Goal: Task Accomplishment & Management: Manage account settings

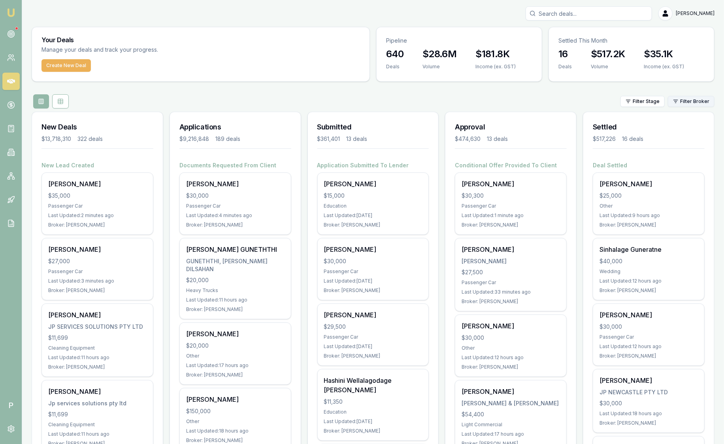
click at [702, 103] on html "Emu Broker P Sam Crouch Toggle Menu Your Deals Manage your deals and track your…" at bounding box center [362, 222] width 724 height 444
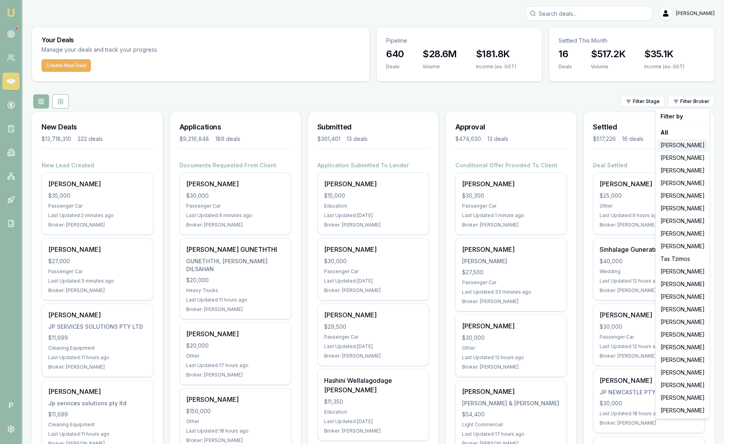
click at [696, 141] on div "[PERSON_NAME]" at bounding box center [682, 145] width 51 height 13
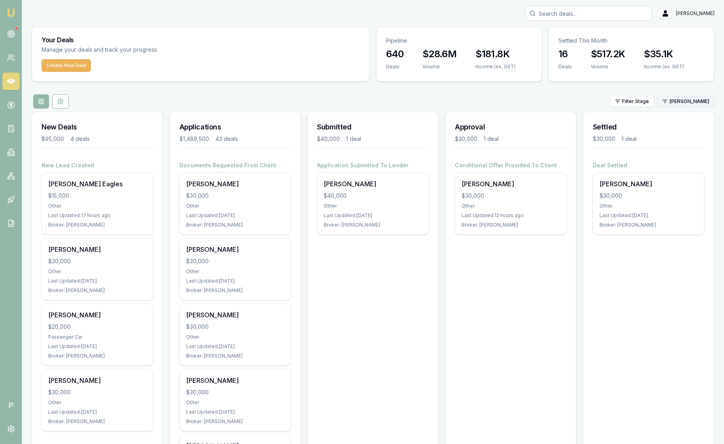
click at [696, 104] on html "Emu Broker P Sam Crouch Toggle Menu Your Deals Manage your deals and track your…" at bounding box center [362, 222] width 724 height 444
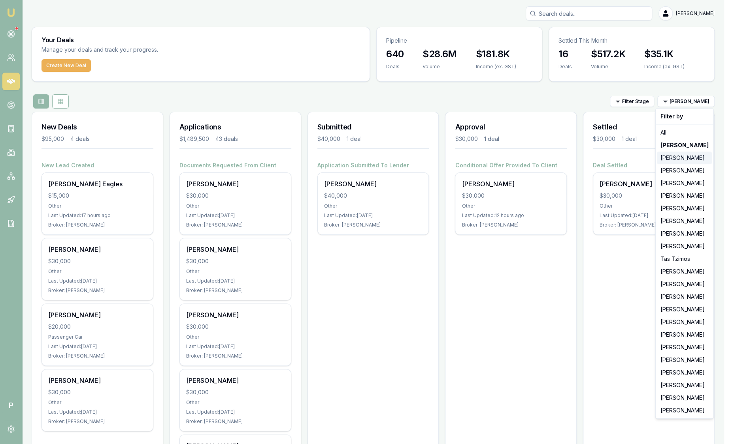
click at [687, 160] on div "[PERSON_NAME]" at bounding box center [684, 158] width 55 height 13
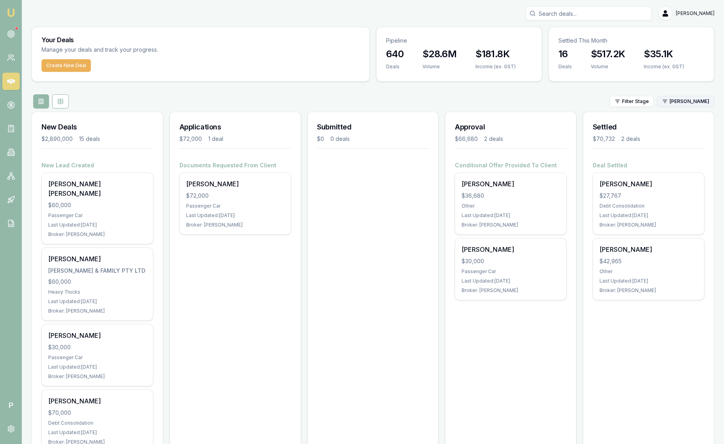
click at [691, 103] on html "Emu Broker P Sam Crouch Toggle Menu Your Deals Manage your deals and track your…" at bounding box center [362, 222] width 724 height 444
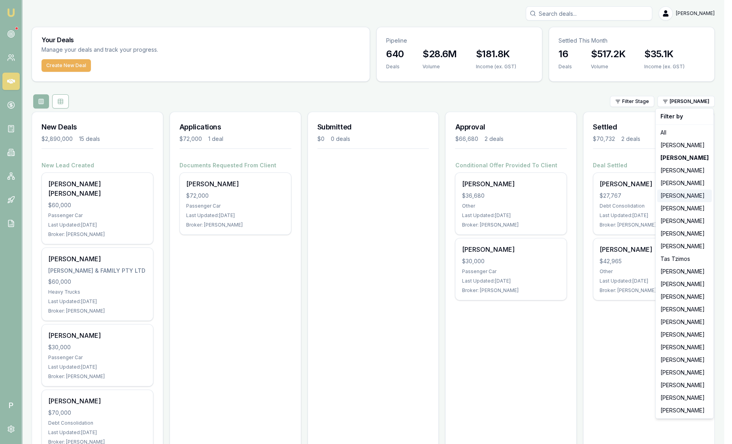
click at [671, 196] on div "[PERSON_NAME]" at bounding box center [684, 196] width 55 height 13
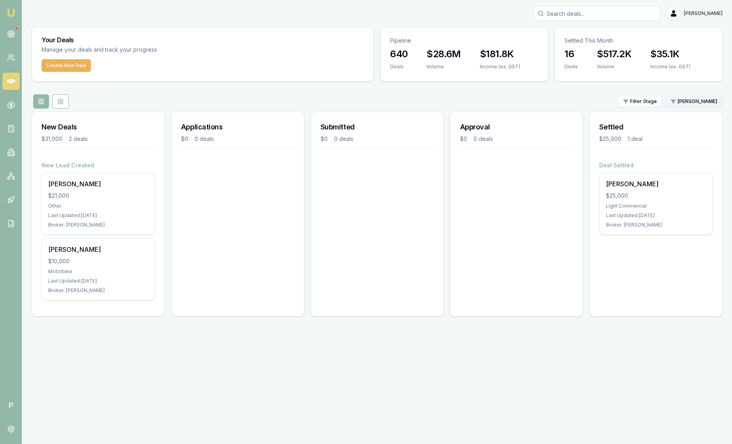
click at [691, 98] on html "Emu Broker P Sam Crouch Toggle Menu Your Deals Manage your deals and track your…" at bounding box center [366, 222] width 732 height 444
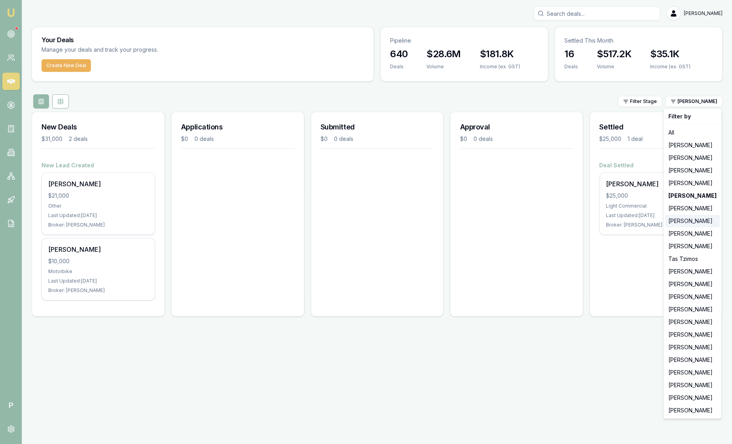
click at [684, 220] on div "[PERSON_NAME]" at bounding box center [692, 221] width 55 height 13
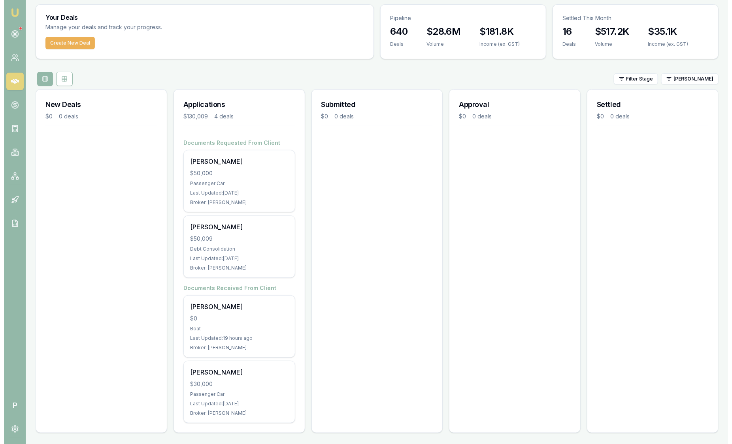
scroll to position [23, 0]
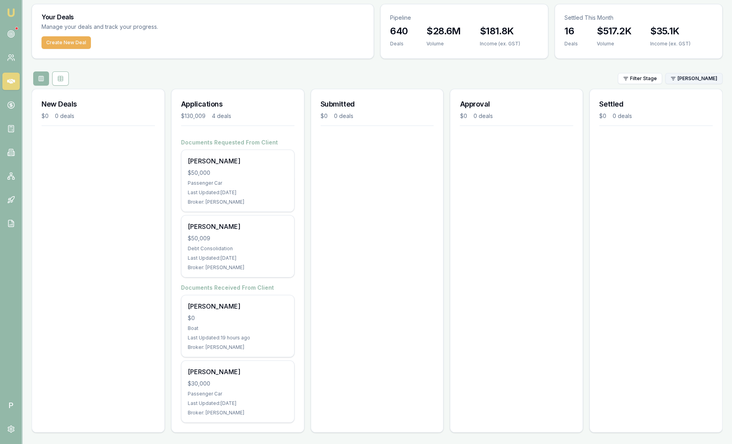
click at [682, 79] on html "Emu Broker P Sam Crouch Toggle Menu Your Deals Manage your deals and track your…" at bounding box center [366, 199] width 732 height 444
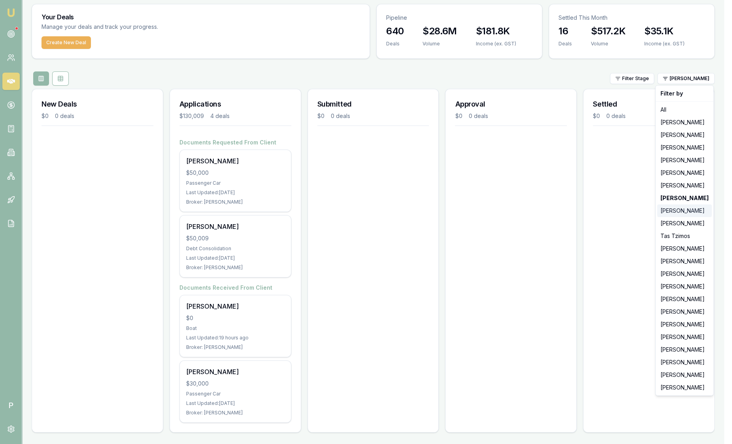
click at [686, 214] on div "[PERSON_NAME]" at bounding box center [684, 211] width 55 height 13
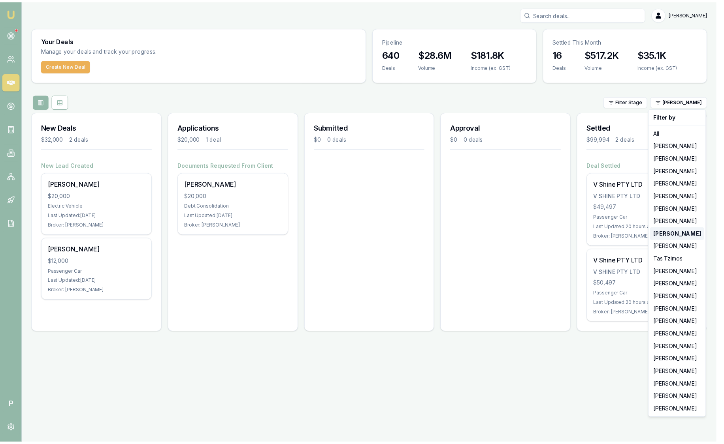
scroll to position [0, 0]
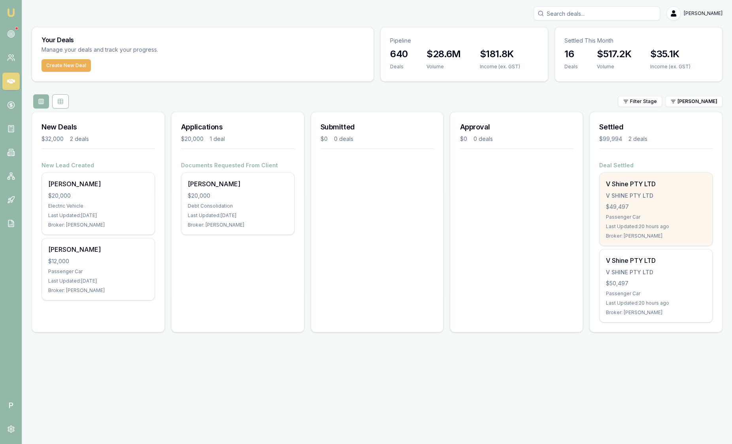
click at [685, 214] on div "Passenger Car" at bounding box center [656, 217] width 100 height 6
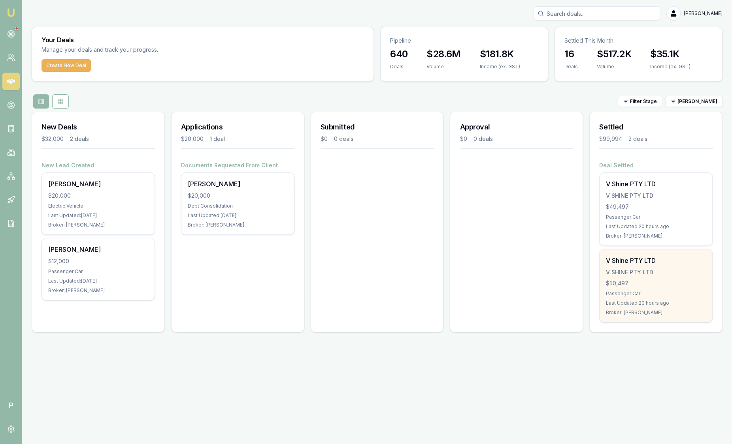
click at [658, 266] on div "V Shine PTY LTD V SHINE PTY LTD $50,497 Passenger Car Last Updated: 20 hours ag…" at bounding box center [655, 286] width 113 height 73
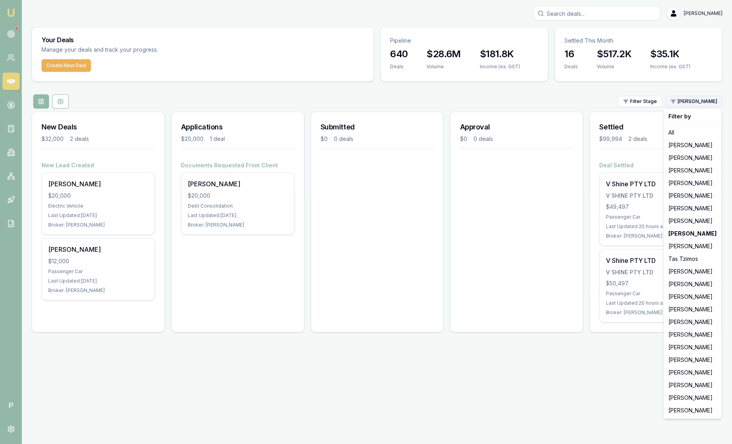
click at [692, 101] on html "Emu Broker P Sam Crouch Toggle Menu Your Deals Manage your deals and track your…" at bounding box center [366, 222] width 732 height 444
click at [684, 287] on div "[PERSON_NAME]" at bounding box center [692, 284] width 55 height 13
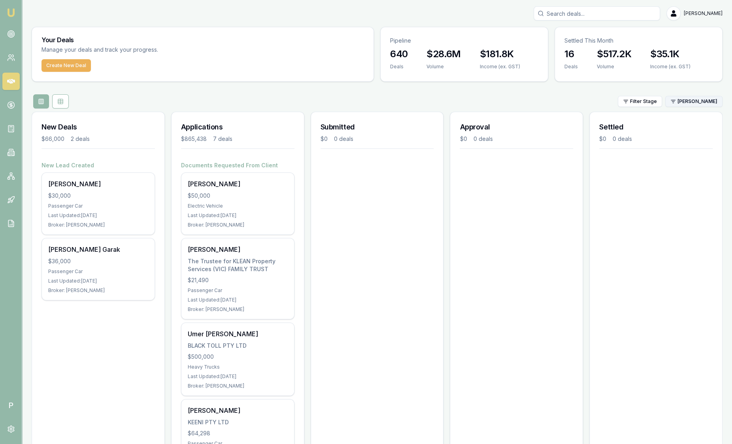
click at [694, 105] on html "Emu Broker P Sam Crouch Toggle Menu Your Deals Manage your deals and track your…" at bounding box center [366, 222] width 732 height 444
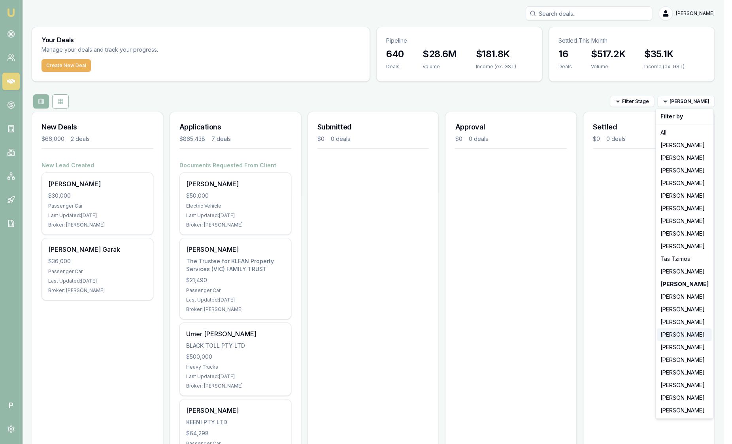
click at [685, 332] on div "[PERSON_NAME]" at bounding box center [684, 335] width 55 height 13
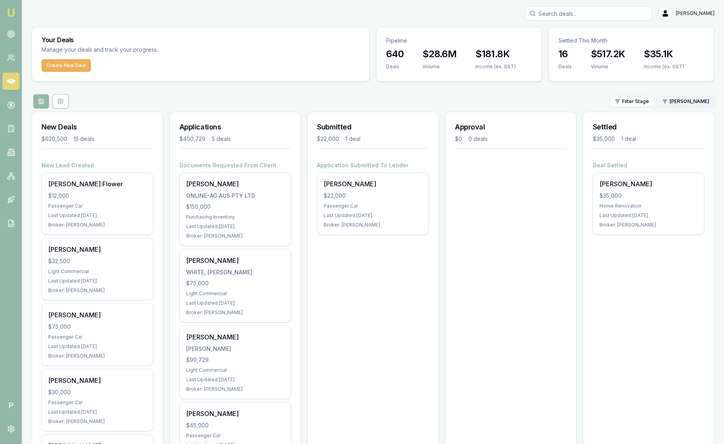
click at [682, 102] on html "Emu Broker P Sam Crouch Toggle Menu Your Deals Manage your deals and track your…" at bounding box center [362, 222] width 724 height 444
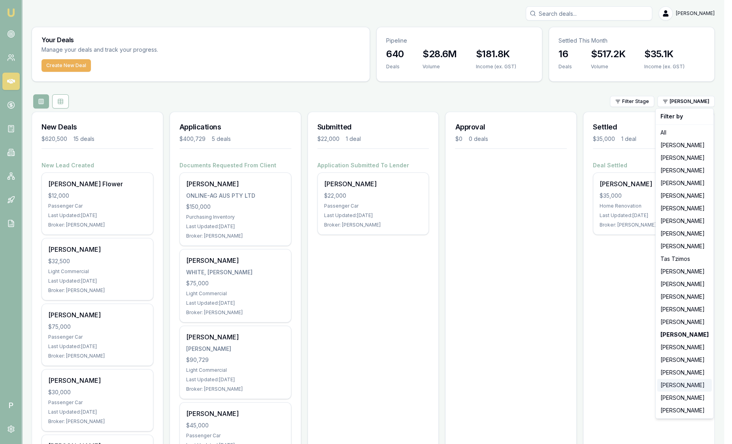
click at [676, 383] on div "[PERSON_NAME]" at bounding box center [684, 385] width 55 height 13
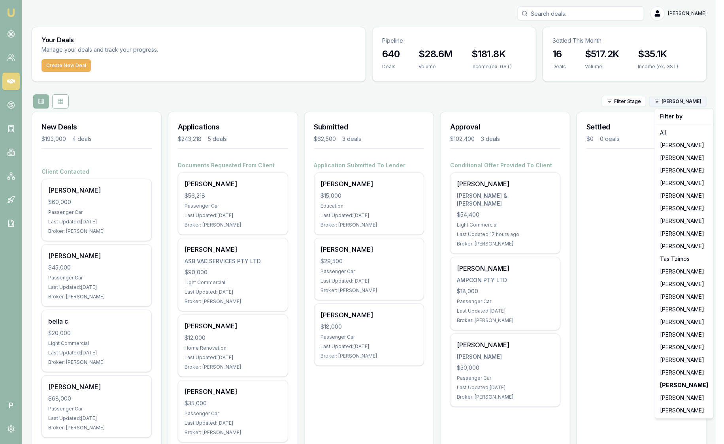
click at [686, 102] on html "Emu Broker P Sam Crouch Toggle Menu Your Deals Manage your deals and track your…" at bounding box center [362, 222] width 724 height 444
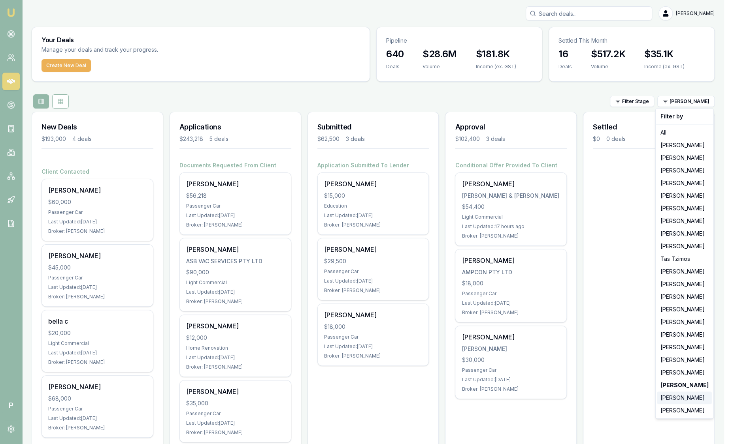
click at [676, 396] on div "[PERSON_NAME]" at bounding box center [684, 398] width 55 height 13
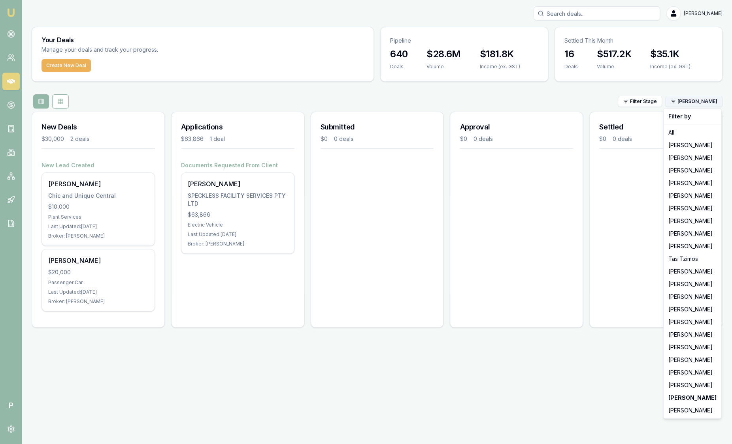
click at [701, 103] on html "Emu Broker P Sam Crouch Toggle Menu Your Deals Manage your deals and track your…" at bounding box center [366, 222] width 732 height 444
click at [688, 411] on div "[PERSON_NAME]" at bounding box center [692, 411] width 55 height 13
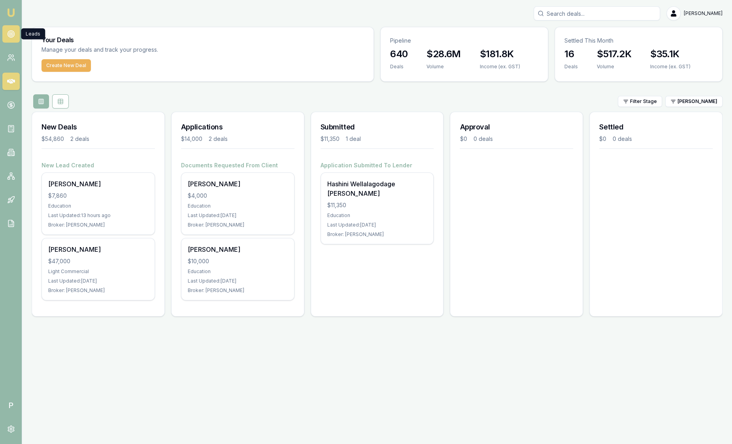
click at [15, 34] on link at bounding box center [10, 33] width 17 height 17
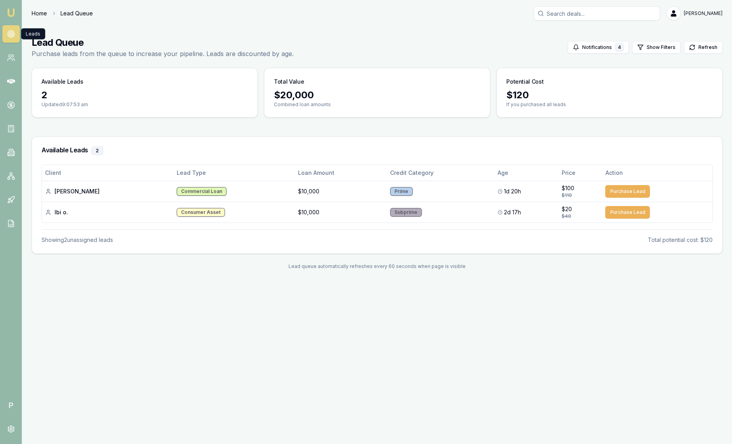
click at [38, 11] on link "Home" at bounding box center [39, 13] width 15 height 8
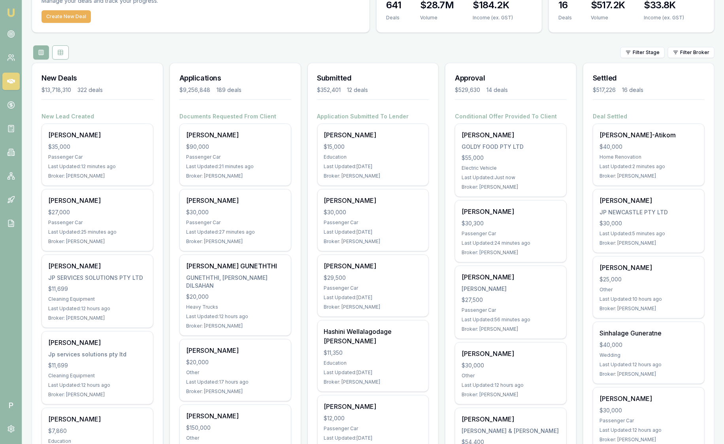
scroll to position [49, 0]
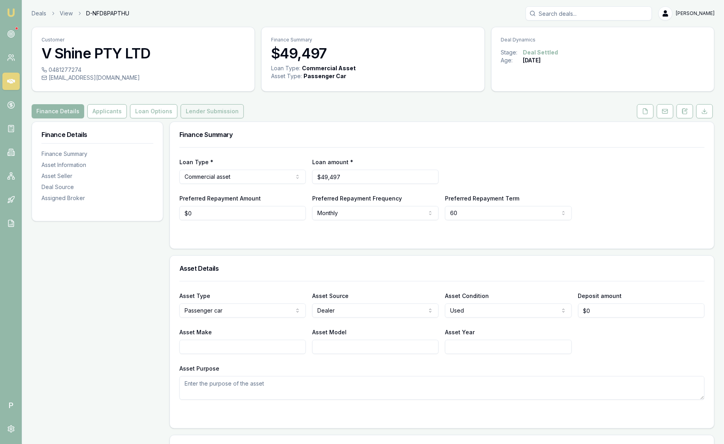
click at [222, 112] on button "Lender Submission" at bounding box center [212, 111] width 63 height 14
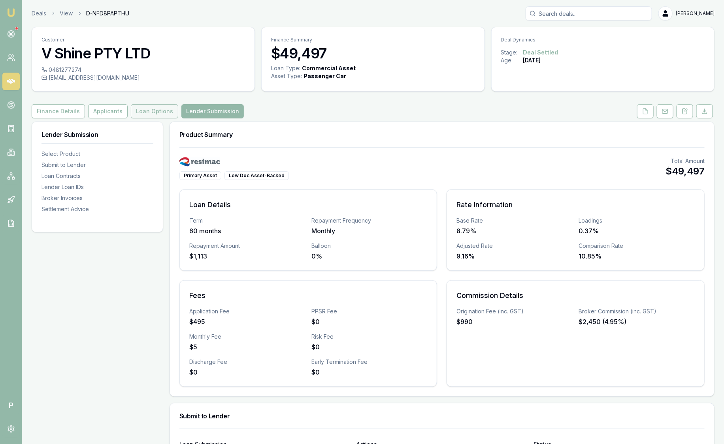
click at [158, 115] on button "Loan Options" at bounding box center [154, 111] width 47 height 14
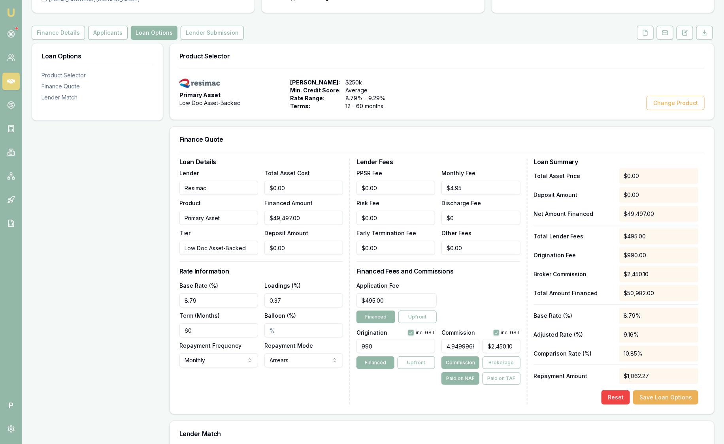
scroll to position [119, 0]
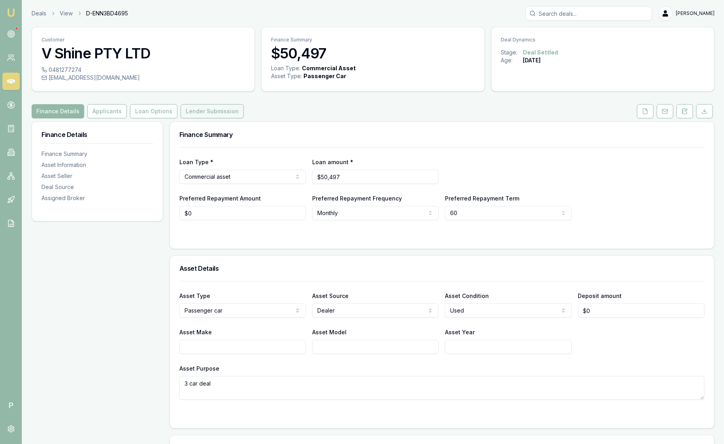
click at [181, 112] on button "Lender Submission" at bounding box center [212, 111] width 63 height 14
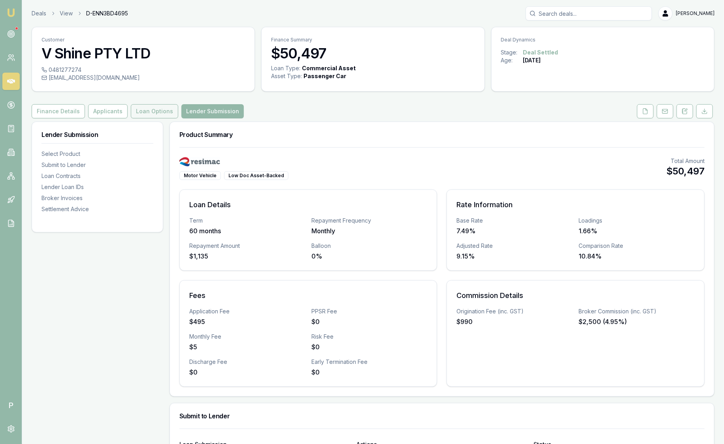
click at [141, 115] on button "Loan Options" at bounding box center [154, 111] width 47 height 14
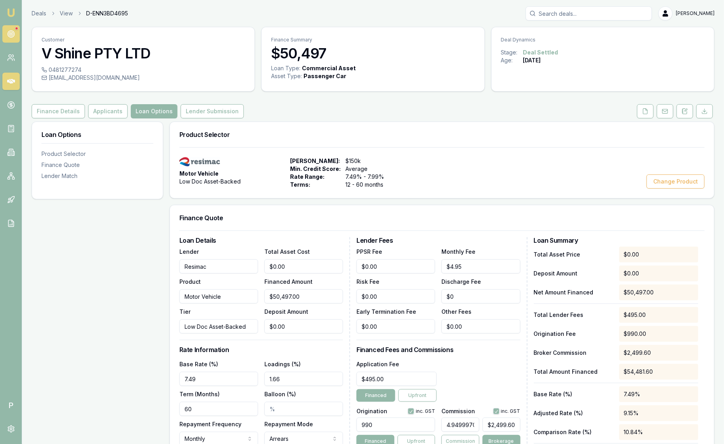
click at [8, 37] on icon at bounding box center [11, 34] width 8 height 8
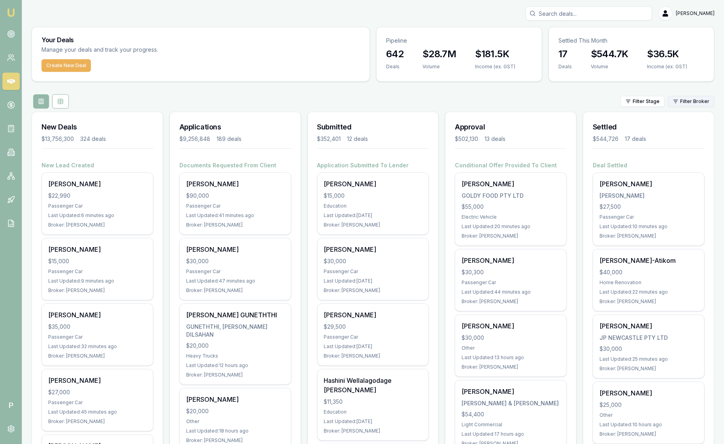
click at [688, 102] on html "Emu Broker P Sam Crouch Toggle Menu Your Deals Manage your deals and track your…" at bounding box center [362, 222] width 724 height 444
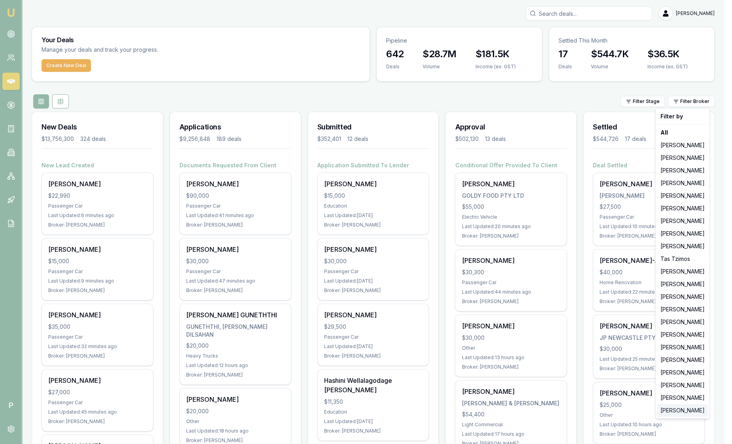
click at [683, 406] on div "[PERSON_NAME]" at bounding box center [682, 411] width 51 height 13
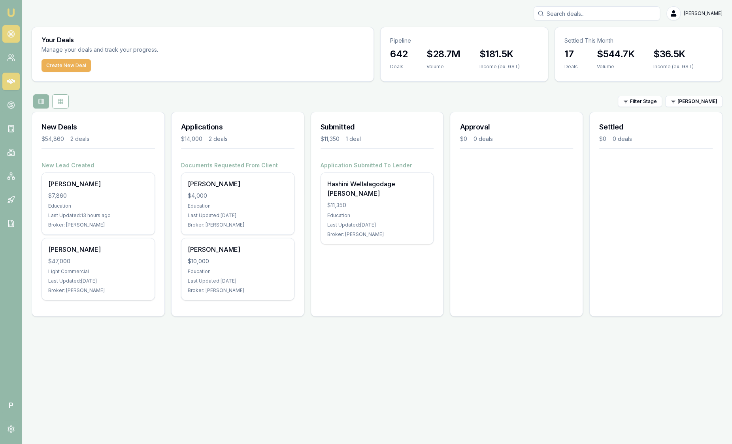
click at [15, 33] on icon at bounding box center [11, 34] width 8 height 8
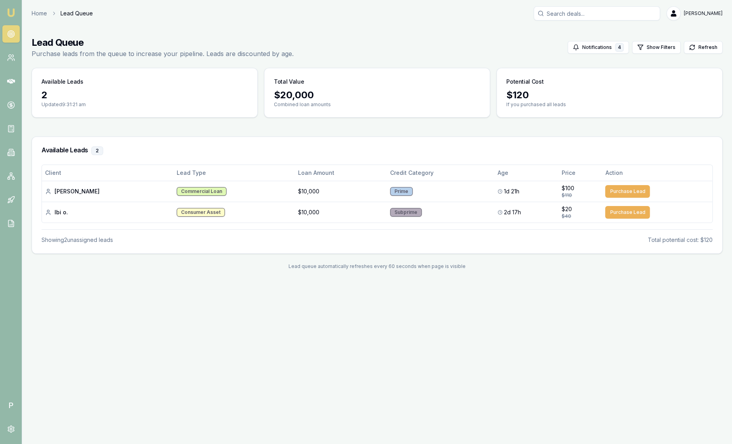
click at [329, 24] on div "Home Lead Queue Sam Crouch Toggle Menu Lead Queue Purchase leads from the queue…" at bounding box center [376, 142] width 709 height 273
drag, startPoint x: 329, startPoint y: 24, endPoint x: 481, endPoint y: 37, distance: 152.6
click at [481, 37] on div "Lead Queue Purchase leads from the queue to increase your pipeline. Leads are d…" at bounding box center [377, 47] width 691 height 22
drag, startPoint x: 306, startPoint y: 19, endPoint x: 307, endPoint y: 15, distance: 4.0
click at [306, 19] on div "Home Lead Queue Sam Crouch" at bounding box center [377, 13] width 691 height 14
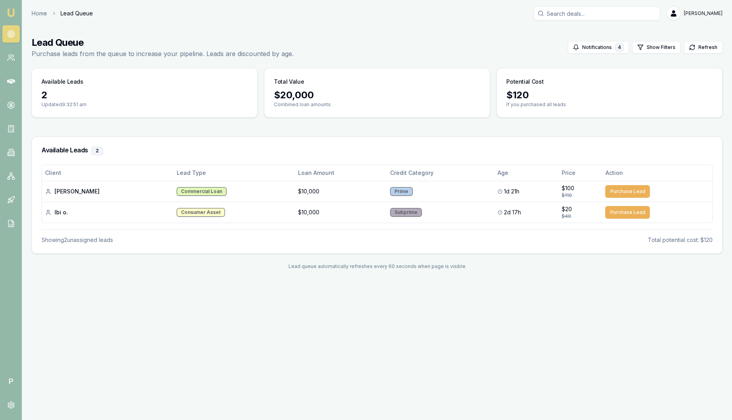
click at [12, 13] on img at bounding box center [10, 12] width 9 height 9
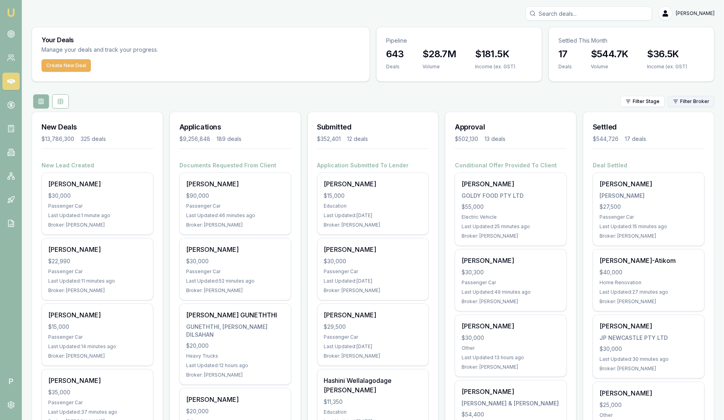
click at [690, 102] on html "Emu Broker P Sam Crouch Toggle Menu Your Deals Manage your deals and track your…" at bounding box center [362, 210] width 724 height 420
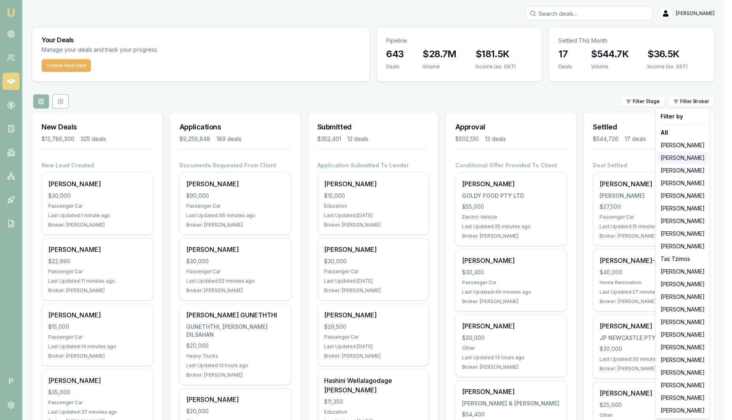
click at [696, 152] on div "[PERSON_NAME]" at bounding box center [682, 158] width 51 height 13
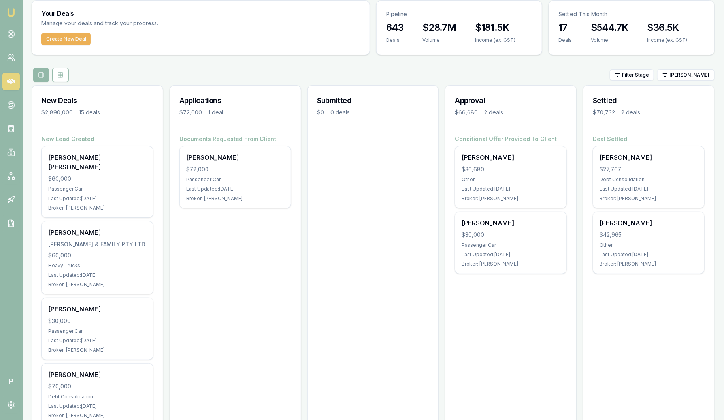
scroll to position [49, 0]
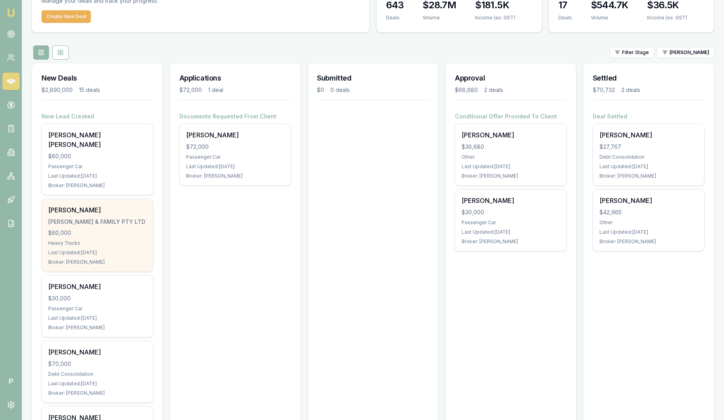
click at [115, 218] on div "[PERSON_NAME] & FAMILY PTY LTD" at bounding box center [97, 222] width 98 height 8
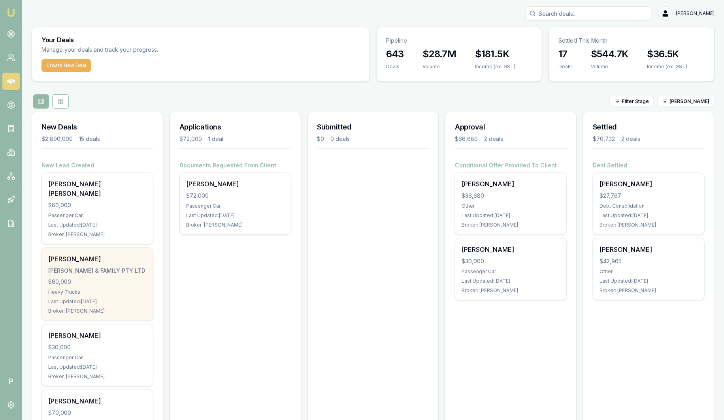
scroll to position [0, 0]
click at [115, 254] on div "[PERSON_NAME]" at bounding box center [97, 258] width 98 height 9
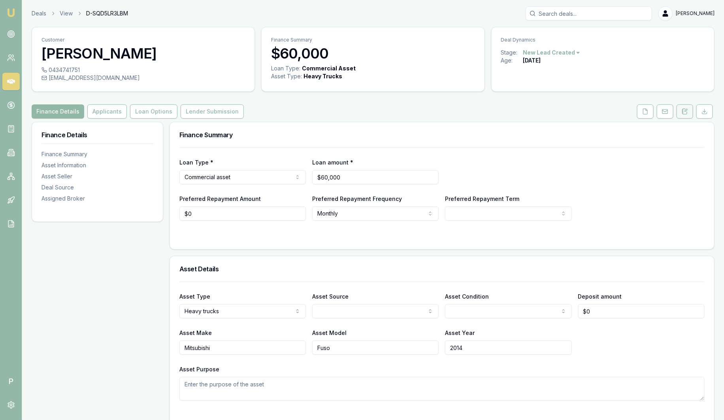
click at [684, 112] on icon at bounding box center [684, 111] width 6 height 6
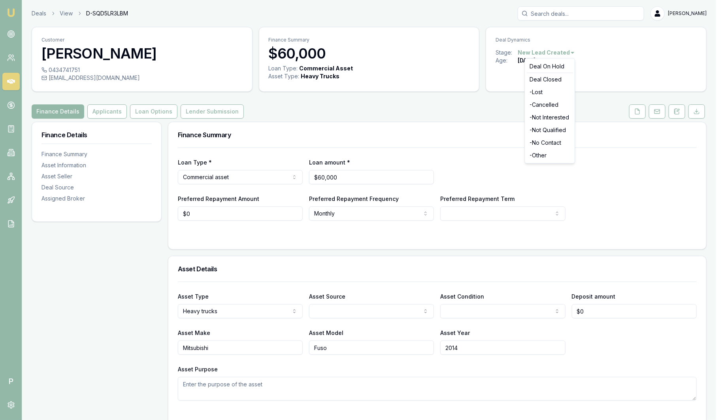
click at [564, 51] on html "Emu Broker P Deals View D-SQD5LR3LBM [PERSON_NAME] Toggle Menu Customer [PERSON…" at bounding box center [362, 210] width 724 height 420
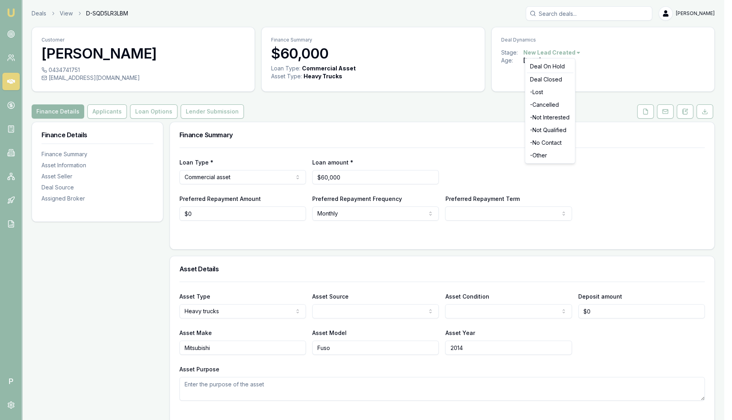
click at [435, 111] on html "Emu Broker P Deals View D-SQD5LR3LBM Sam Crouch Toggle Menu Customer Seid Hasse…" at bounding box center [366, 210] width 732 height 420
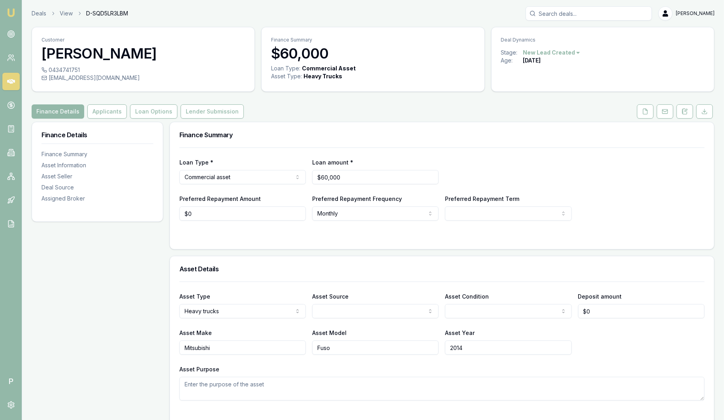
click at [555, 16] on input "Search deals" at bounding box center [588, 13] width 126 height 14
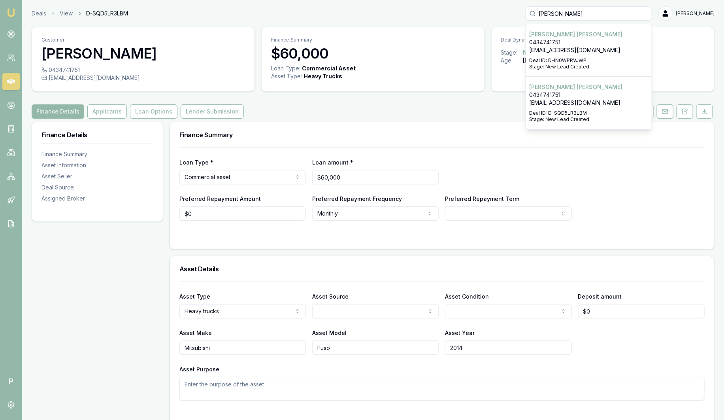
type input "Seid"
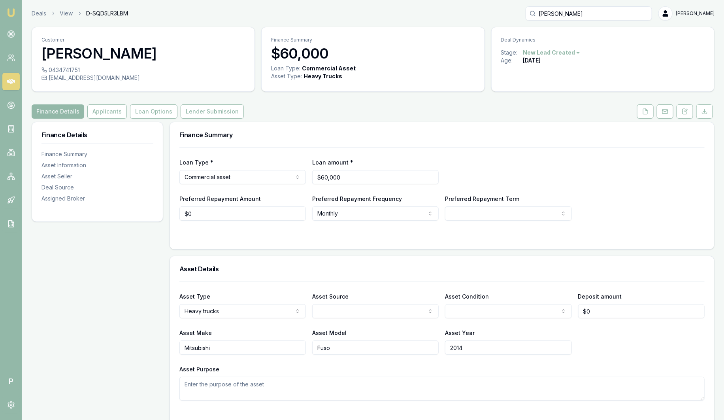
click at [392, 109] on div "Finance Details Applicants Loan Options Lender Submission" at bounding box center [373, 111] width 683 height 14
click at [11, 16] on img at bounding box center [10, 12] width 9 height 9
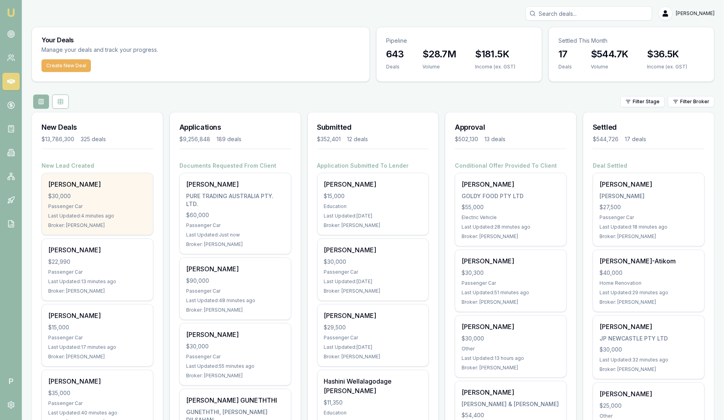
click at [111, 197] on div "$30,000" at bounding box center [97, 196] width 98 height 8
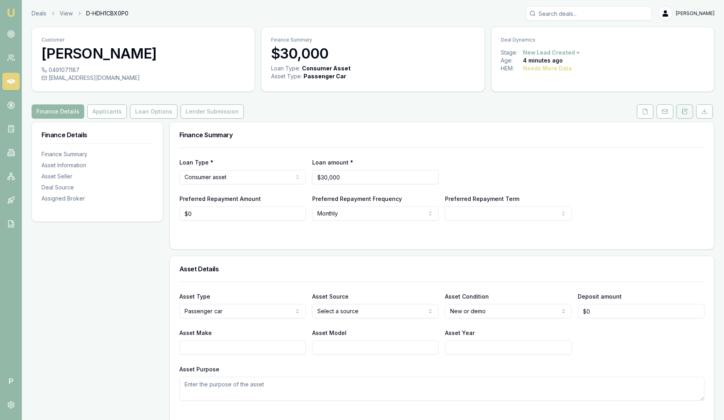
click at [685, 110] on icon at bounding box center [686, 110] width 2 height 2
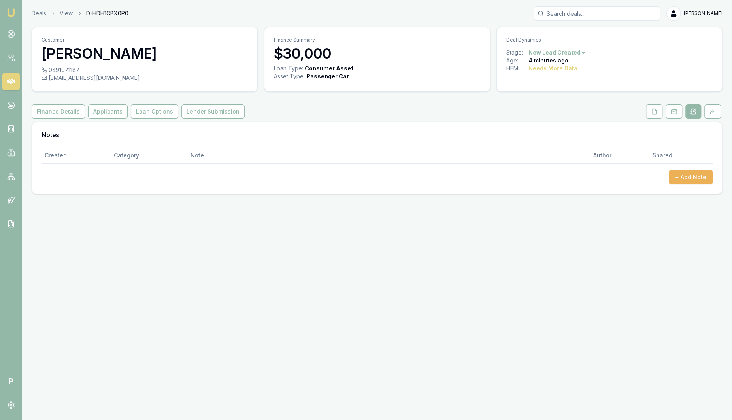
click at [15, 17] on img at bounding box center [10, 12] width 9 height 9
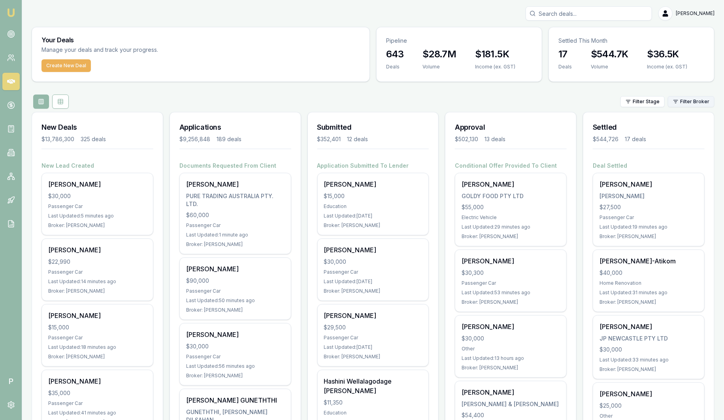
click at [697, 101] on html "Emu Broker P [PERSON_NAME] Toggle Menu Your Deals Manage your deals and track y…" at bounding box center [362, 210] width 724 height 420
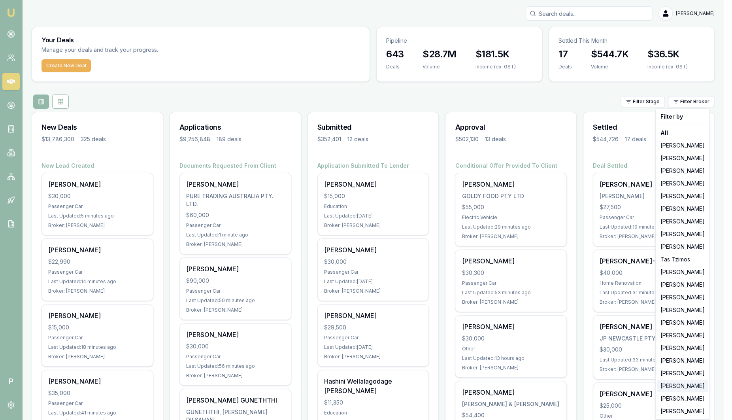
click at [696, 386] on div "Robyn Adams" at bounding box center [682, 385] width 51 height 13
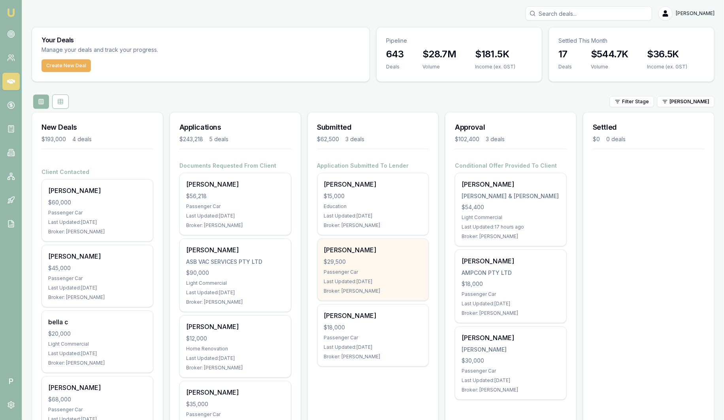
click at [375, 263] on div "$29,500" at bounding box center [373, 262] width 98 height 8
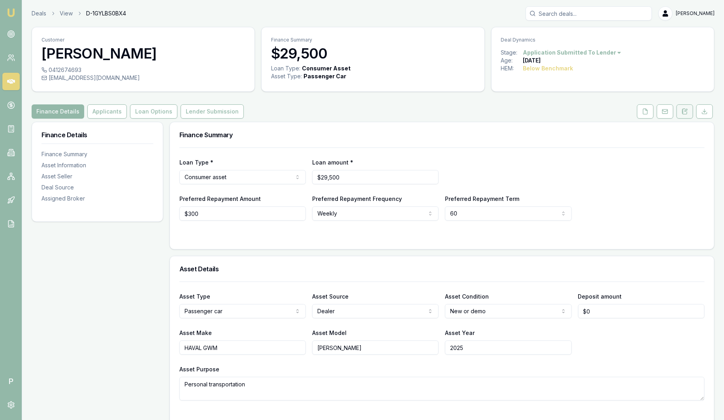
click at [688, 112] on button at bounding box center [684, 111] width 17 height 14
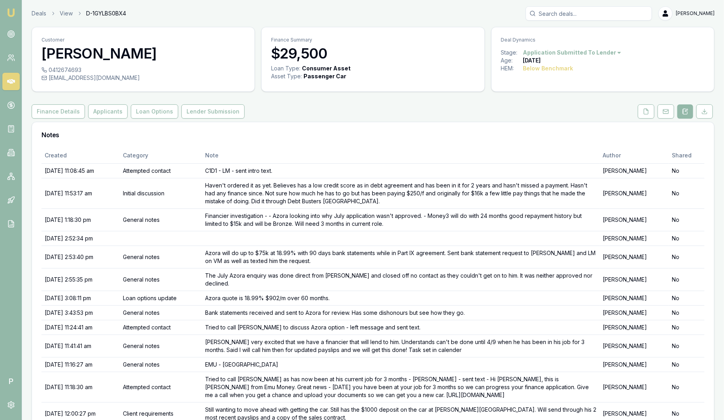
click at [13, 14] on img at bounding box center [10, 12] width 9 height 9
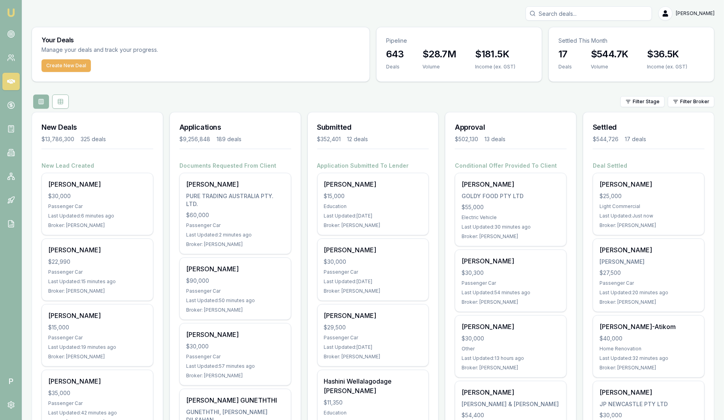
click at [11, 35] on icon at bounding box center [11, 34] width 8 height 8
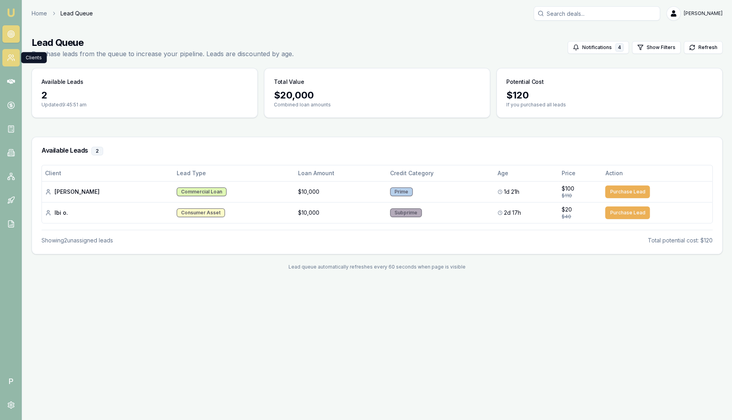
click at [17, 61] on link at bounding box center [10, 57] width 17 height 17
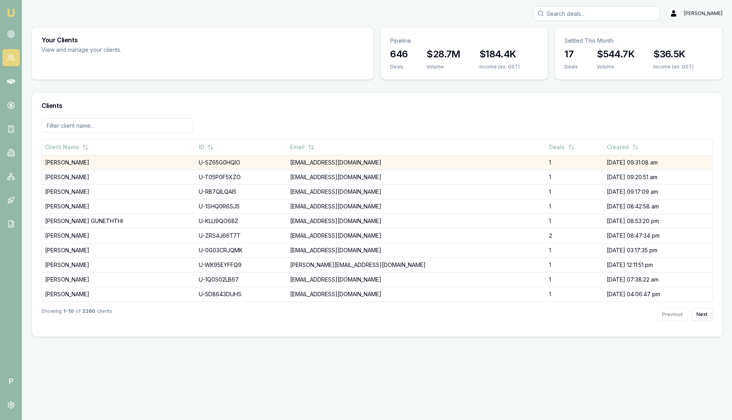
click at [113, 163] on td "[PERSON_NAME]" at bounding box center [118, 162] width 153 height 15
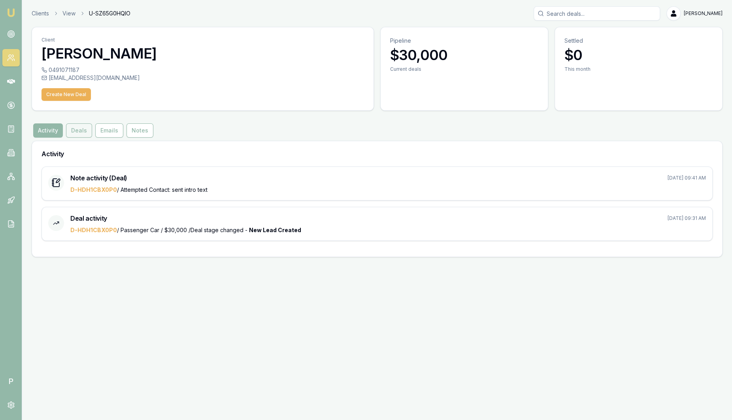
click at [79, 130] on button "Deals" at bounding box center [79, 130] width 26 height 14
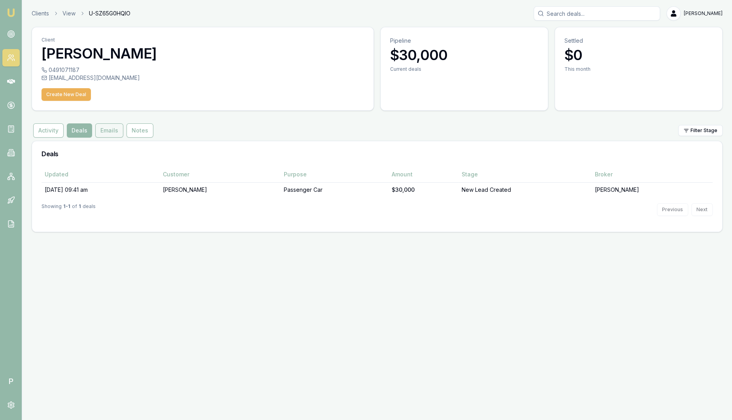
click at [107, 133] on button "Emails" at bounding box center [109, 130] width 28 height 14
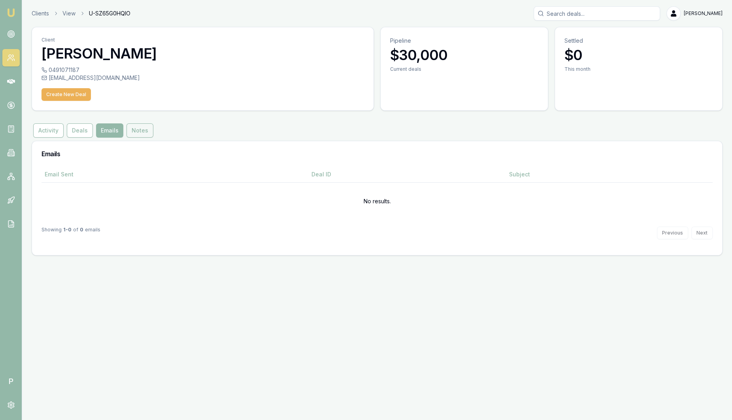
click at [137, 132] on button "Notes" at bounding box center [139, 130] width 27 height 14
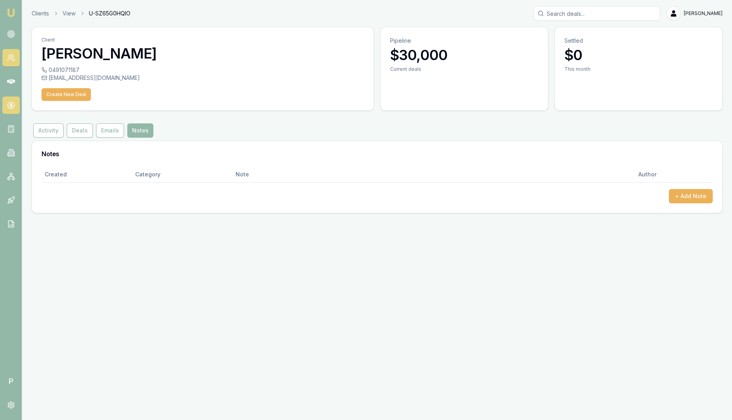
click at [13, 104] on icon at bounding box center [11, 105] width 8 height 8
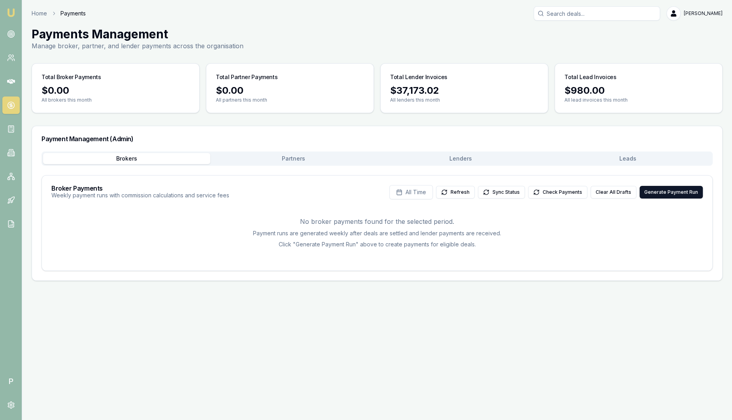
click at [262, 161] on button "Partners" at bounding box center [293, 158] width 167 height 11
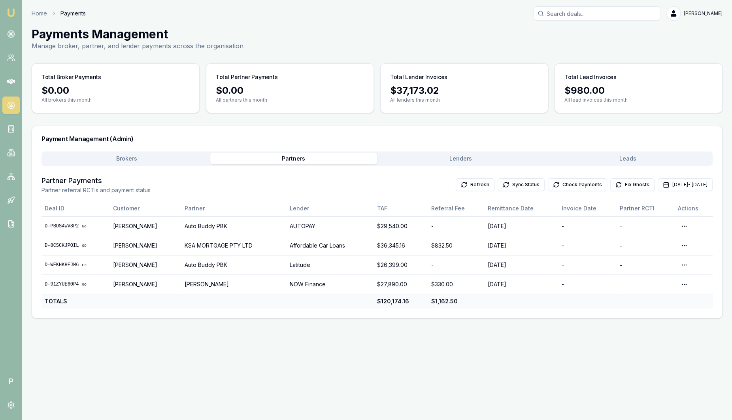
click at [421, 159] on button "Lenders" at bounding box center [460, 158] width 167 height 11
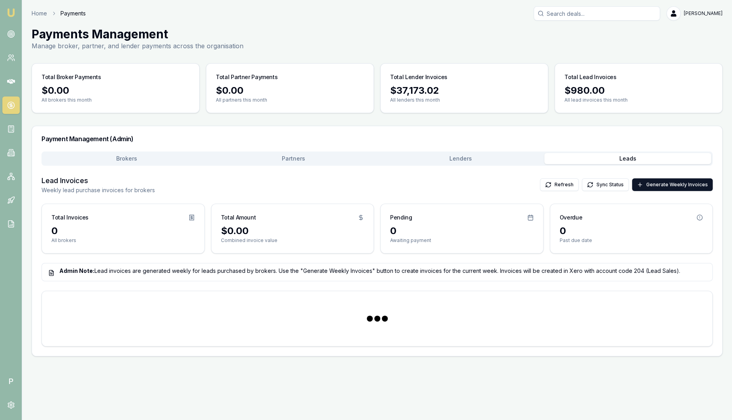
click at [589, 160] on button "Leads" at bounding box center [627, 158] width 167 height 11
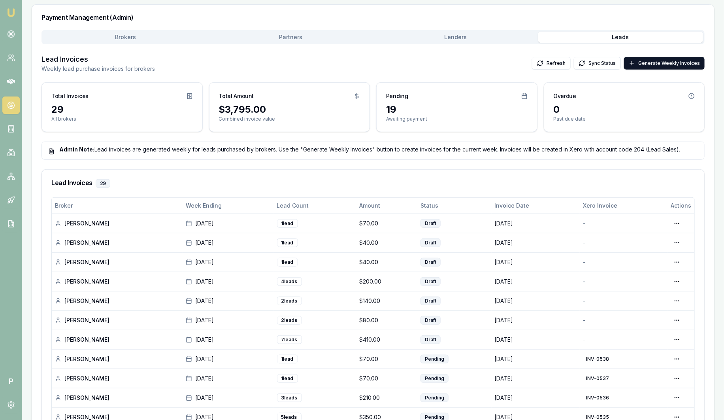
scroll to position [197, 0]
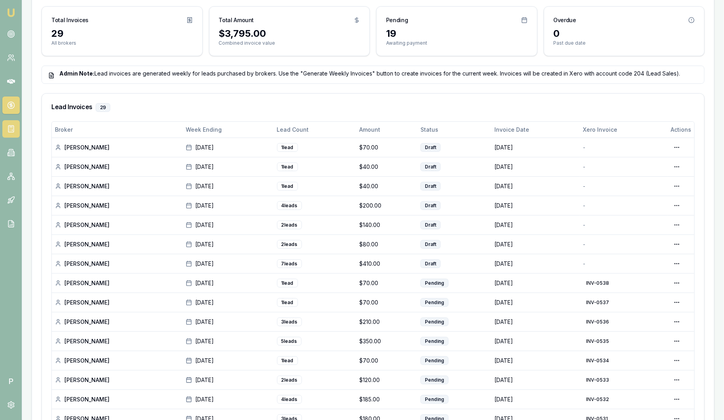
click at [9, 133] on link at bounding box center [10, 128] width 17 height 17
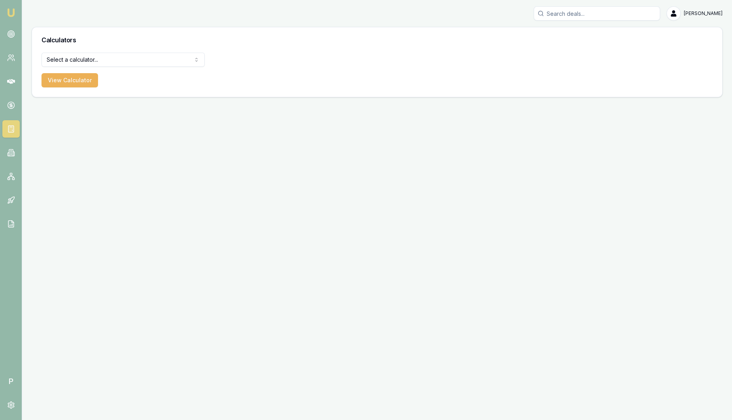
click at [124, 59] on html "Emu Broker P Sam Crouch Toggle Menu Calculators Select a calculator... Finance …" at bounding box center [366, 210] width 732 height 420
click at [74, 80] on button "View Calculator" at bounding box center [69, 80] width 56 height 14
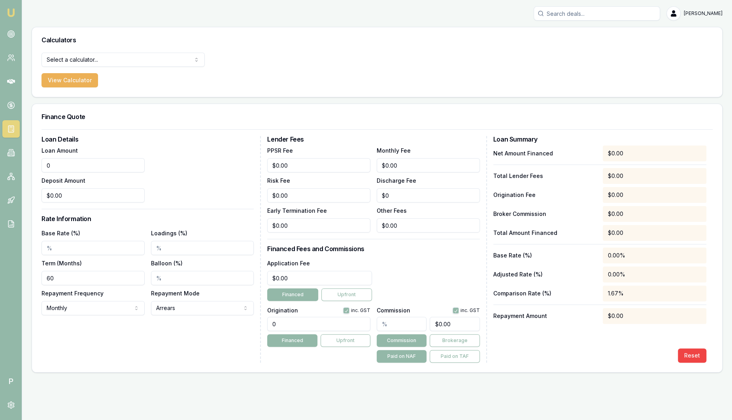
drag, startPoint x: 98, startPoint y: 167, endPoint x: -21, endPoint y: 161, distance: 118.7
click at [0, 161] on html "Emu Broker P Sam Crouch Toggle Menu Calculators Select a calculator... Finance …" at bounding box center [366, 210] width 732 height 420
type input "$50,000.00"
type input "$0.00"
drag, startPoint x: 83, startPoint y: 280, endPoint x: 49, endPoint y: 255, distance: 41.8
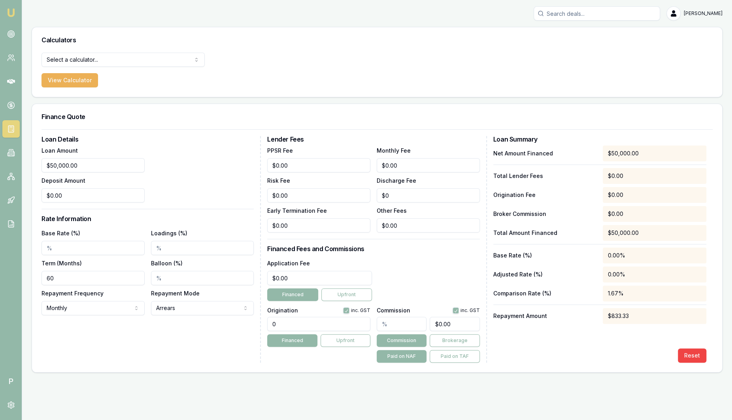
click at [24, 272] on main "Calculators Select a calculator... Finance Quote Lender Match Payslip Calculato…" at bounding box center [376, 199] width 709 height 345
click at [80, 248] on input "Base Rate (%)" at bounding box center [92, 248] width 103 height 14
type input "8.50%"
click at [171, 245] on input "Loadings (%)" at bounding box center [202, 248] width 103 height 14
type input "2.00%"
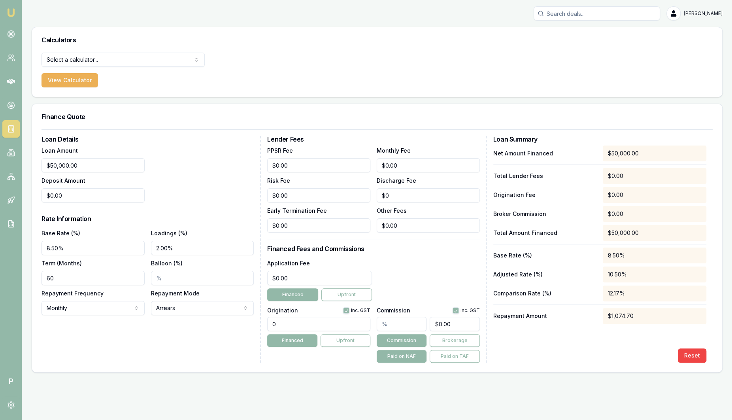
drag, startPoint x: 276, startPoint y: 314, endPoint x: 246, endPoint y: 304, distance: 32.1
click at [244, 305] on div "Loan Details Loan Amount $50,000.00 Deposit Amount $0.00 Rate Information Base …" at bounding box center [376, 249] width 671 height 226
type input "990.00"
click at [402, 324] on input "text" at bounding box center [401, 323] width 50 height 14
type input "2"
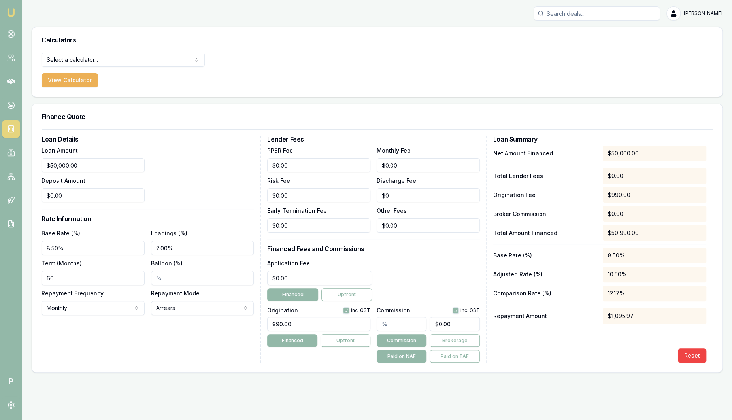
type input "$1,000.00"
type input "2.00%"
type input "$1,000.00"
drag, startPoint x: 680, startPoint y: 316, endPoint x: 593, endPoint y: 314, distance: 87.3
click at [593, 314] on div "Repayment Amount $1,095.97" at bounding box center [599, 316] width 213 height 16
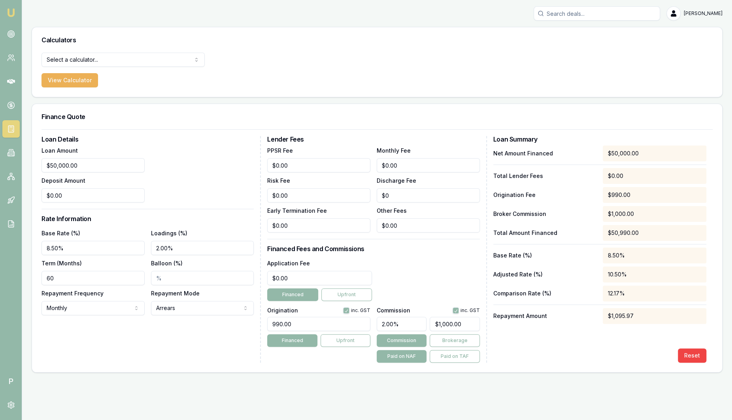
drag, startPoint x: 593, startPoint y: 314, endPoint x: 585, endPoint y: 344, distance: 30.6
click at [585, 344] on div "Net Amount Financed $50,000.00 Total Lender Fees $0.00 Origination Fee $990.00 …" at bounding box center [599, 253] width 213 height 217
drag, startPoint x: 658, startPoint y: 320, endPoint x: 599, endPoint y: 319, distance: 58.5
click at [599, 319] on div "Repayment Amount $1,095.97" at bounding box center [599, 316] width 213 height 16
drag, startPoint x: 599, startPoint y: 319, endPoint x: 577, endPoint y: 355, distance: 41.9
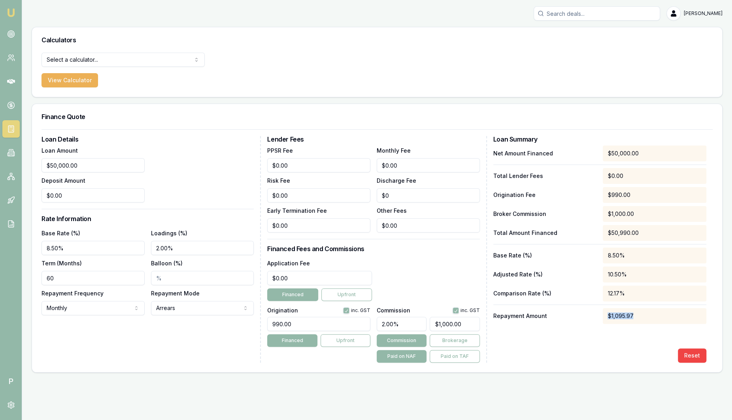
click at [577, 356] on div "Reset" at bounding box center [599, 355] width 213 height 14
click at [144, 59] on html "Emu Broker P Sam Crouch Toggle Menu Calculators Select a calculator... Finance …" at bounding box center [366, 210] width 732 height 420
select select "lender-match"
click at [76, 78] on button "View Calculator" at bounding box center [69, 80] width 56 height 14
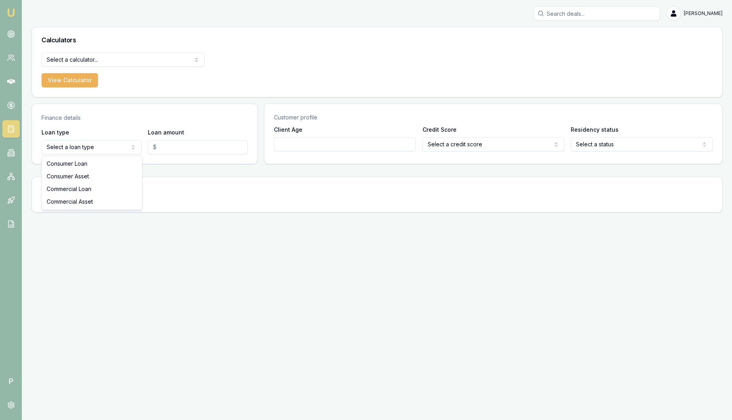
click at [105, 146] on html "Emu Broker P Sam Crouch Toggle Menu Calculators Select a calculator... Finance …" at bounding box center [366, 210] width 732 height 420
select select "CONSUMER_LOAN"
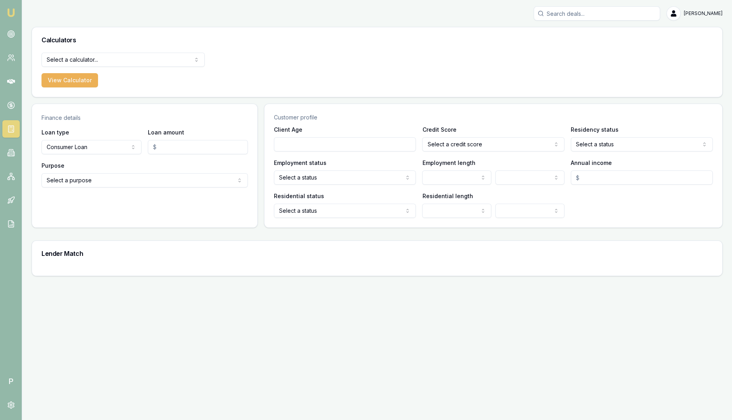
click at [202, 147] on input "Loan amount" at bounding box center [198, 147] width 100 height 14
type input "$50,000.00"
click at [175, 179] on html "Emu Broker P Sam Crouch Toggle Menu Calculators Select a calculator... Finance …" at bounding box center [366, 210] width 732 height 420
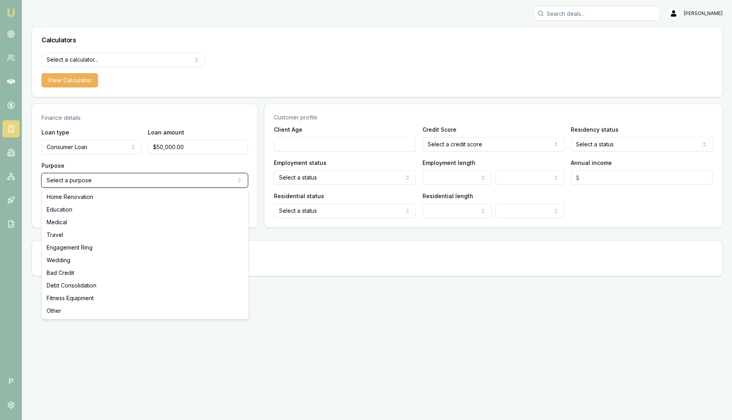
click at [83, 150] on html "Emu Broker P Sam Crouch Toggle Menu Calculators Select a calculator... Finance …" at bounding box center [366, 210] width 732 height 420
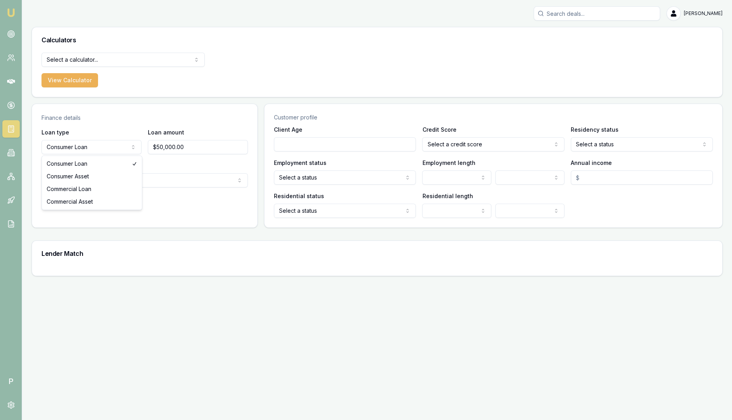
click at [92, 147] on html "Emu Broker P Sam Crouch Toggle Menu Calculators Select a calculator... Finance …" at bounding box center [366, 210] width 732 height 420
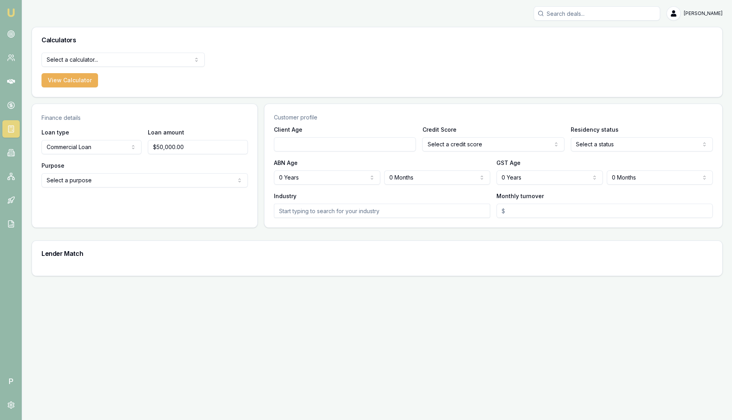
click at [86, 145] on html "Emu Broker P Sam Crouch Toggle Menu Calculators Select a calculator... Finance …" at bounding box center [366, 210] width 732 height 420
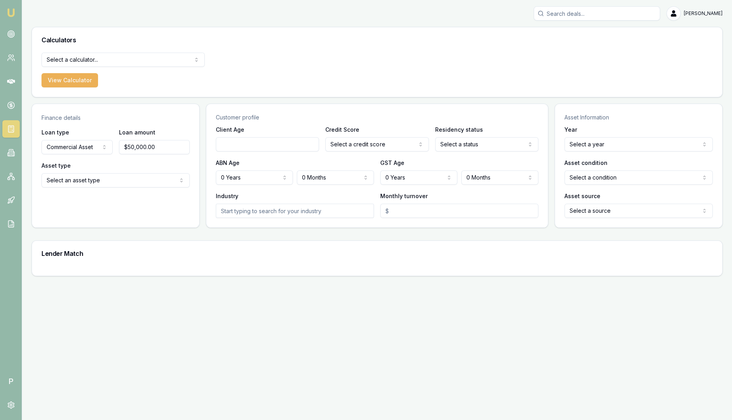
click at [77, 145] on html "Emu Broker P Sam Crouch Toggle Menu Calculators Select a calculator... Finance …" at bounding box center [366, 210] width 732 height 420
select select "CONSUMER_ASSET"
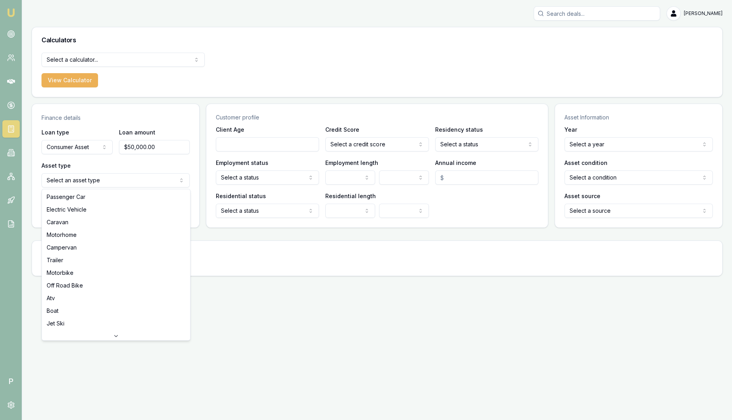
click at [89, 181] on html "Emu Broker P Sam Crouch Toggle Menu Calculators Select a calculator... Finance …" at bounding box center [366, 210] width 732 height 420
select select "PASSENGER_CAR"
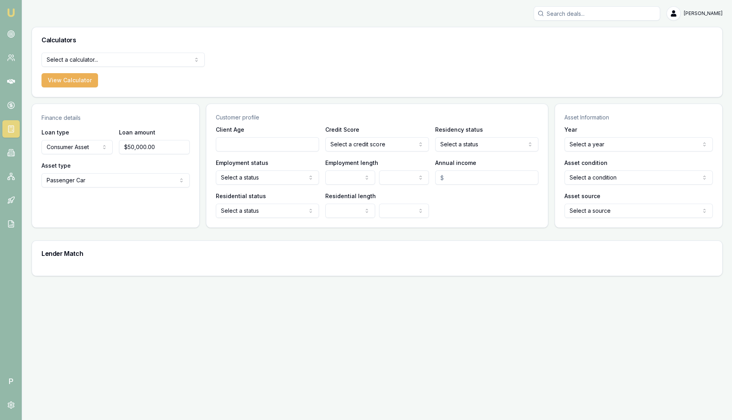
click at [260, 144] on input "Client Age" at bounding box center [267, 144] width 103 height 14
type input "40"
click at [357, 149] on html "Emu Broker P Sam Crouch Toggle Menu Calculators Select a calculator... Finance …" at bounding box center [366, 210] width 732 height 420
select select "VERY_GOOD"
click at [467, 143] on html "Emu Broker P Sam Crouch Toggle Menu Calculators Select a calculator... Finance …" at bounding box center [366, 210] width 732 height 420
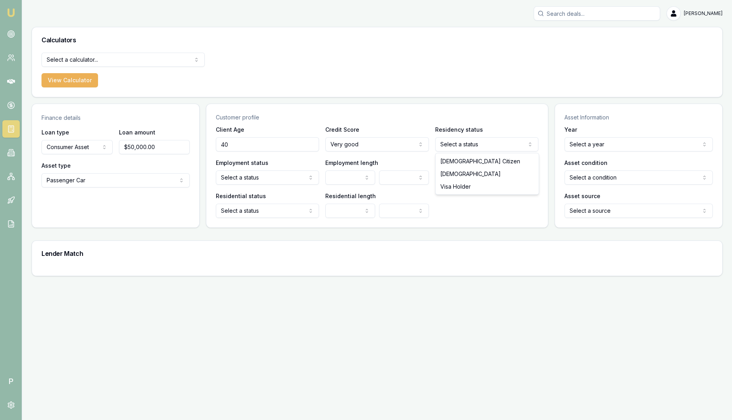
select select "AUSTRALIAN_CITIZEN"
drag, startPoint x: 469, startPoint y: 163, endPoint x: 376, endPoint y: 162, distance: 92.8
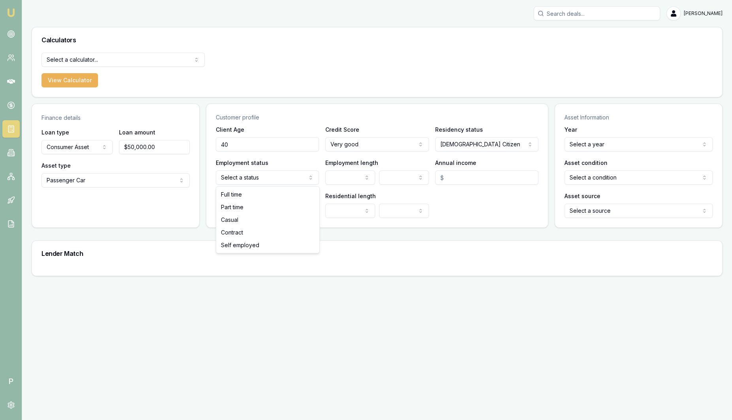
click at [282, 175] on html "Emu Broker P Sam Crouch Toggle Menu Calculators Select a calculator... Finance …" at bounding box center [366, 210] width 732 height 420
select select "FULL_TIME"
click at [339, 175] on html "Emu Broker P Sam Crouch Toggle Menu Calculators Select a calculator... Finance …" at bounding box center [366, 210] width 732 height 420
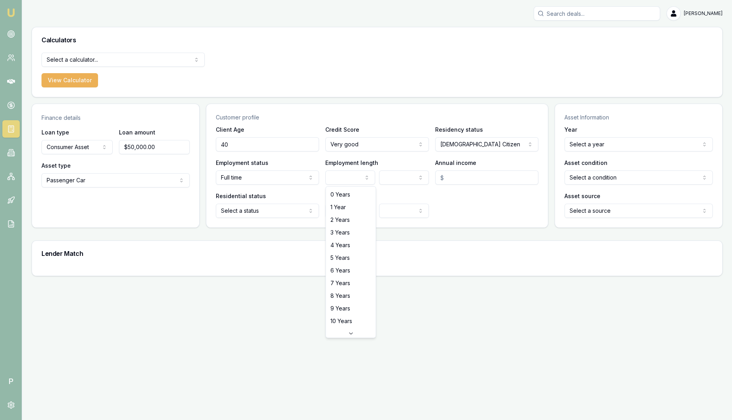
select select "3"
click at [469, 176] on input "Annual income" at bounding box center [486, 177] width 103 height 14
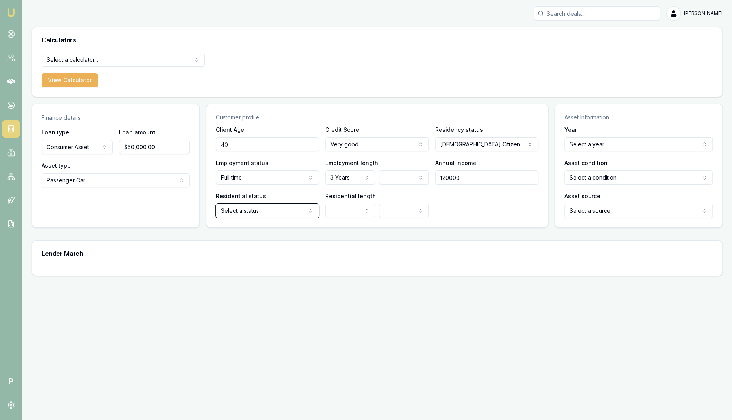
type input "$120,000.00"
click at [254, 205] on html "Emu Broker P Sam Crouch Toggle Menu Calculators Select a calculator... Finance …" at bounding box center [366, 210] width 732 height 420
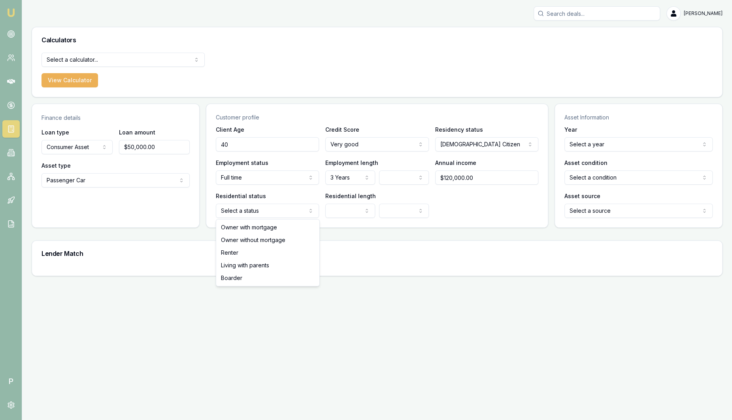
select select "OWNER_WITH_MORTGAGE"
click at [350, 215] on html "Emu Broker P Sam Crouch Toggle Menu Calculators Select a calculator... Finance …" at bounding box center [366, 210] width 732 height 420
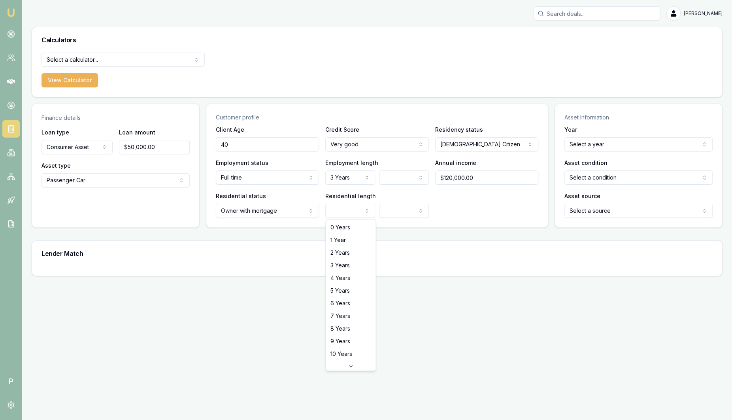
select select "3"
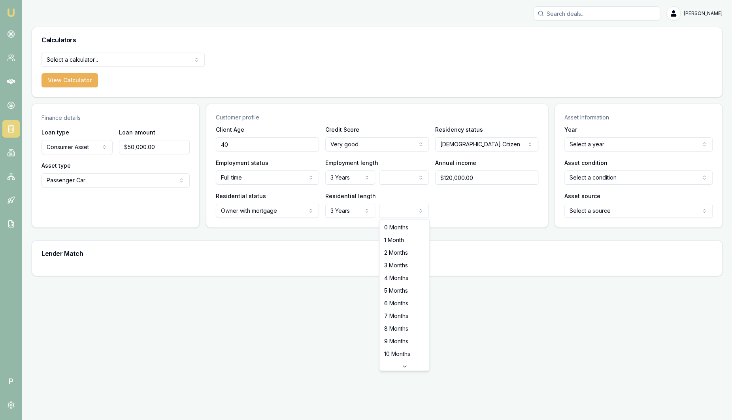
click at [408, 212] on html "Emu Broker P Sam Crouch Toggle Menu Calculators Select a calculator... Finance …" at bounding box center [366, 210] width 732 height 420
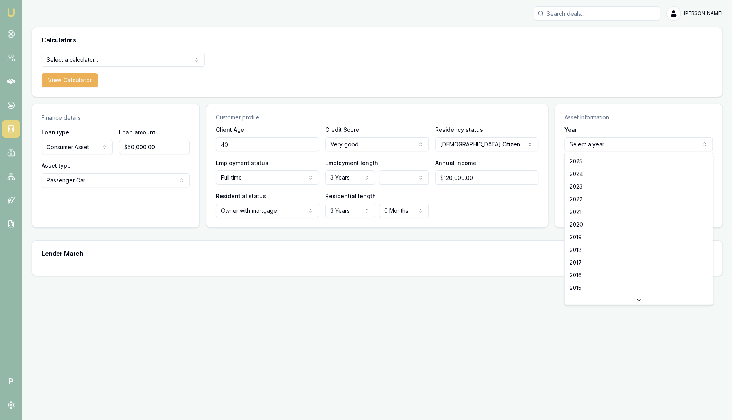
click at [643, 143] on html "Emu Broker P Sam Crouch Toggle Menu Calculators Select a calculator... Finance …" at bounding box center [366, 210] width 732 height 420
select select "2025"
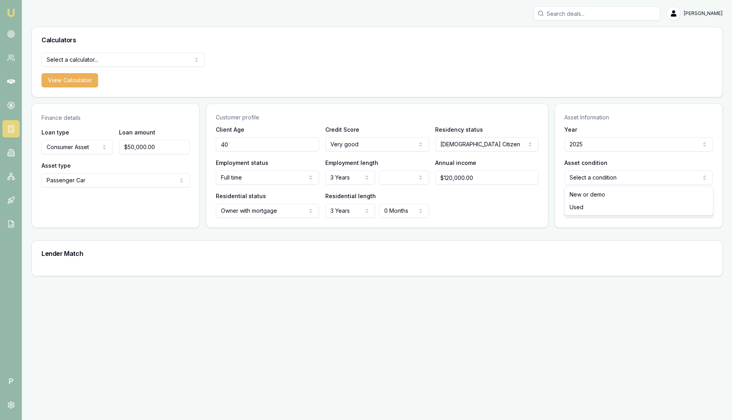
click at [603, 182] on html "Emu Broker P Sam Crouch Toggle Menu Calculators Select a calculator... Finance …" at bounding box center [366, 210] width 732 height 420
select select "NEW_OR_DEMO"
click at [591, 209] on html "Emu Broker P Sam Crouch Toggle Menu Calculators Select a calculator... Finance …" at bounding box center [366, 210] width 732 height 420
select select "DEALER"
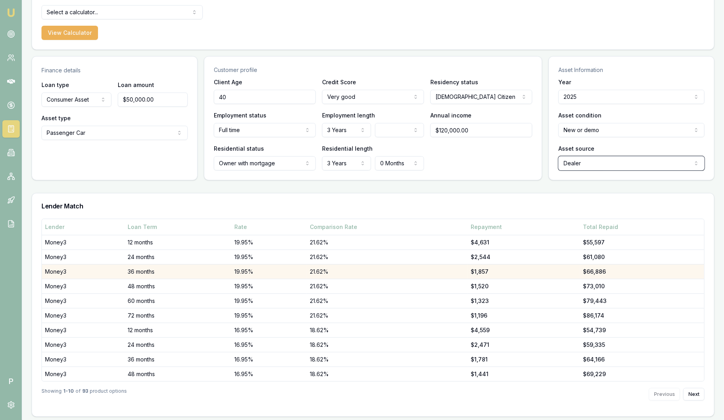
scroll to position [49, 0]
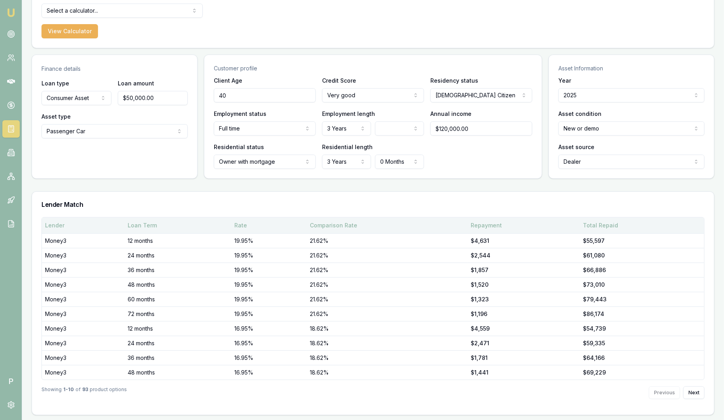
click at [241, 222] on div "Rate" at bounding box center [269, 225] width 70 height 8
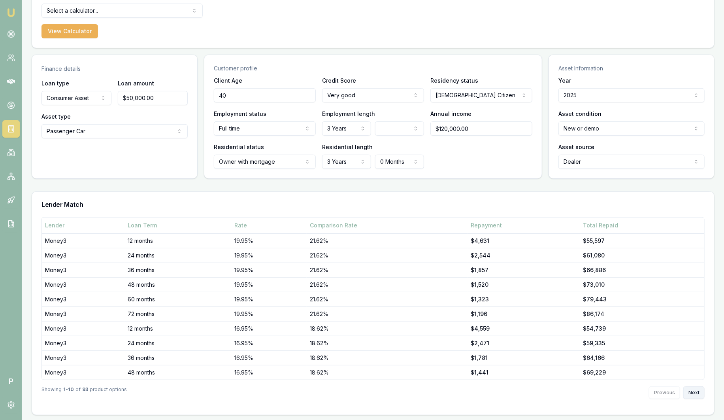
click at [700, 388] on button "Next" at bounding box center [693, 392] width 21 height 13
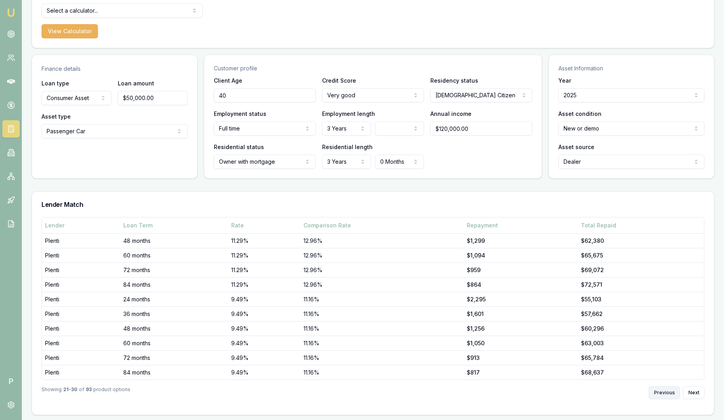
click at [662, 393] on button "Previous" at bounding box center [664, 392] width 31 height 13
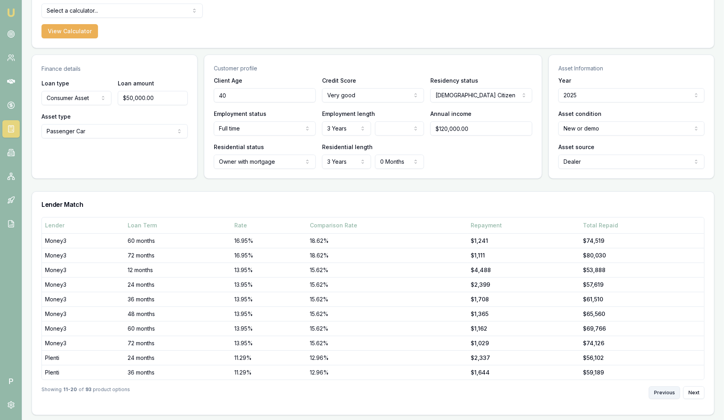
click at [662, 393] on button "Previous" at bounding box center [664, 392] width 31 height 13
click at [662, 393] on div "Previous Next" at bounding box center [677, 392] width 56 height 13
click at [698, 389] on button "Next" at bounding box center [693, 392] width 21 height 13
click at [698, 386] on button "Next" at bounding box center [693, 392] width 21 height 13
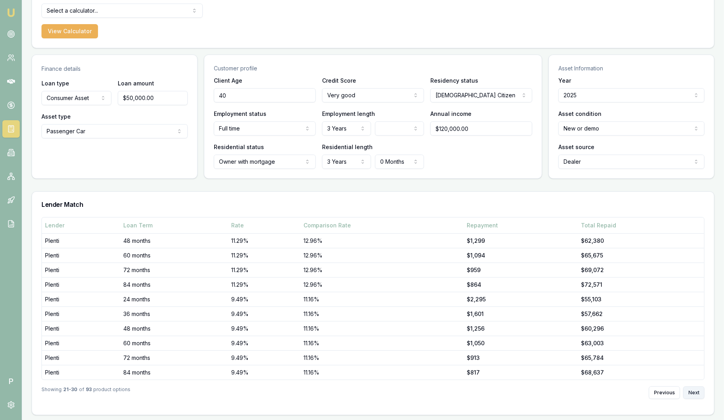
click at [697, 386] on button "Next" at bounding box center [693, 392] width 21 height 13
click at [696, 386] on button "Next" at bounding box center [693, 392] width 21 height 13
click at [696, 388] on button "Next" at bounding box center [693, 392] width 21 height 13
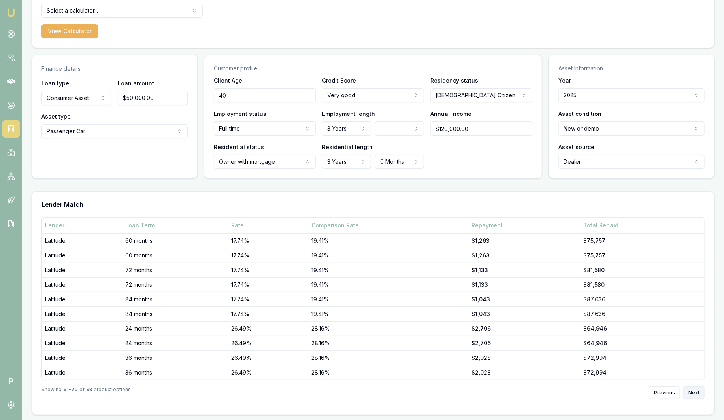
click at [696, 388] on button "Next" at bounding box center [693, 392] width 21 height 13
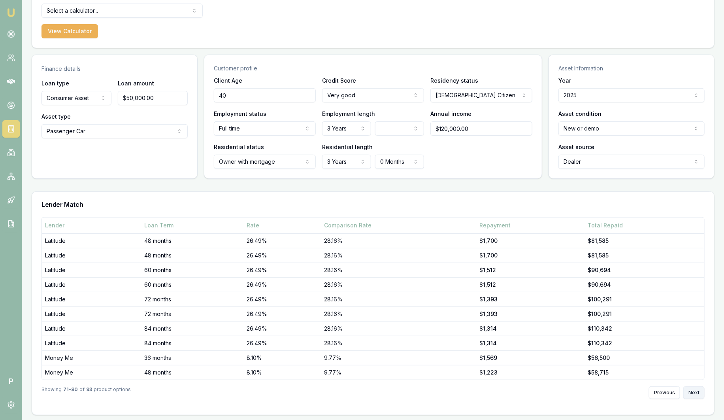
click at [695, 388] on button "Next" at bounding box center [693, 392] width 21 height 13
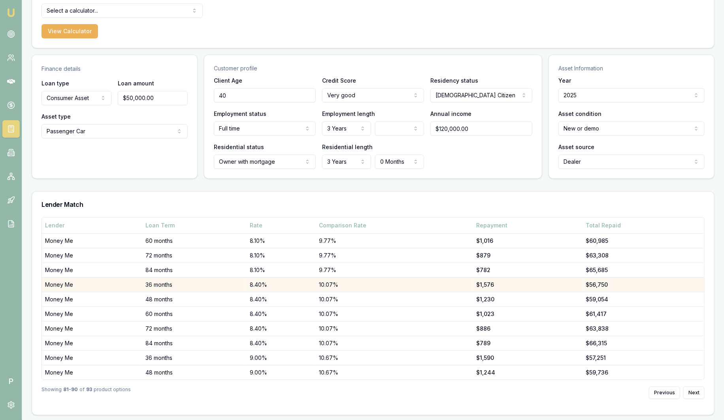
click at [127, 284] on td "Money Me" at bounding box center [92, 284] width 100 height 15
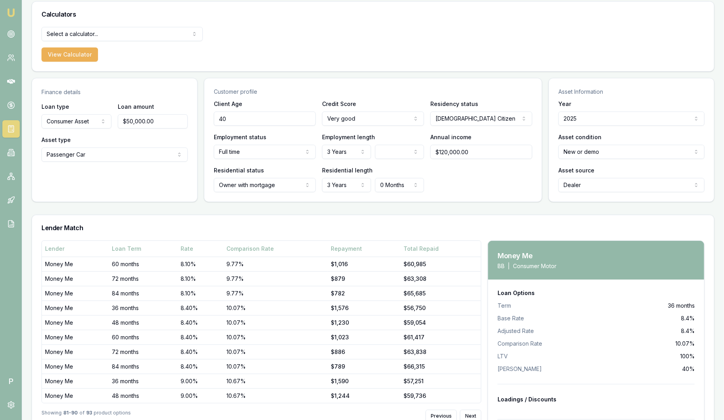
scroll to position [0, 0]
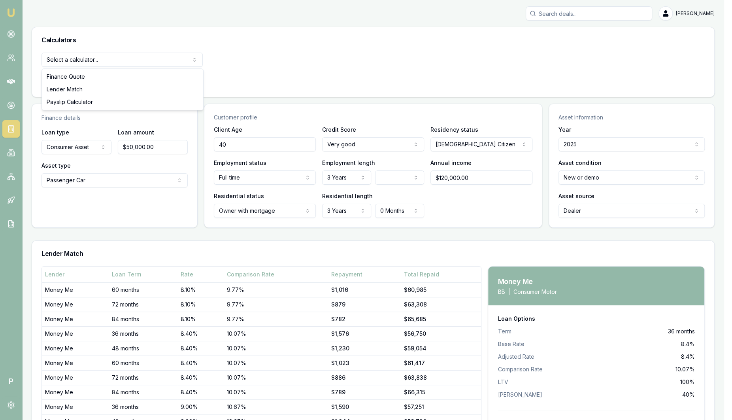
click at [124, 58] on html "Emu Broker P Sam Crouch Toggle Menu Calculators Select a calculator... Finance …" at bounding box center [366, 210] width 732 height 420
select select "payslip-calculator"
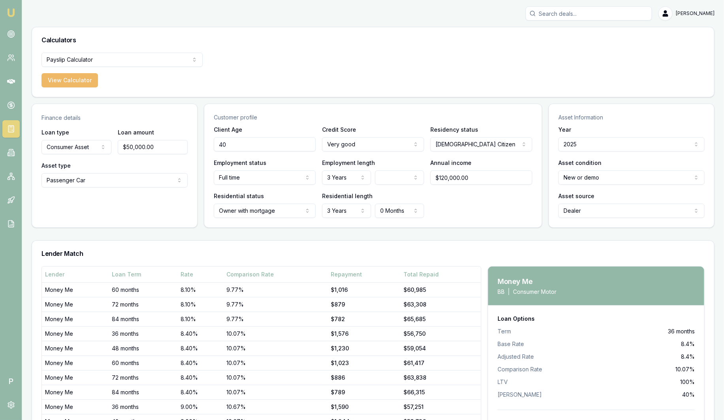
click at [73, 79] on button "View Calculator" at bounding box center [69, 80] width 56 height 14
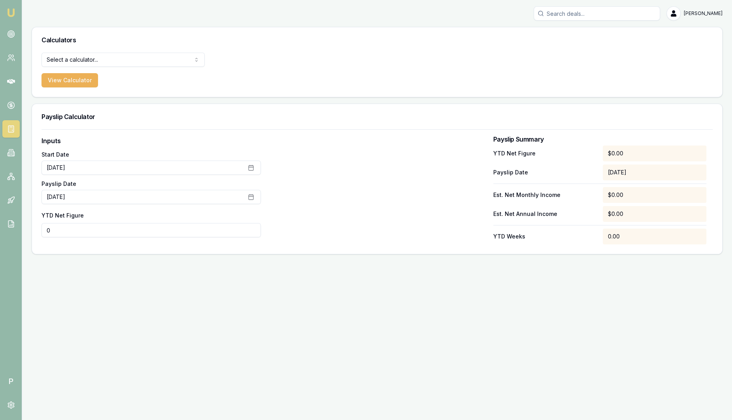
click at [0, 227] on html "Emu Broker P Sam Crouch Toggle Menu Calculators Select a calculator... Finance …" at bounding box center [366, 210] width 732 height 420
type input "$0"
click at [12, 152] on icon at bounding box center [11, 153] width 8 height 8
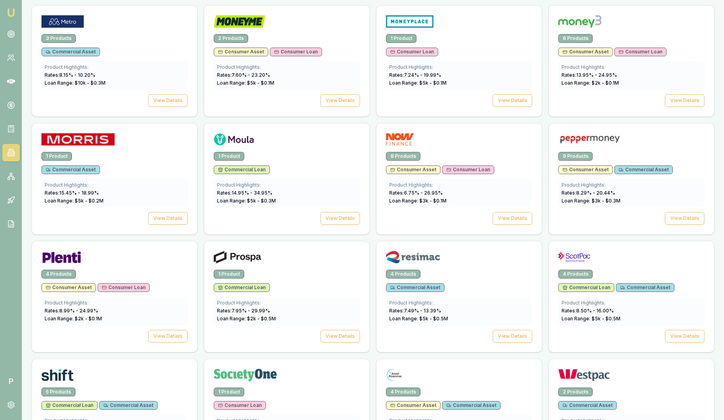
scroll to position [889, 0]
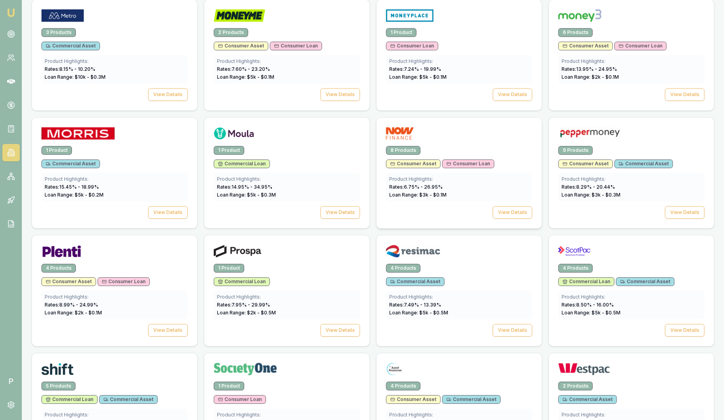
click at [493, 135] on div at bounding box center [459, 135] width 146 height 16
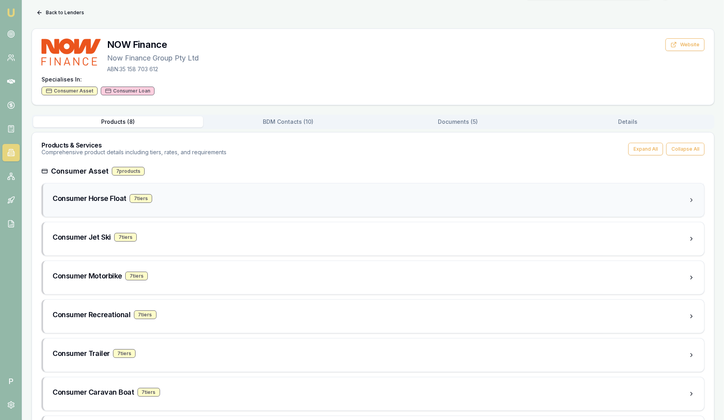
scroll to position [98, 0]
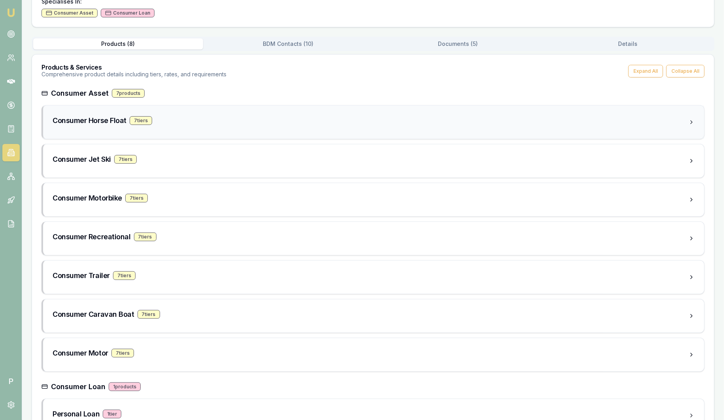
click at [221, 121] on div "Consumer Horse Float 7 tier s" at bounding box center [371, 120] width 636 height 11
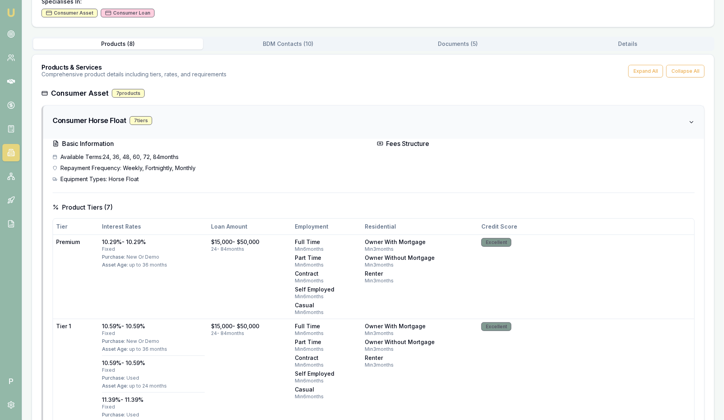
click at [221, 121] on div "Consumer Horse Float 7 tier s" at bounding box center [371, 120] width 636 height 11
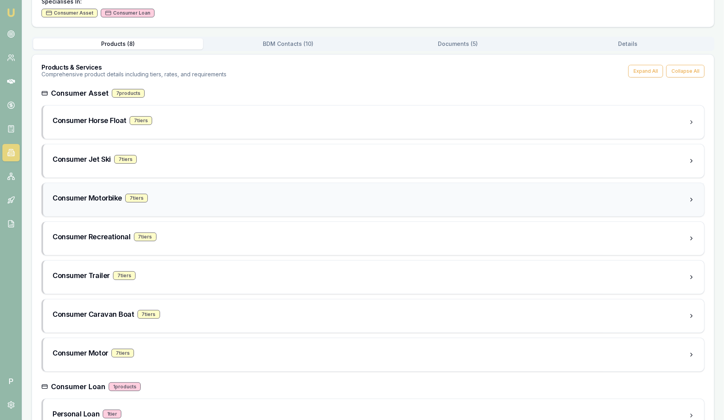
click at [218, 194] on div "Consumer Motorbike 7 tier s" at bounding box center [371, 197] width 636 height 11
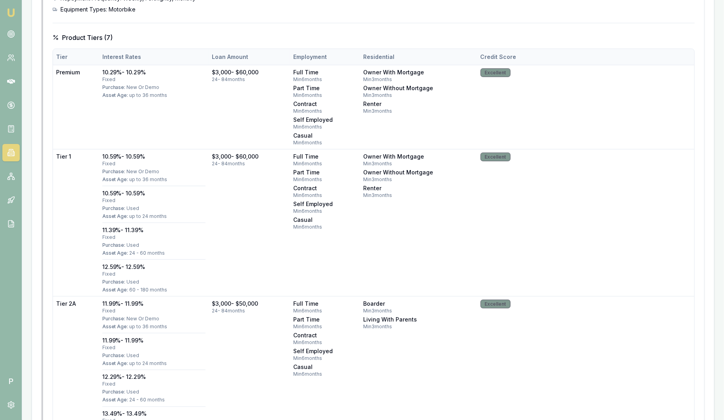
scroll to position [345, 0]
drag, startPoint x: 100, startPoint y: 71, endPoint x: 152, endPoint y: 73, distance: 52.6
click at [152, 73] on td "10.29% - 10.29% fixed Purchase: New Or Demo Asset Age: up to 36 months" at bounding box center [154, 107] width 110 height 84
drag, startPoint x: 152, startPoint y: 73, endPoint x: 208, endPoint y: 98, distance: 61.5
click at [207, 102] on td "10.29% - 10.29% fixed Purchase: New Or Demo Asset Age: up to 36 months" at bounding box center [154, 107] width 110 height 84
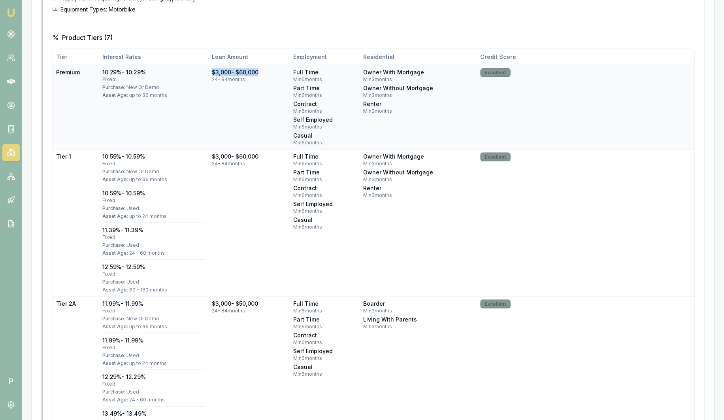
drag, startPoint x: 210, startPoint y: 69, endPoint x: 263, endPoint y: 68, distance: 52.9
click at [263, 68] on td "$3,000 - $60,000 24 - 84 months" at bounding box center [249, 107] width 81 height 84
drag, startPoint x: 263, startPoint y: 68, endPoint x: 251, endPoint y: 97, distance: 31.4
click at [251, 97] on td "$3,000 - $60,000 24 - 84 months" at bounding box center [249, 107] width 81 height 84
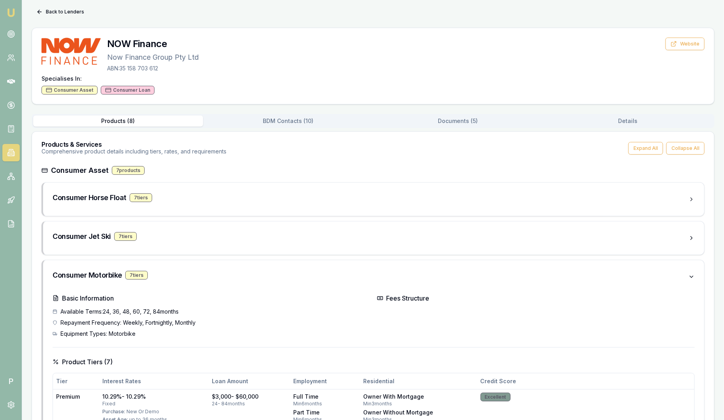
scroll to position [0, 0]
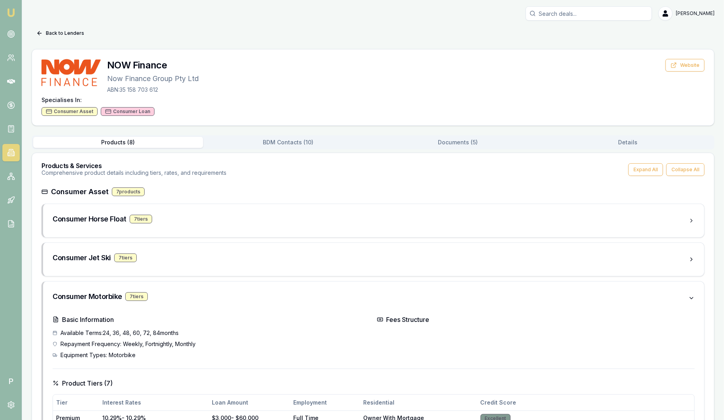
click at [286, 142] on button "BDM Contacts ( 10 )" at bounding box center [288, 142] width 170 height 11
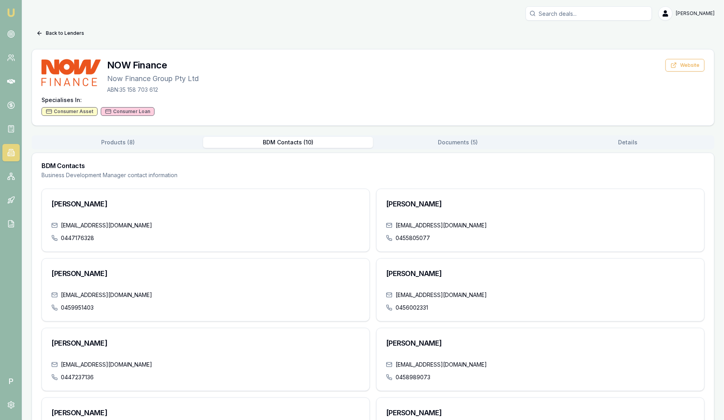
click at [466, 139] on button "Documents ( 5 )" at bounding box center [458, 142] width 170 height 11
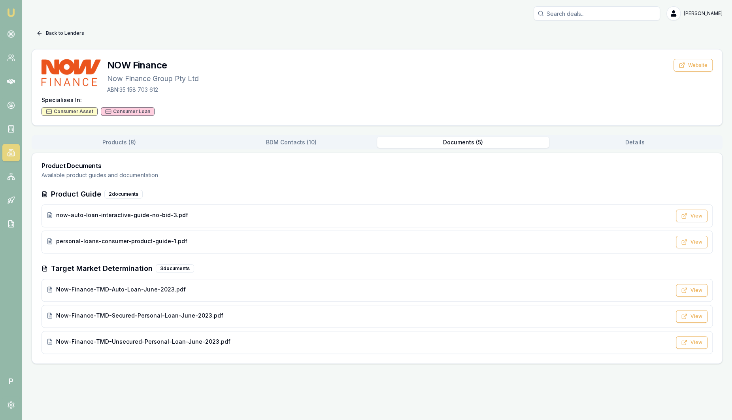
click at [57, 31] on button "Back to Lenders" at bounding box center [60, 33] width 57 height 13
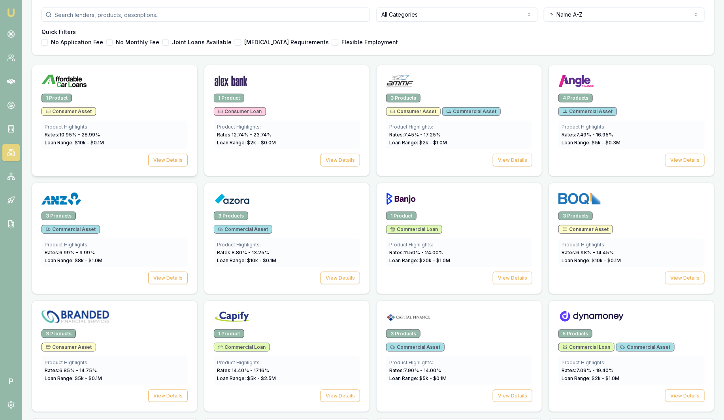
scroll to position [247, 0]
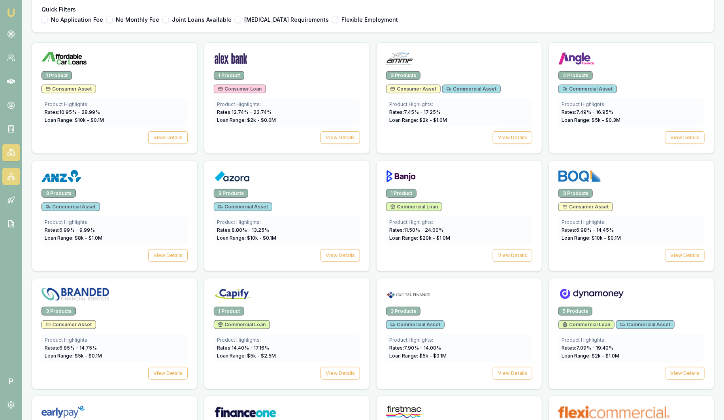
click at [15, 176] on link at bounding box center [10, 175] width 17 height 17
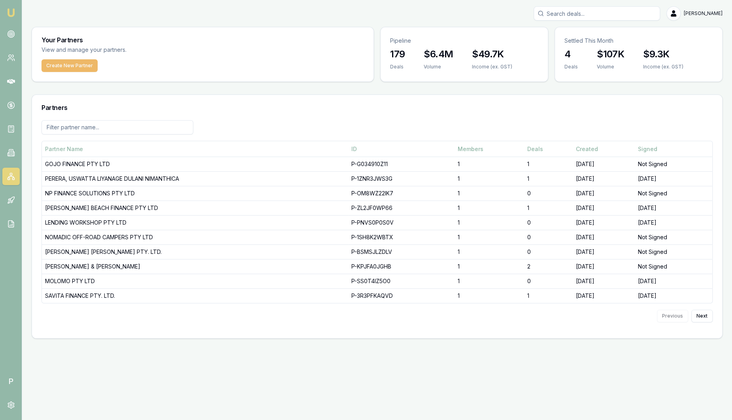
click at [68, 65] on button "Create New Partner" at bounding box center [69, 65] width 56 height 13
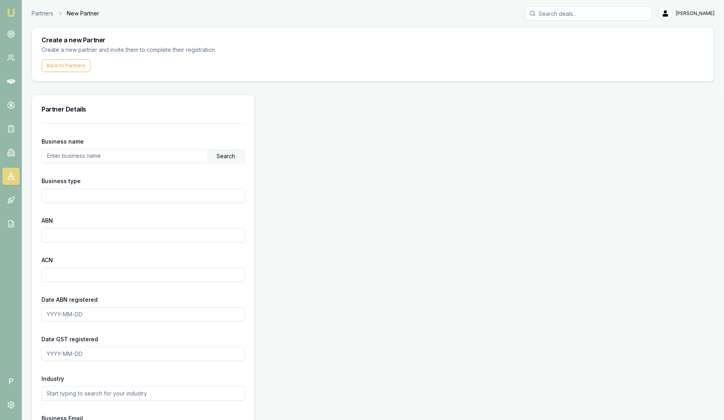
click at [102, 156] on input "text" at bounding box center [124, 155] width 165 height 13
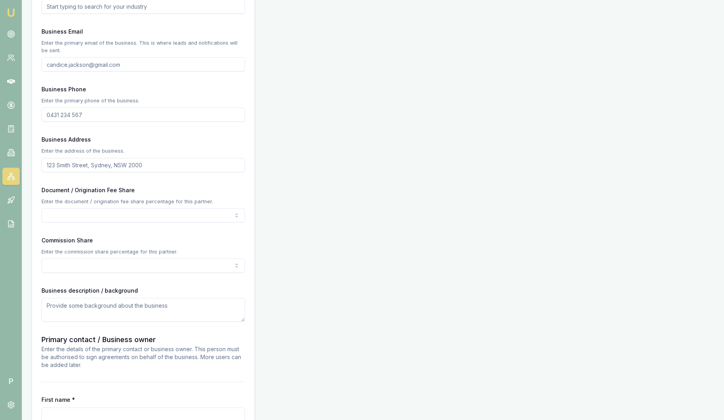
scroll to position [395, 0]
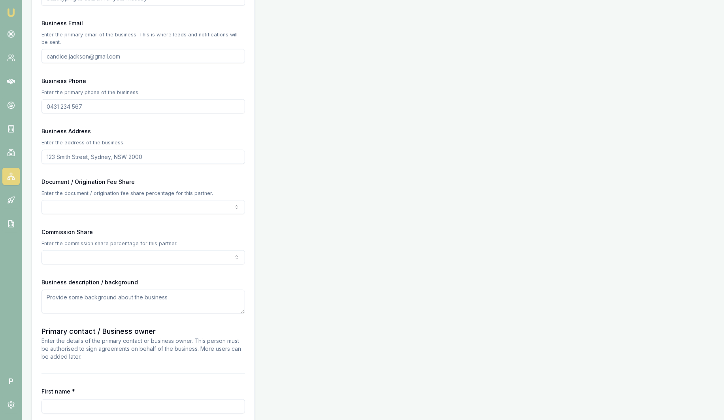
click at [75, 156] on input "Business Address" at bounding box center [142, 157] width 203 height 14
click at [188, 126] on div "Business Address Enter the address of the business." at bounding box center [142, 145] width 203 height 38
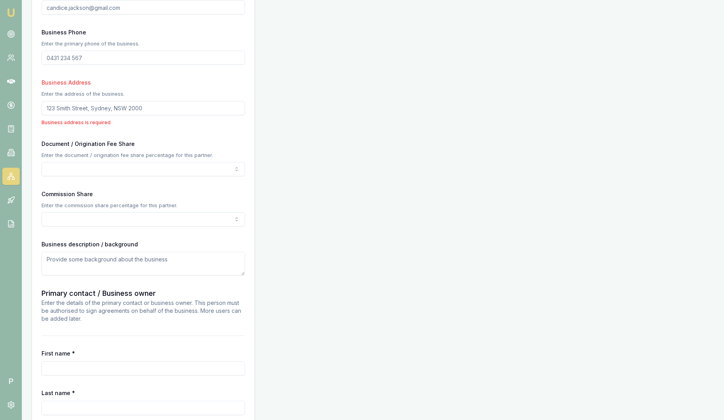
scroll to position [444, 0]
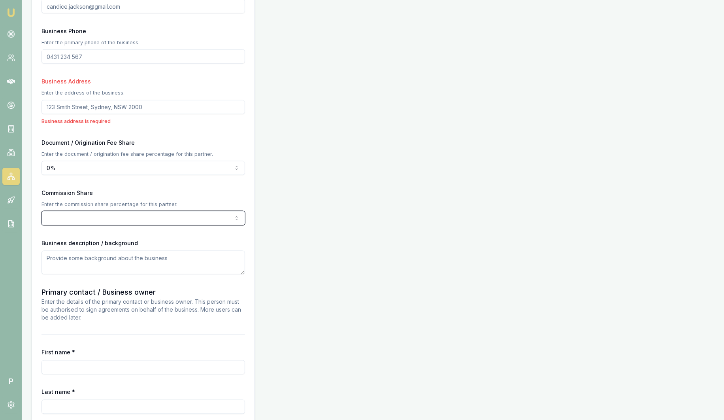
drag, startPoint x: 102, startPoint y: 188, endPoint x: 98, endPoint y: 191, distance: 5.0
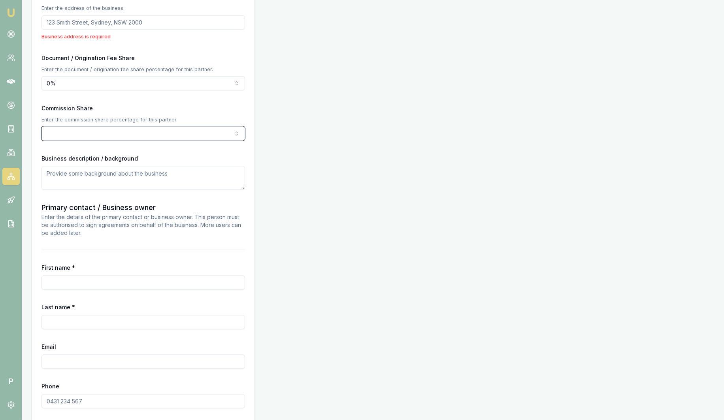
scroll to position [590, 0]
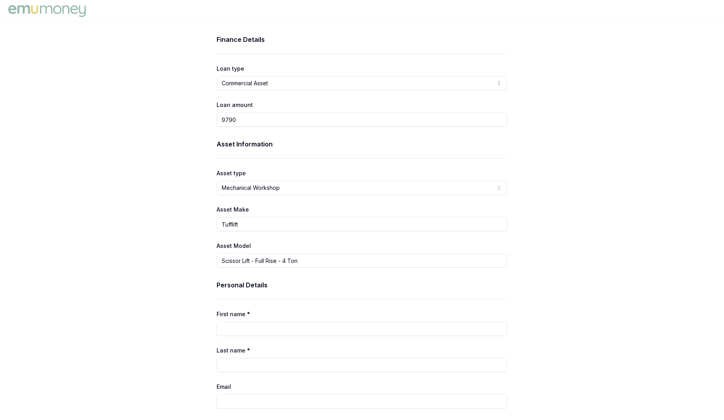
click at [181, 119] on div "Finance Details Loan type Commercial Asset Consumer Loan Consumer Asset Commerc…" at bounding box center [362, 407] width 724 height 744
type input "$9,790.00"
click at [299, 189] on html "Finance Details Loan type Commercial Asset Consumer Loan Consumer Asset Commerc…" at bounding box center [362, 210] width 724 height 420
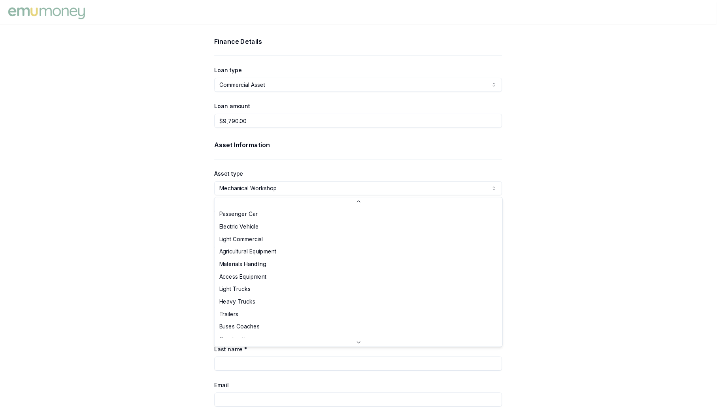
scroll to position [184, 0]
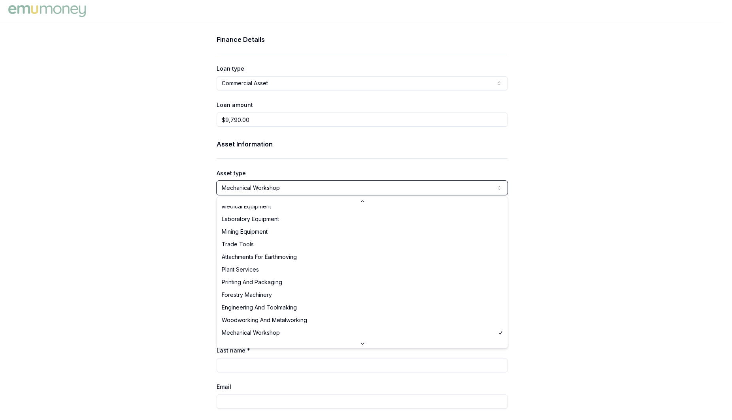
click at [299, 188] on html "Finance Details Loan type Commercial Asset Consumer Loan Consumer Asset Commerc…" at bounding box center [366, 210] width 732 height 420
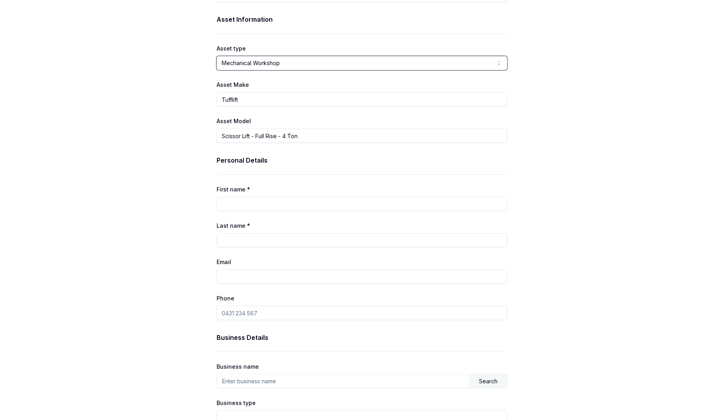
scroll to position [124, 0]
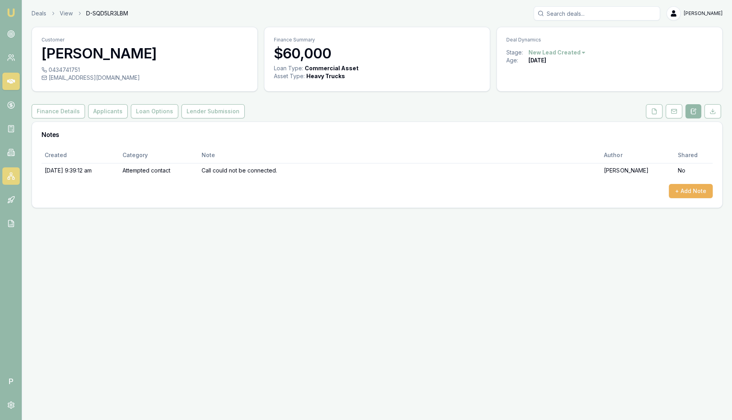
click at [11, 178] on icon at bounding box center [11, 176] width 8 height 8
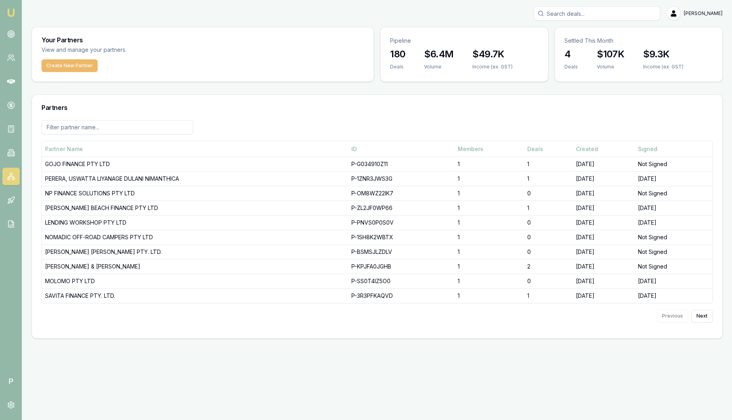
click at [59, 63] on button "Create New Partner" at bounding box center [69, 65] width 56 height 13
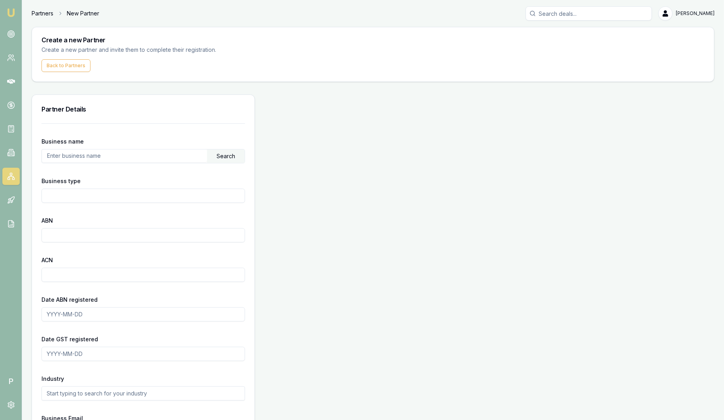
click at [42, 13] on link "Partners" at bounding box center [43, 13] width 22 height 8
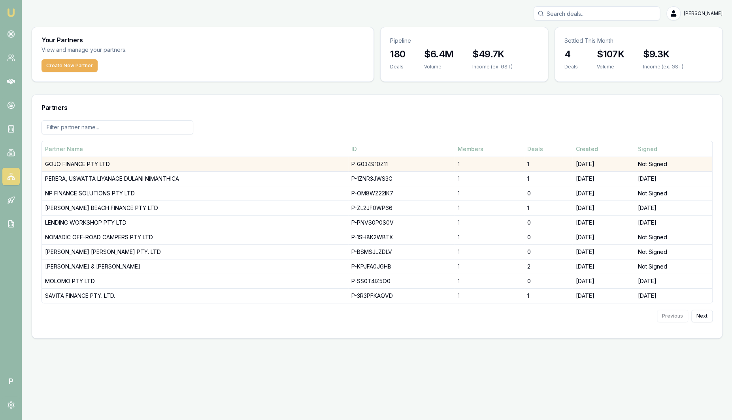
click at [104, 166] on td "GOJO FINANCE PTY LTD" at bounding box center [195, 164] width 306 height 15
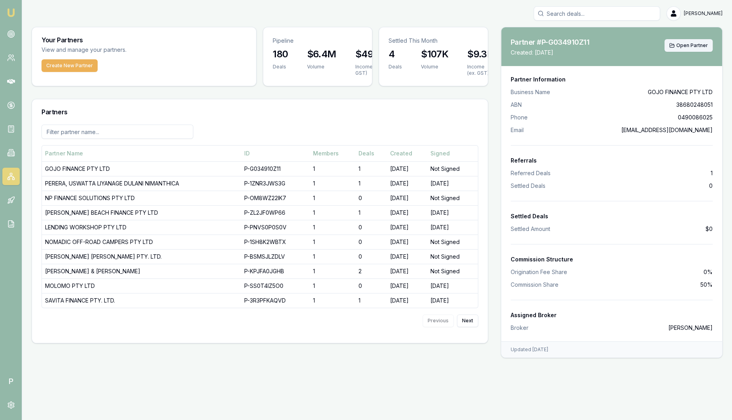
click at [692, 45] on span "Open Partner" at bounding box center [692, 45] width 32 height 6
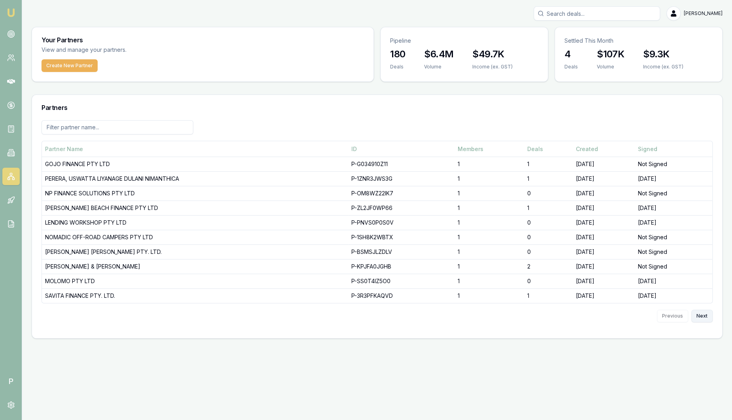
click at [708, 317] on button "Next" at bounding box center [701, 315] width 21 height 13
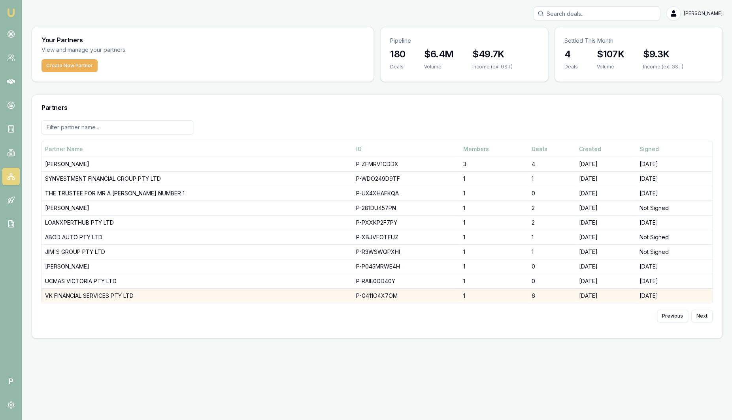
click at [119, 293] on td "VK FINANCIAL SERVICES PTY LTD" at bounding box center [197, 295] width 311 height 15
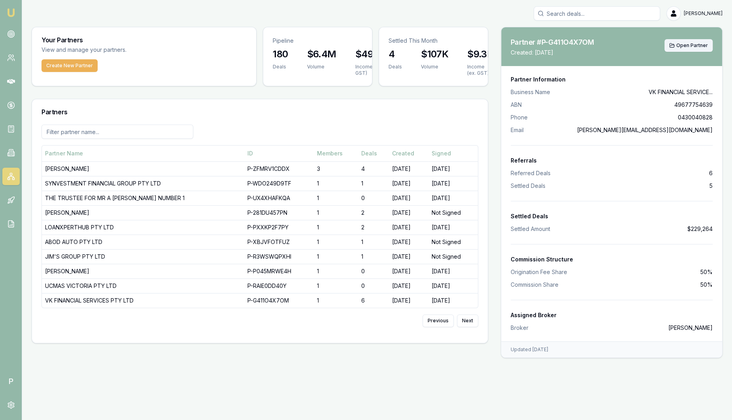
click at [697, 43] on span "Open Partner" at bounding box center [692, 45] width 32 height 6
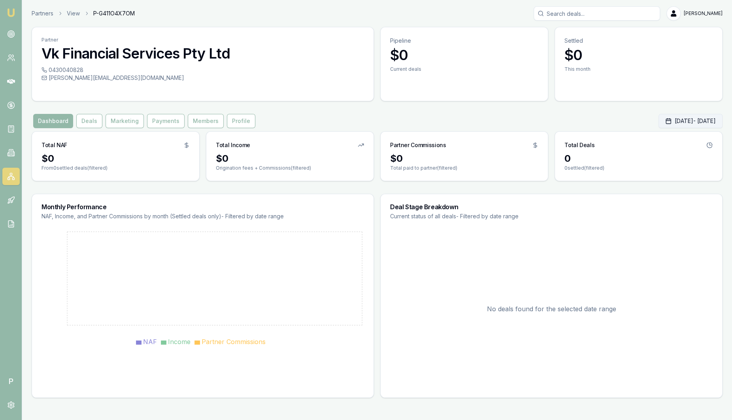
click at [661, 118] on button "Sep 01, 2025 - Sep 30, 2025" at bounding box center [690, 121] width 64 height 14
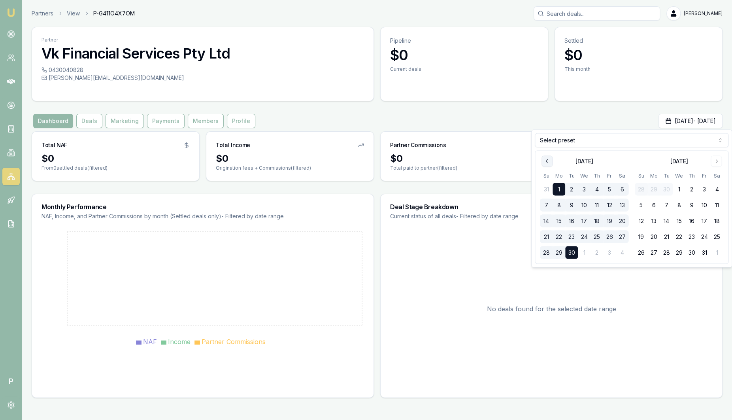
click at [547, 164] on icon "Go to previous month" at bounding box center [547, 161] width 6 height 6
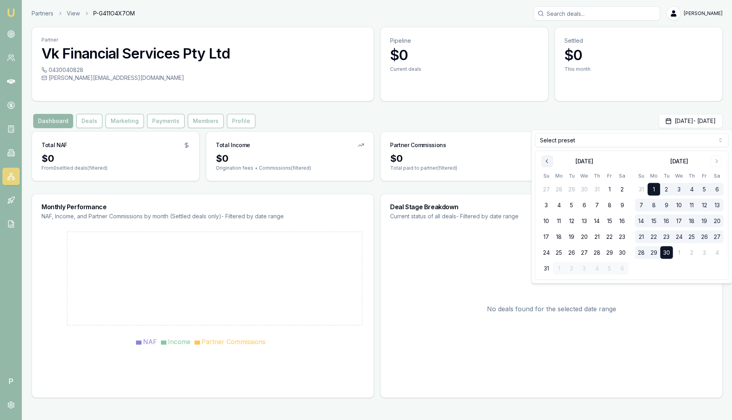
click at [547, 164] on icon "Go to previous month" at bounding box center [547, 161] width 6 height 6
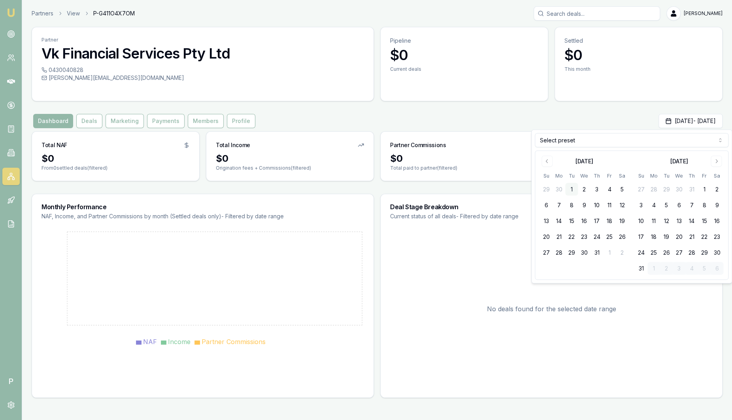
click at [573, 188] on button "1" at bounding box center [571, 189] width 13 height 13
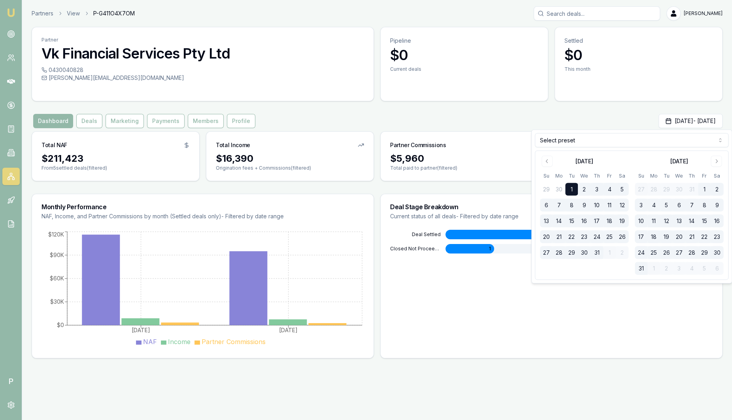
click at [424, 334] on div "Deal Stage Breakdown Current status of all deals - Filtered by date range Deal …" at bounding box center [551, 276] width 342 height 164
click at [425, 334] on div "Deal Stage Breakdown Current status of all deals - Filtered by date range Deal …" at bounding box center [551, 276] width 342 height 164
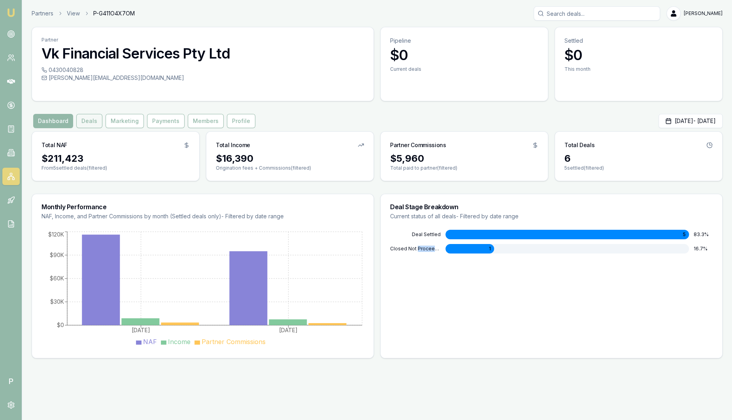
click at [89, 120] on button "Deals" at bounding box center [89, 121] width 26 height 14
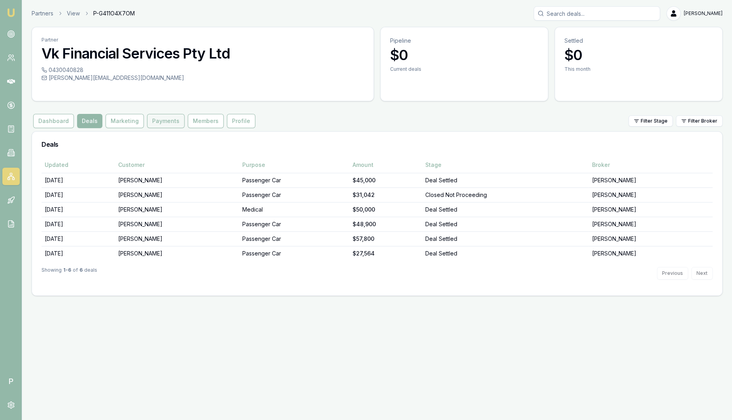
click at [166, 120] on button "Payments" at bounding box center [166, 121] width 38 height 14
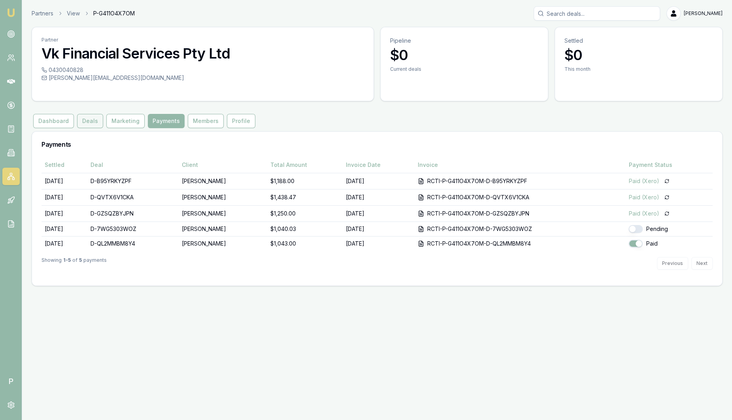
click at [85, 119] on button "Deals" at bounding box center [90, 121] width 26 height 14
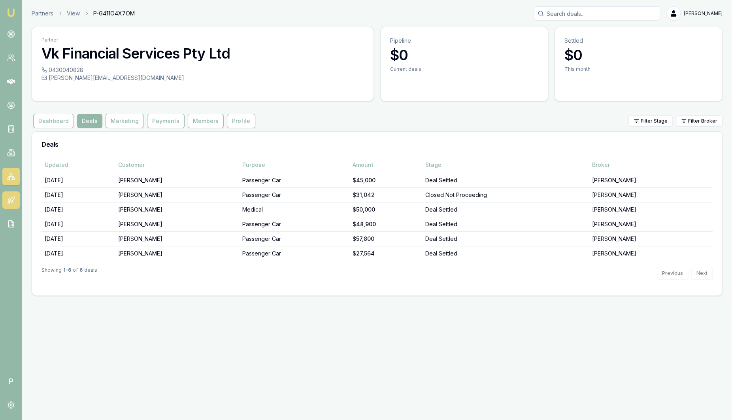
click at [9, 201] on icon at bounding box center [11, 200] width 8 height 8
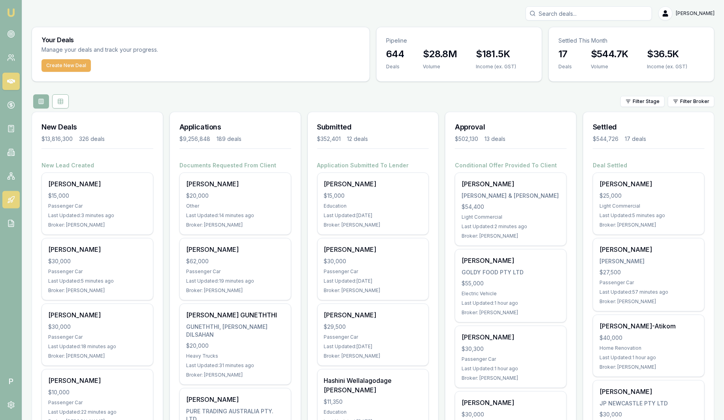
click at [15, 199] on icon at bounding box center [11, 200] width 8 height 8
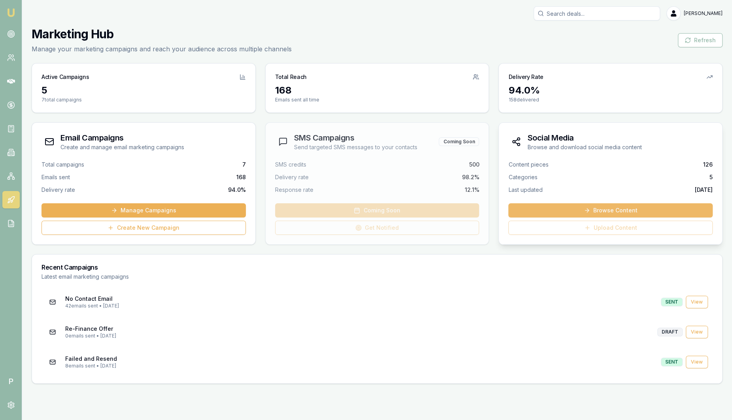
click at [592, 209] on link "Browse Content" at bounding box center [610, 210] width 204 height 14
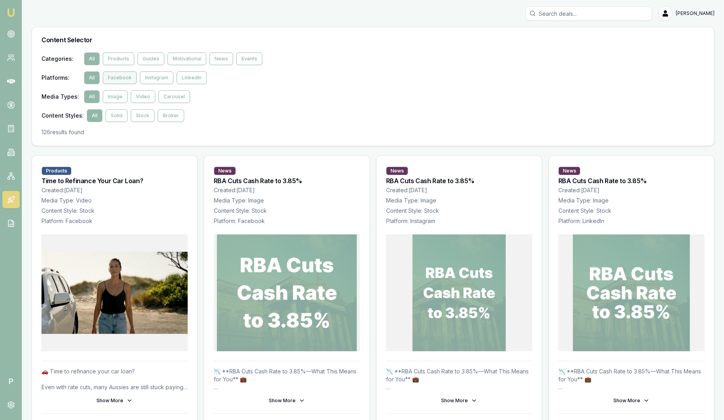
click at [117, 80] on button "Facebook" at bounding box center [120, 78] width 34 height 13
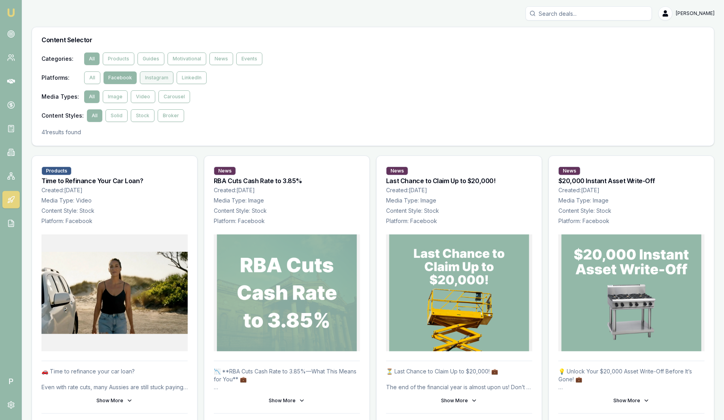
click at [152, 79] on button "Instagram" at bounding box center [157, 78] width 34 height 13
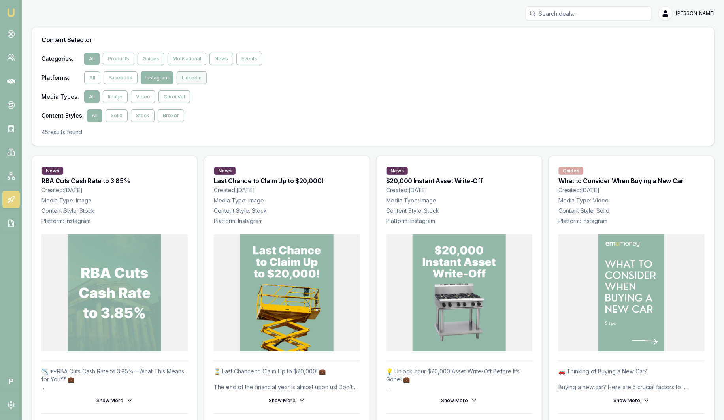
click at [191, 81] on button "LinkedIn" at bounding box center [192, 78] width 30 height 13
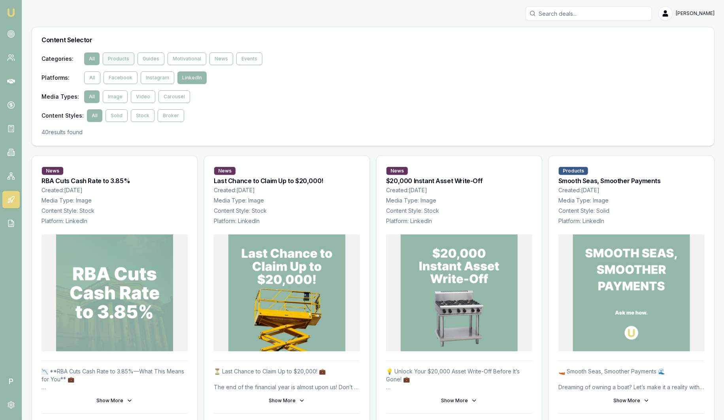
click at [121, 60] on button "Products" at bounding box center [119, 59] width 32 height 13
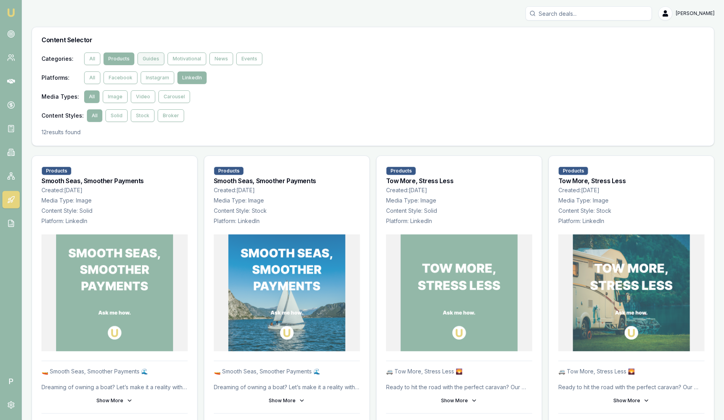
click at [154, 59] on button "Guides" at bounding box center [150, 59] width 27 height 13
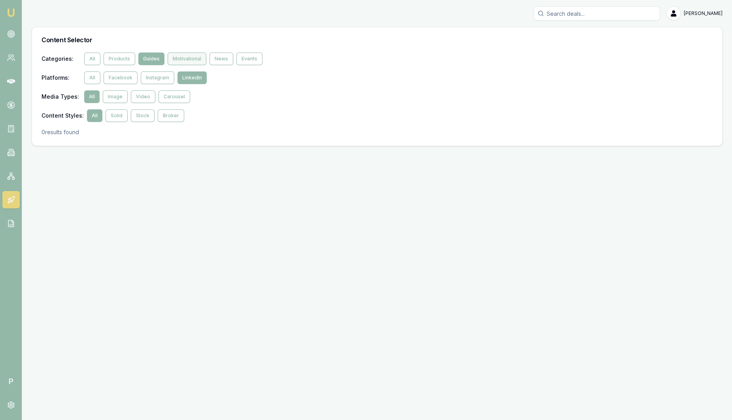
click at [197, 58] on button "Motivational" at bounding box center [186, 59] width 39 height 13
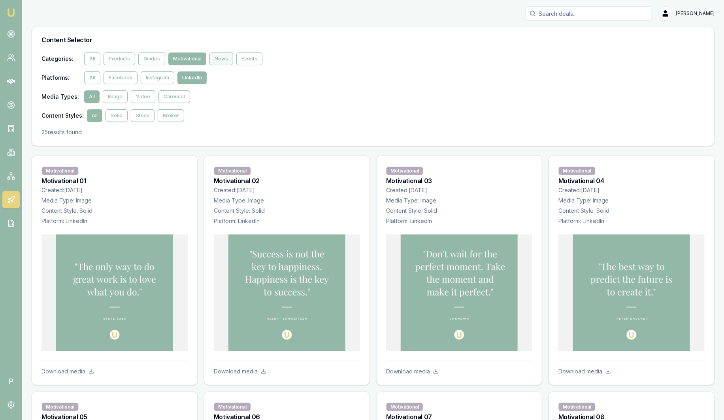
click at [212, 58] on button "News" at bounding box center [221, 59] width 24 height 13
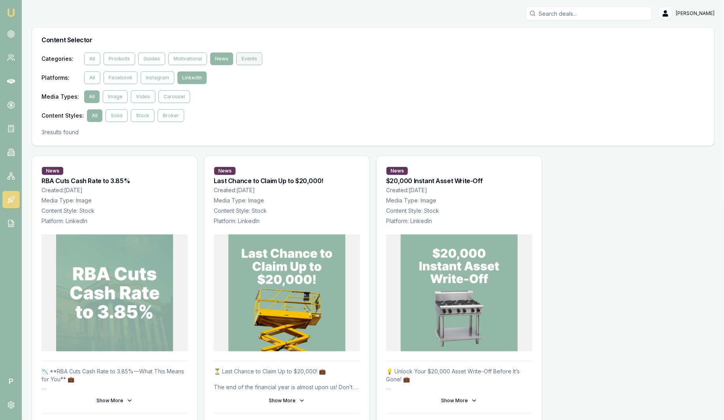
click at [243, 58] on button "Events" at bounding box center [249, 59] width 26 height 13
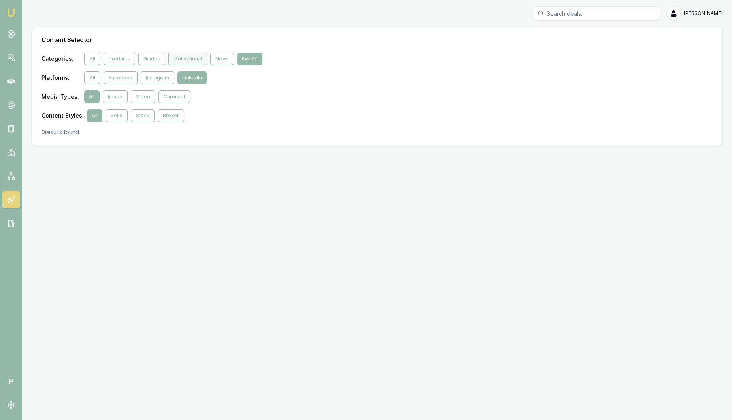
click at [199, 58] on button "Motivational" at bounding box center [187, 59] width 39 height 13
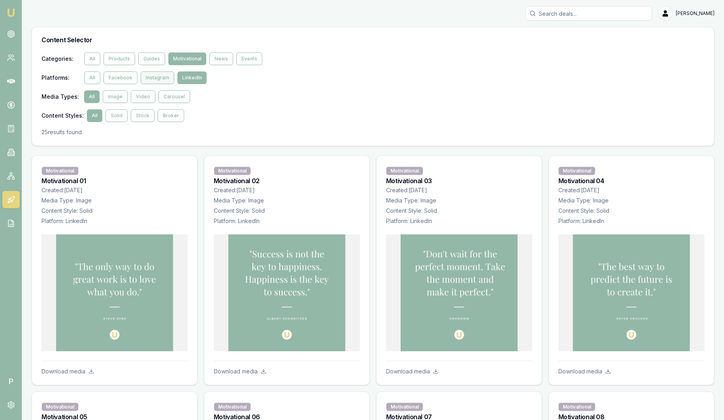
click at [165, 77] on button "Instagram" at bounding box center [158, 78] width 34 height 13
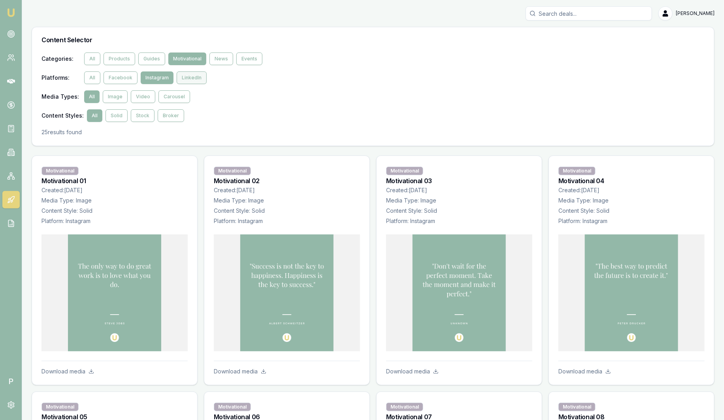
click at [190, 77] on button "LinkedIn" at bounding box center [192, 78] width 30 height 13
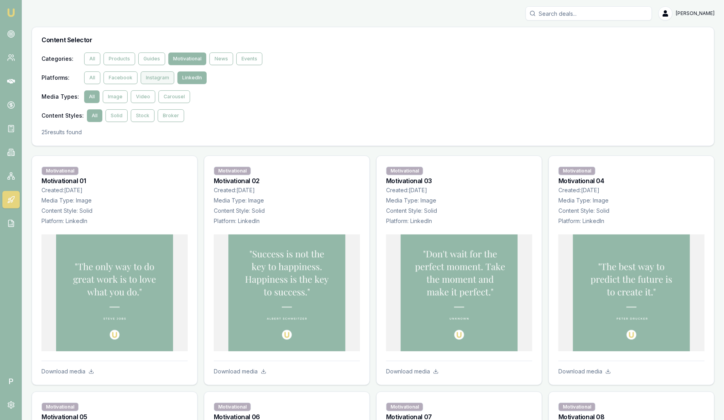
click at [163, 77] on button "Instagram" at bounding box center [158, 78] width 34 height 13
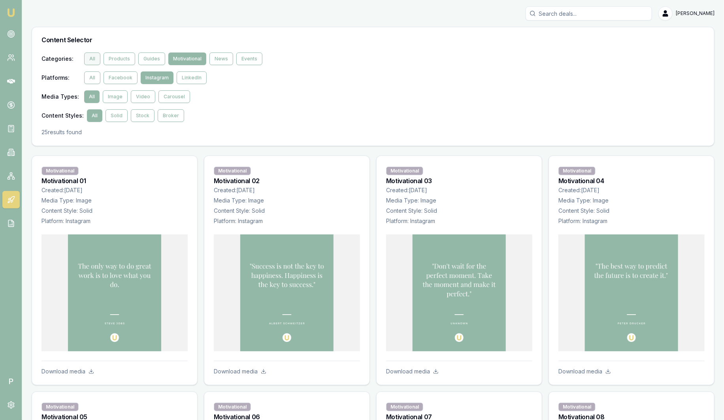
click at [89, 61] on button "All" at bounding box center [92, 59] width 16 height 13
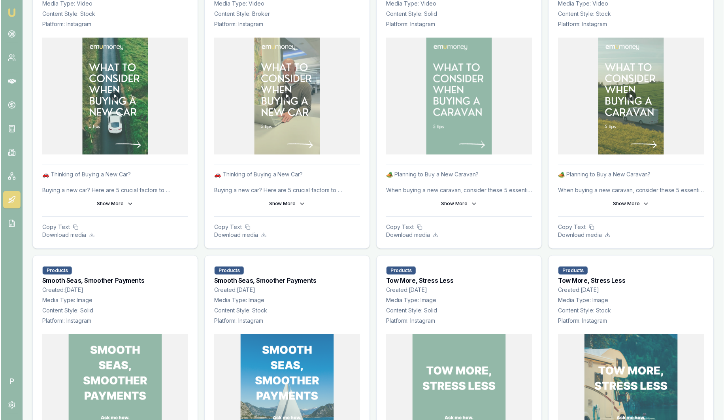
scroll to position [444, 0]
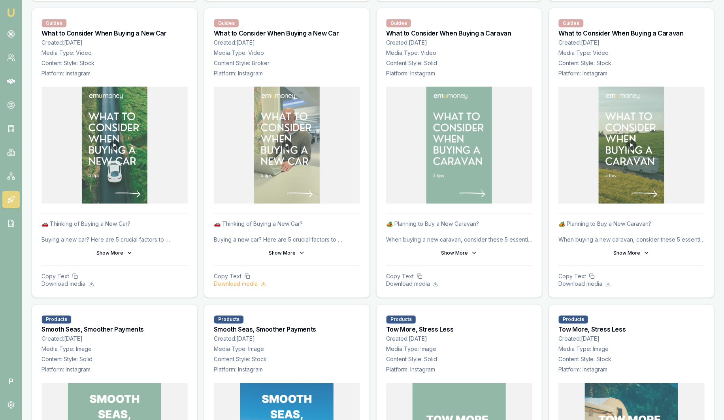
click at [238, 286] on p "Download media" at bounding box center [287, 284] width 146 height 8
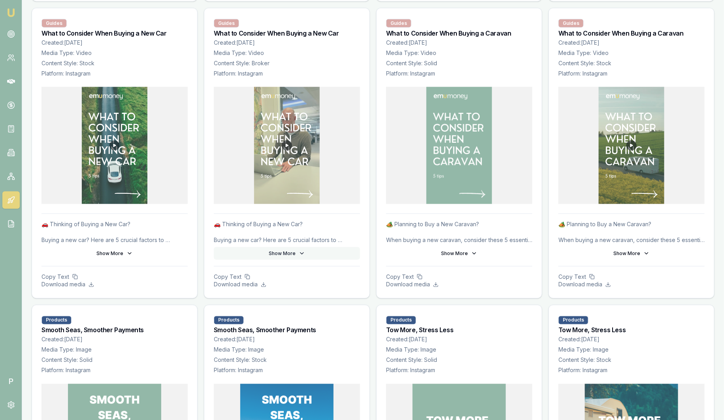
click at [284, 253] on button "Show More" at bounding box center [287, 253] width 146 height 13
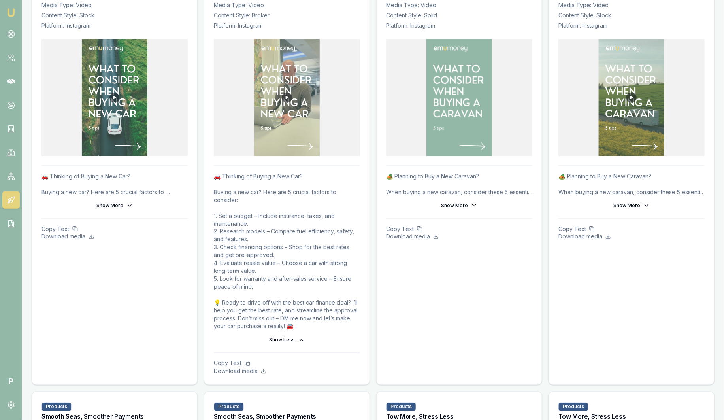
scroll to position [494, 0]
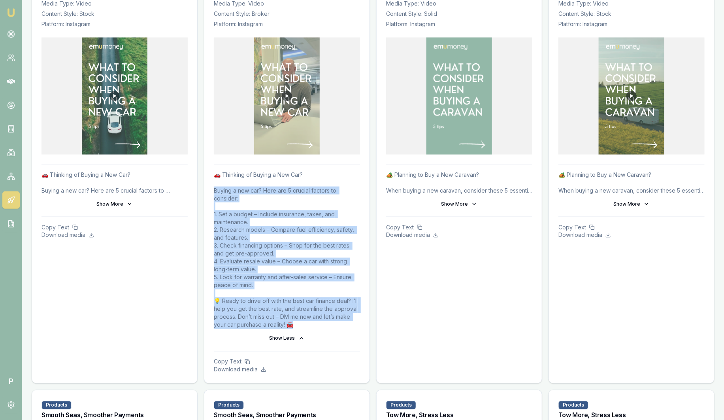
drag, startPoint x: 214, startPoint y: 186, endPoint x: 350, endPoint y: 318, distance: 190.3
click at [350, 318] on p "🚗 Thinking of Buying a New Car? Buying a new car? Here are 5 crucial factors to…" at bounding box center [287, 250] width 146 height 158
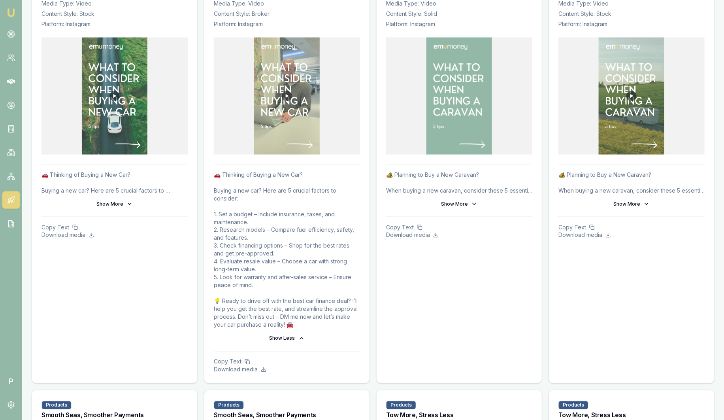
drag, startPoint x: 350, startPoint y: 318, endPoint x: 406, endPoint y: 265, distance: 76.8
click at [409, 265] on div "Guides What to Consider When Buying a Caravan Created: 2025-05-07 Media Type: V…" at bounding box center [459, 171] width 166 height 425
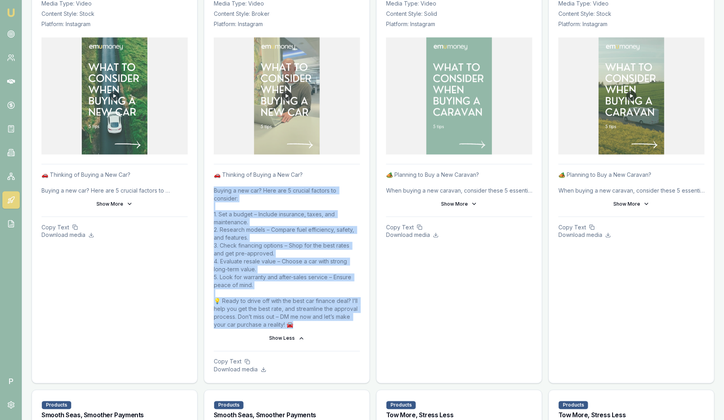
drag, startPoint x: 213, startPoint y: 188, endPoint x: 333, endPoint y: 325, distance: 182.3
click at [333, 325] on div "🚗 Thinking of Buying a New Car? Buying a new car? Here are 5 crucial factors to…" at bounding box center [286, 273] width 165 height 219
drag, startPoint x: 332, startPoint y: 325, endPoint x: 306, endPoint y: 199, distance: 128.7
drag, startPoint x: 306, startPoint y: 199, endPoint x: 275, endPoint y: 196, distance: 31.8
click at [275, 196] on p "🚗 Thinking of Buying a New Car? Buying a new car? Here are 5 crucial factors to…" at bounding box center [287, 250] width 146 height 158
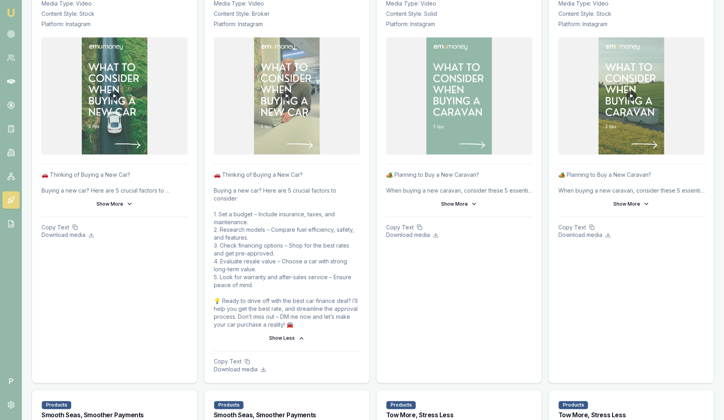
drag, startPoint x: 376, startPoint y: 112, endPoint x: 371, endPoint y: 113, distance: 5.2
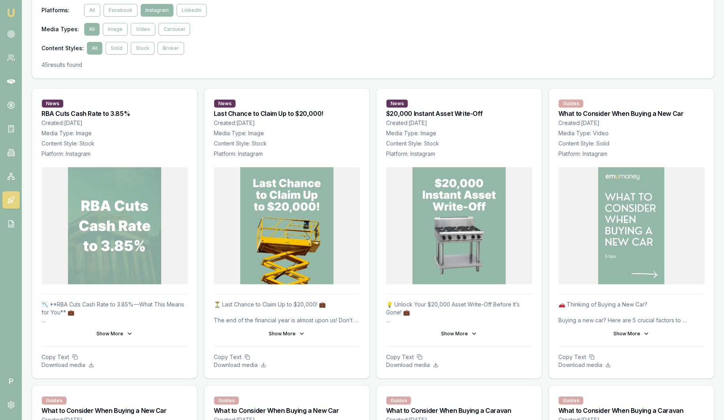
scroll to position [0, 0]
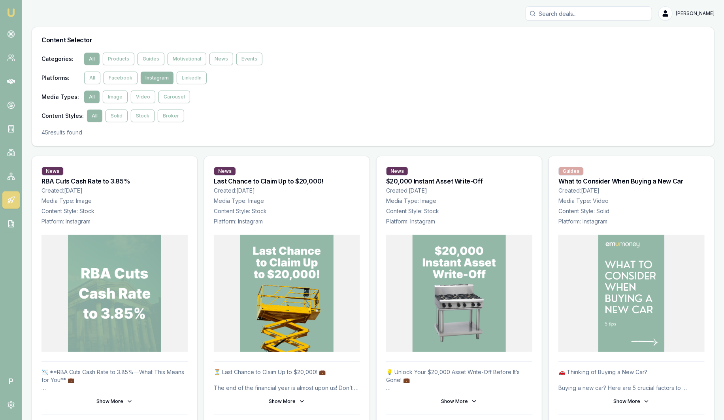
click at [13, 14] on img at bounding box center [10, 12] width 9 height 9
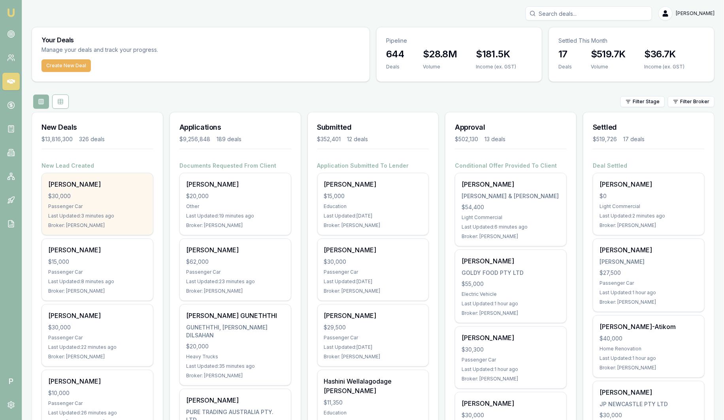
click at [117, 203] on div "Passenger Car" at bounding box center [97, 206] width 98 height 6
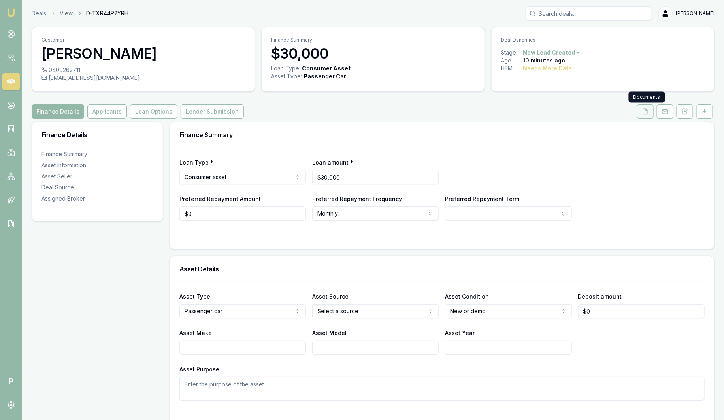
click at [647, 113] on icon at bounding box center [645, 111] width 4 height 5
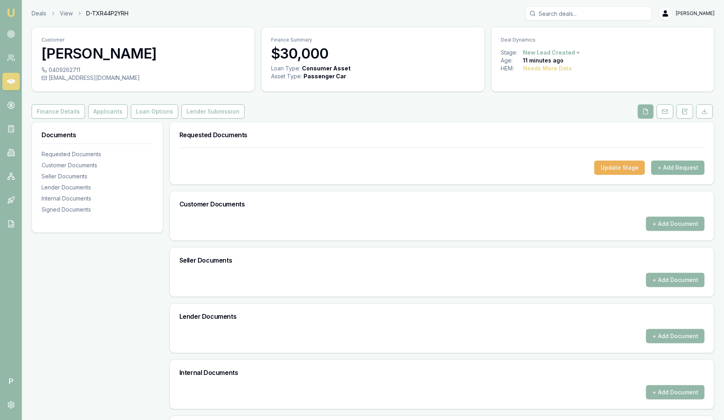
click at [684, 166] on button "+ Add Request" at bounding box center [677, 167] width 53 height 14
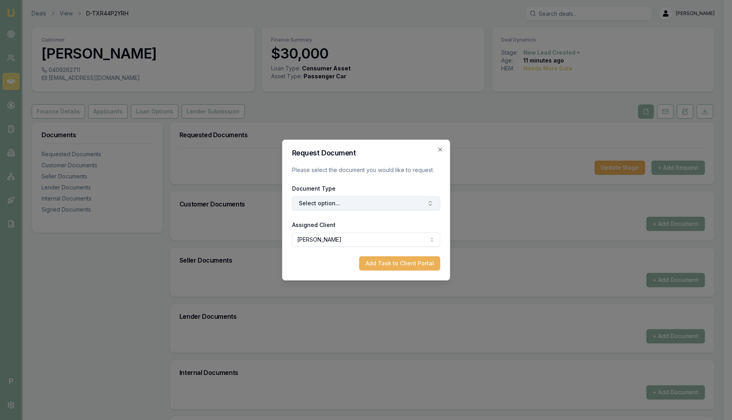
click at [364, 201] on button "Select option..." at bounding box center [366, 203] width 148 height 14
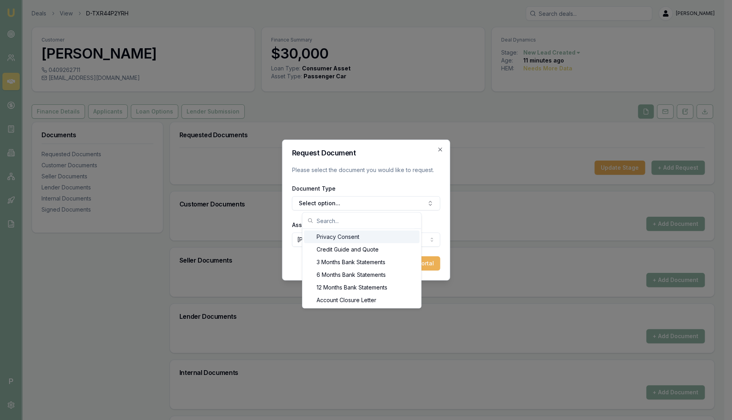
click at [359, 236] on div "Privacy Consent" at bounding box center [361, 236] width 115 height 13
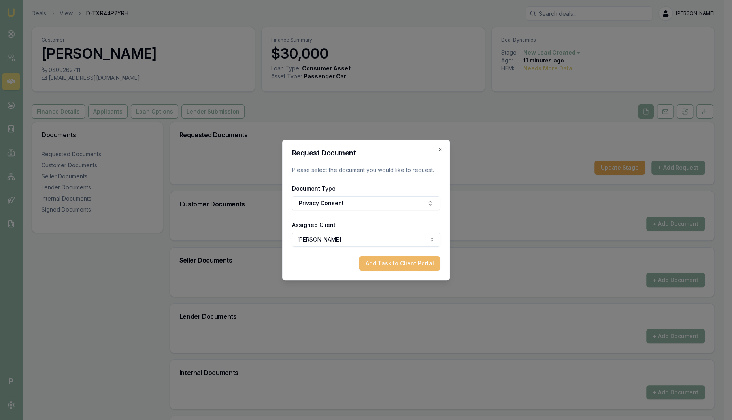
click at [398, 267] on button "Add Task to Client Portal" at bounding box center [399, 263] width 81 height 14
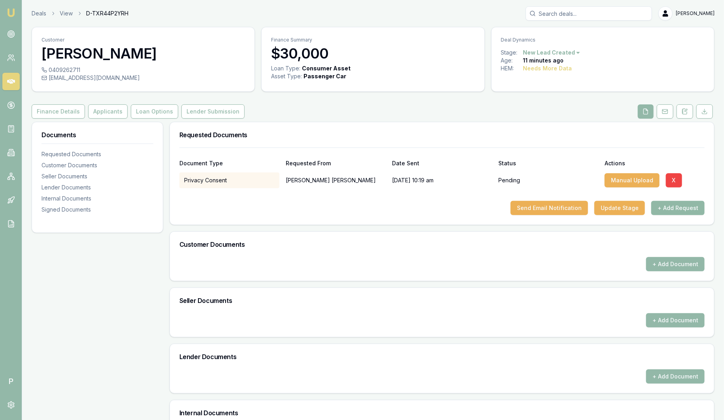
click at [682, 205] on button "+ Add Request" at bounding box center [677, 208] width 53 height 14
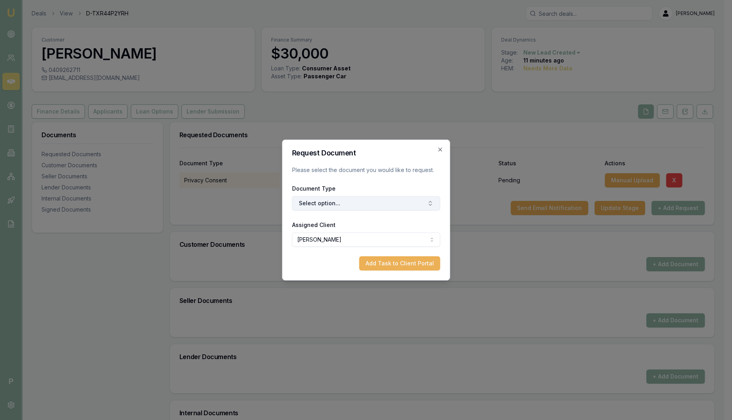
click at [344, 205] on button "Select option..." at bounding box center [366, 203] width 148 height 14
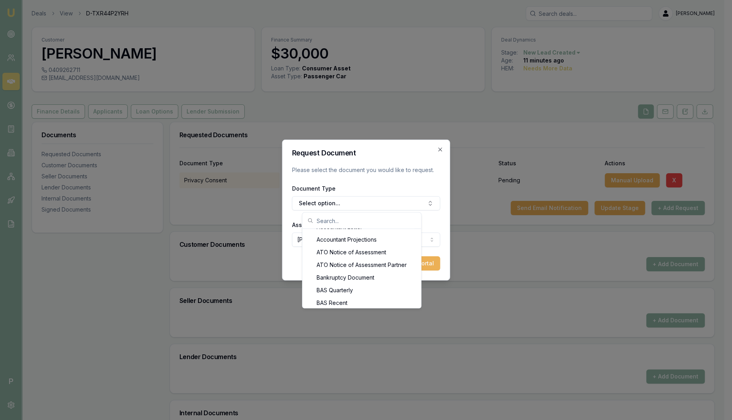
scroll to position [98, 0]
click at [421, 301] on div "Privacy Consent Credit Guide and Quote 3 Months Bank Statements 6 Months Bank S…" at bounding box center [361, 268] width 119 height 79
click at [421, 297] on div "Privacy Consent Credit Guide and Quote 3 Months Bank Statements 6 Months Bank S…" at bounding box center [361, 268] width 119 height 79
click at [337, 261] on div "Back of Drivers Licence" at bounding box center [361, 259] width 115 height 13
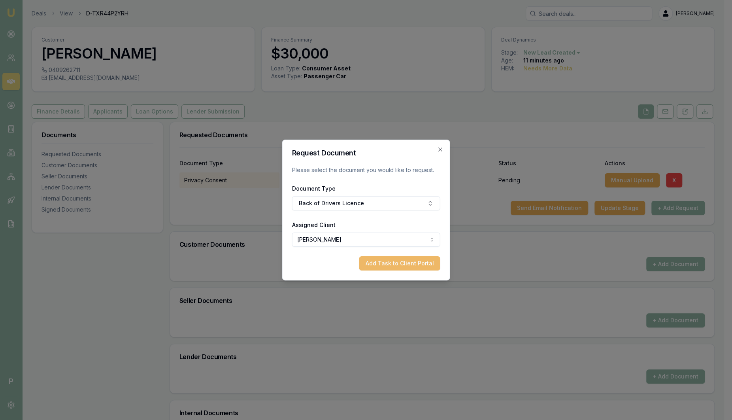
click at [403, 263] on button "Add Task to Client Portal" at bounding box center [399, 263] width 81 height 14
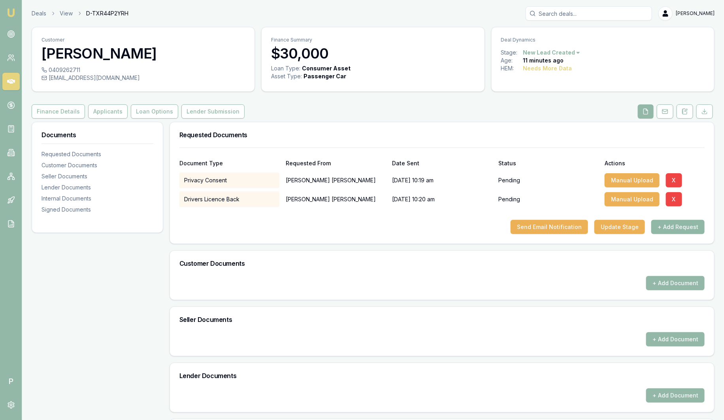
click at [686, 226] on button "+ Add Request" at bounding box center [677, 227] width 53 height 14
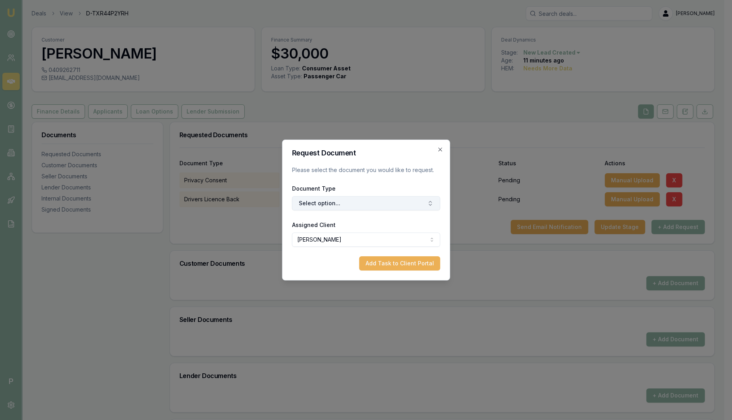
click at [428, 202] on icon "button" at bounding box center [430, 203] width 6 height 6
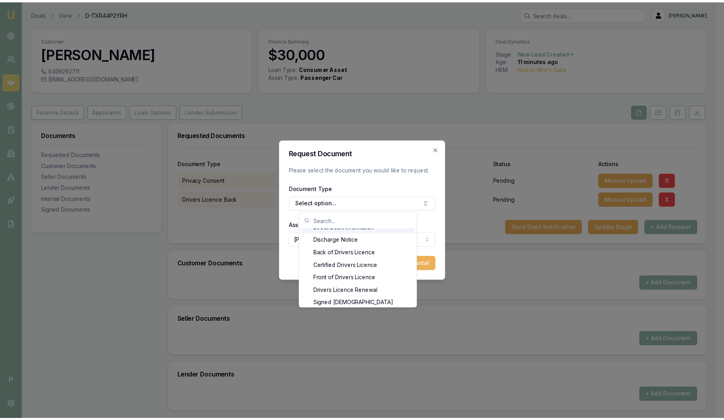
scroll to position [391, 0]
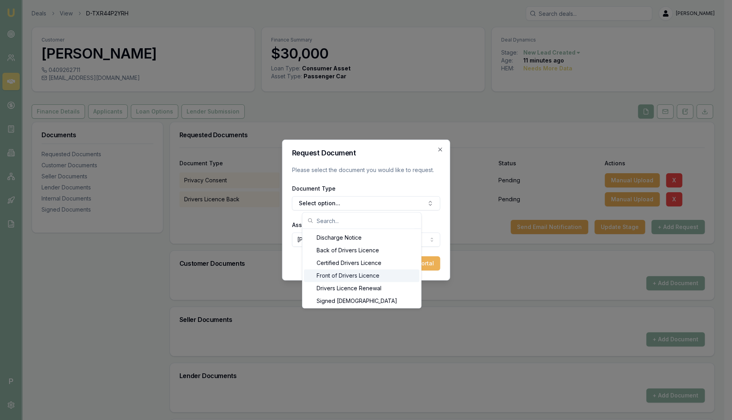
click at [379, 273] on div "Front of Drivers Licence" at bounding box center [361, 275] width 115 height 13
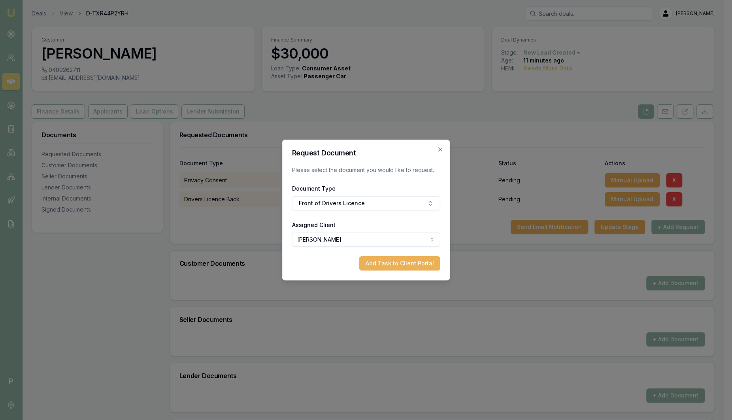
click at [403, 265] on button "Add Task to Client Portal" at bounding box center [399, 263] width 81 height 14
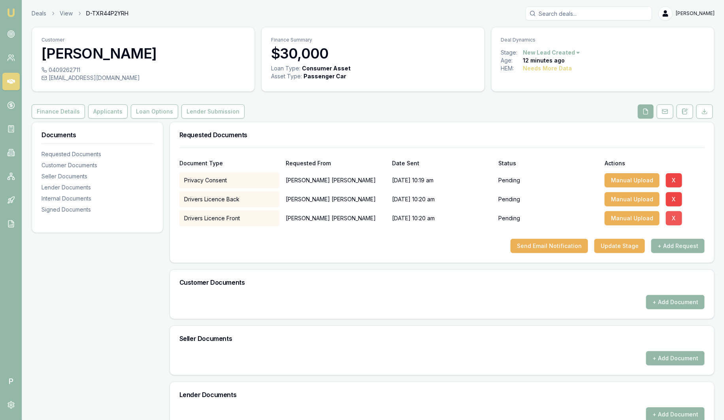
click at [671, 217] on button "X" at bounding box center [674, 218] width 16 height 14
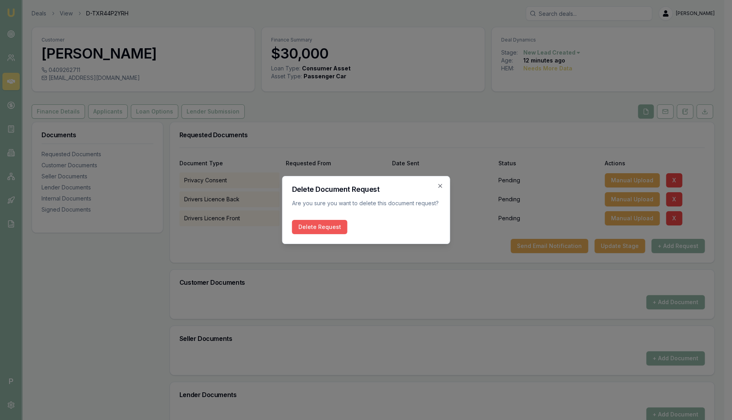
click at [323, 230] on button "Delete Request" at bounding box center [319, 227] width 55 height 14
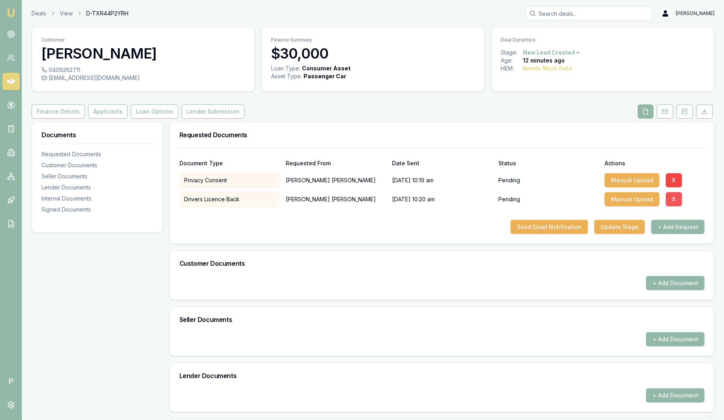
click at [670, 201] on button "X" at bounding box center [674, 199] width 16 height 14
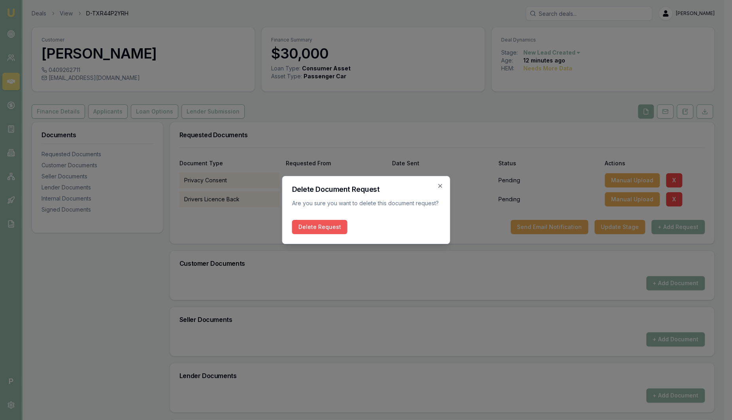
click at [327, 227] on button "Delete Request" at bounding box center [319, 227] width 55 height 14
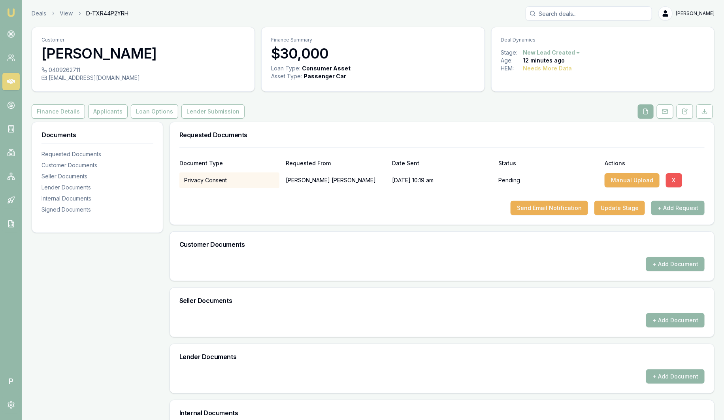
click at [669, 180] on button "X" at bounding box center [674, 180] width 16 height 14
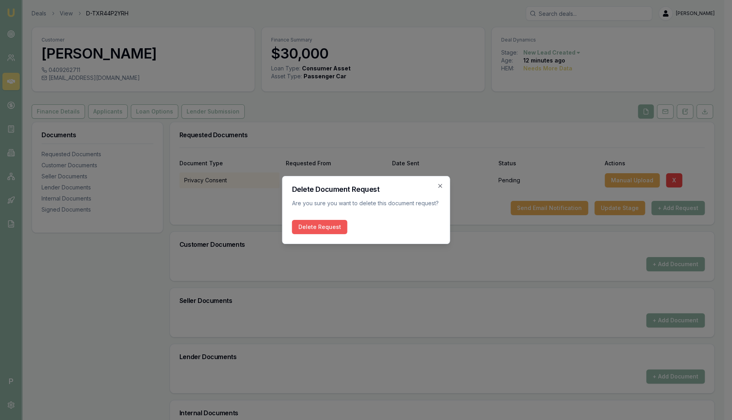
click at [303, 223] on button "Delete Request" at bounding box center [319, 227] width 55 height 14
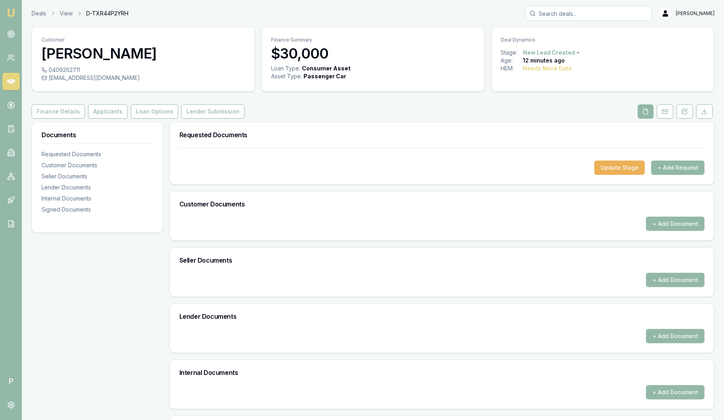
click at [677, 167] on button "+ Add Request" at bounding box center [677, 167] width 53 height 14
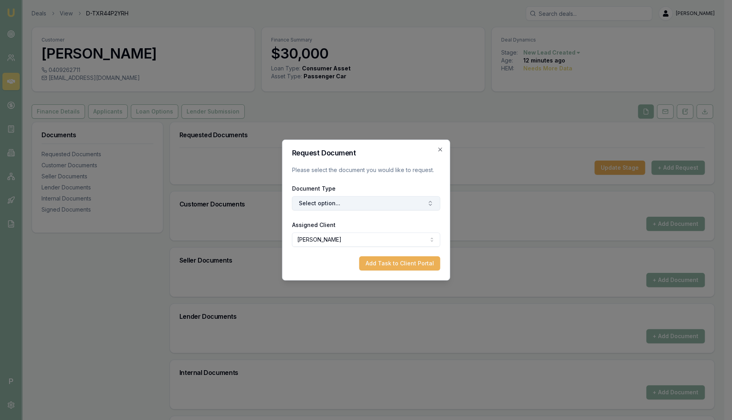
click at [352, 201] on button "Select option..." at bounding box center [366, 203] width 148 height 14
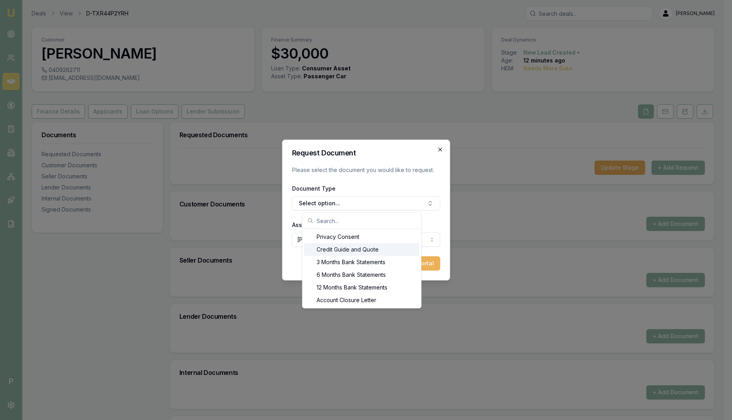
click at [438, 152] on icon "button" at bounding box center [440, 149] width 6 height 6
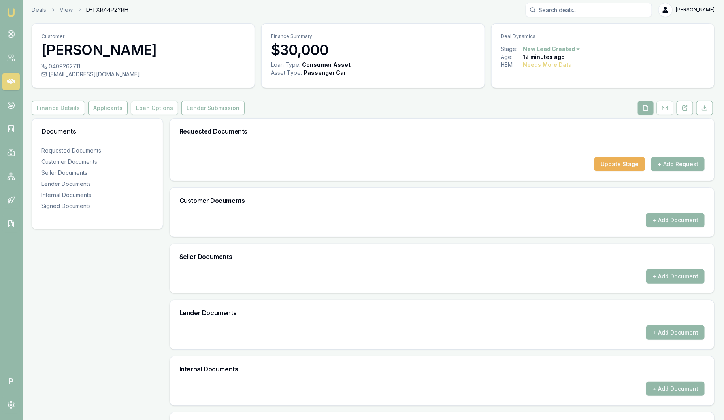
scroll to position [0, 0]
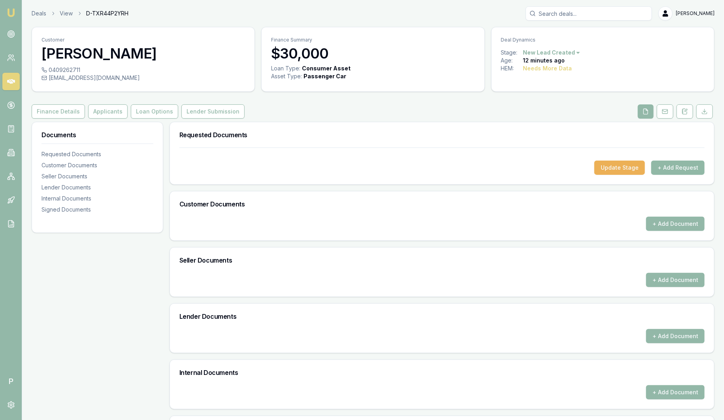
click at [672, 169] on button "+ Add Request" at bounding box center [677, 167] width 53 height 14
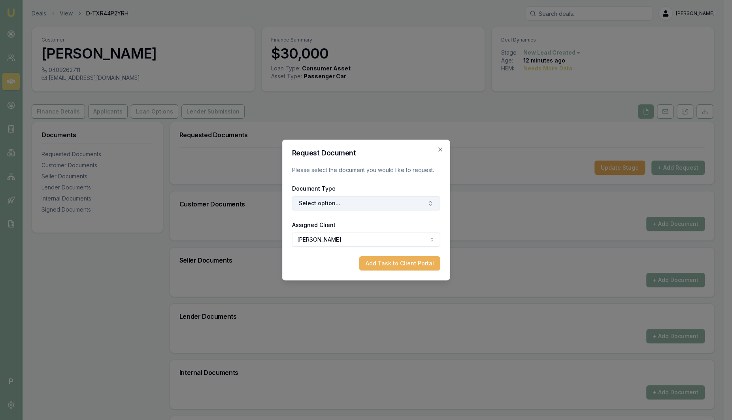
click at [401, 205] on button "Select option..." at bounding box center [366, 203] width 148 height 14
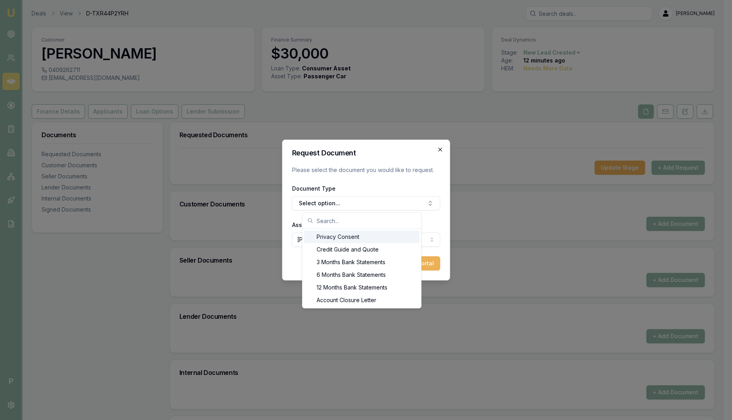
click at [440, 149] on icon "button" at bounding box center [440, 149] width 4 height 4
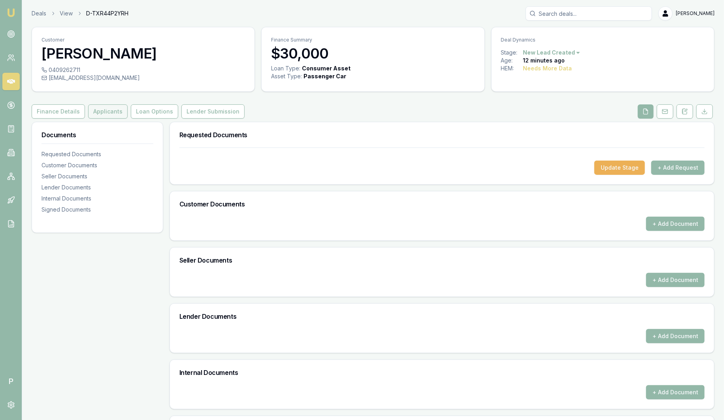
click at [107, 117] on button "Applicants" at bounding box center [108, 111] width 40 height 14
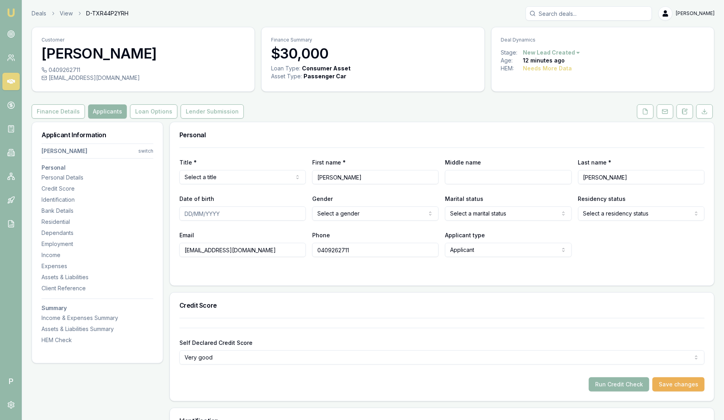
click at [11, 10] on img at bounding box center [10, 12] width 9 height 9
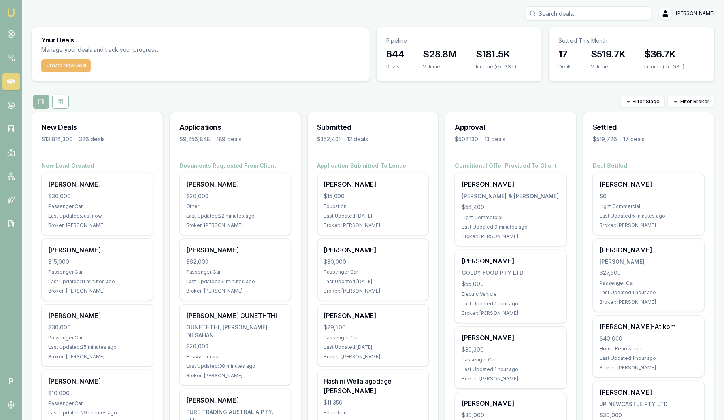
click at [65, 67] on button "Create New Deal" at bounding box center [65, 65] width 49 height 13
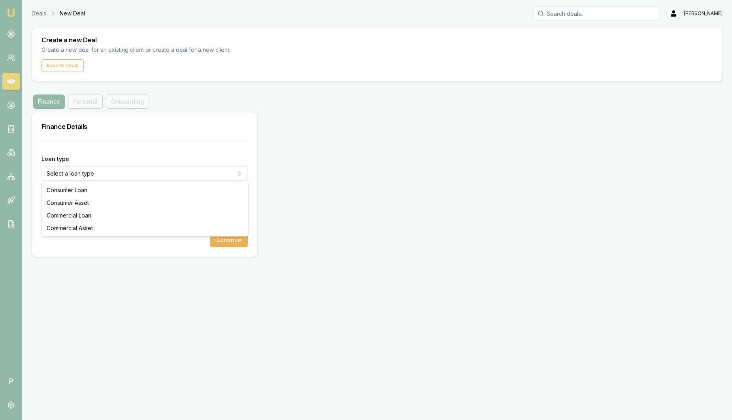
click at [105, 175] on html "Emu Broker P Deals New Deal Sam Crouch Toggle Menu Create a new Deal Create a n…" at bounding box center [366, 210] width 732 height 420
select select "CONSUMER_ASSET"
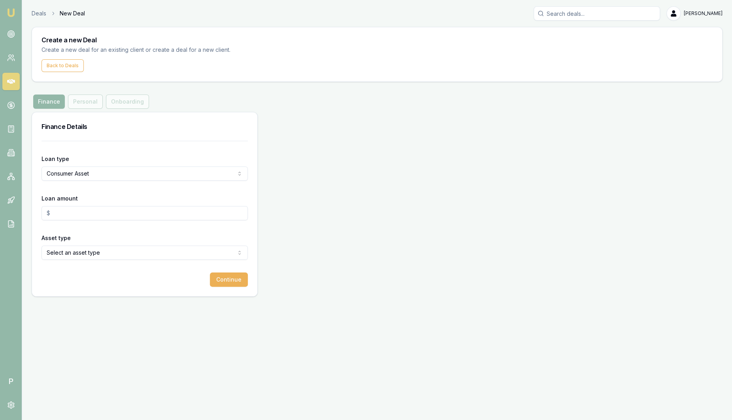
click at [72, 216] on input "Loan amount" at bounding box center [144, 213] width 206 height 14
type input "$50,000.00"
click at [81, 254] on html "Emu Broker P Deals New Deal Sam Crouch Toggle Menu Create a new Deal Create a n…" at bounding box center [366, 210] width 732 height 420
click at [240, 280] on button "Continue" at bounding box center [229, 279] width 38 height 14
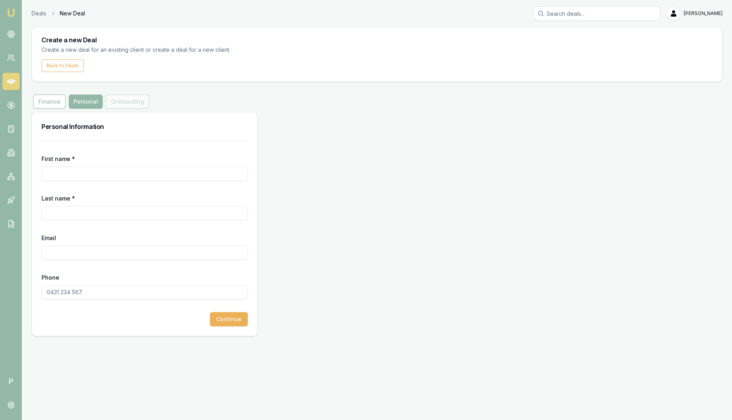
click at [100, 174] on input "First name *" at bounding box center [144, 173] width 206 height 14
type input "[PERSON_NAME]"
type input "Test"
paste input "[PERSON_NAME][EMAIL_ADDRESS][PERSON_NAME][DOMAIN_NAME]"
type input "[PERSON_NAME][EMAIL_ADDRESS][PERSON_NAME][DOMAIN_NAME]"
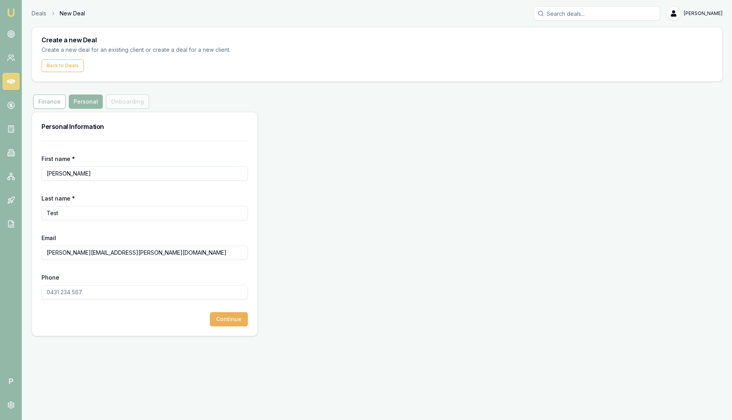
click at [79, 297] on input "Phone" at bounding box center [144, 292] width 206 height 14
type input "0867 672 197"
click at [238, 318] on button "Continue" at bounding box center [229, 319] width 38 height 14
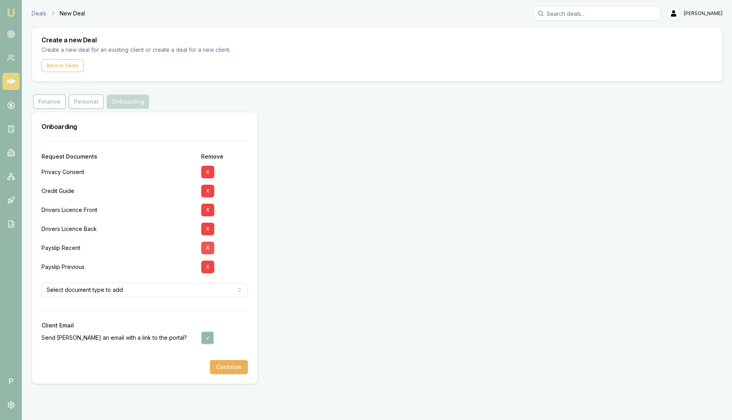
click at [210, 244] on button "X" at bounding box center [207, 247] width 13 height 13
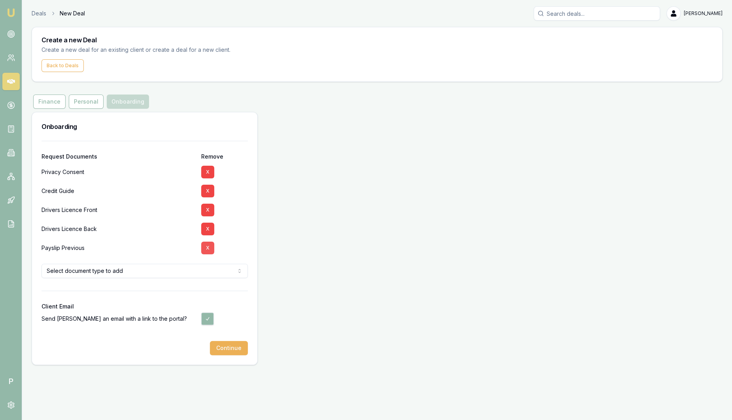
click at [208, 227] on button "X" at bounding box center [207, 228] width 13 height 13
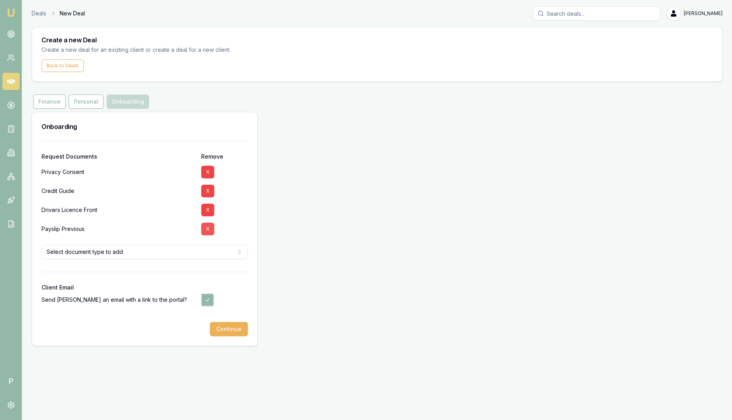
click at [206, 206] on button "X" at bounding box center [207, 209] width 13 height 13
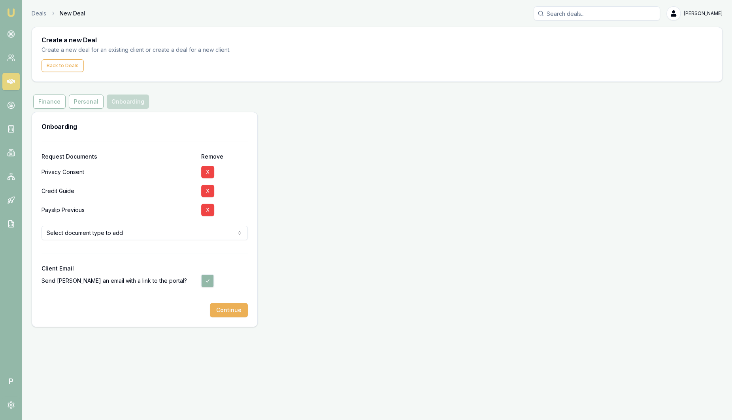
click at [123, 231] on html "Emu Broker P Deals New Deal Sam Crouch Toggle Menu Create a new Deal Create a n…" at bounding box center [366, 210] width 732 height 420
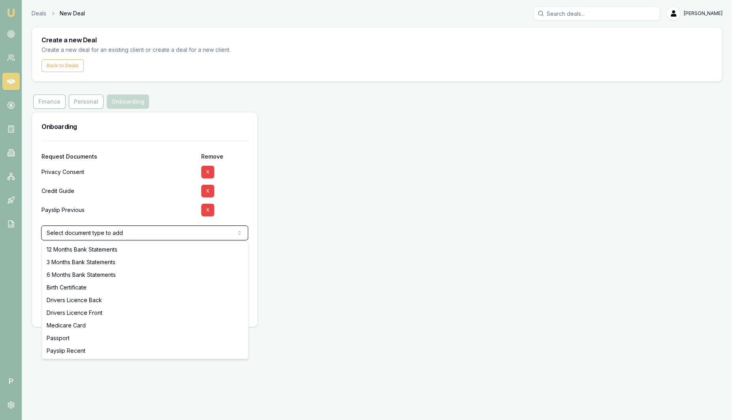
click at [122, 190] on html "Emu Broker P Deals New Deal Sam Crouch Toggle Menu Create a new Deal Create a n…" at bounding box center [366, 210] width 732 height 420
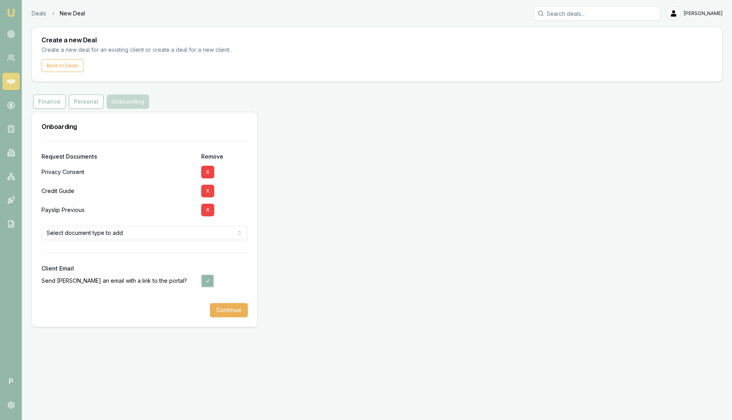
click at [208, 282] on button "button" at bounding box center [207, 280] width 13 height 13
click at [212, 281] on button "button" at bounding box center [207, 280] width 13 height 13
checkbox input "true"
click at [237, 312] on button "Continue" at bounding box center [229, 310] width 38 height 14
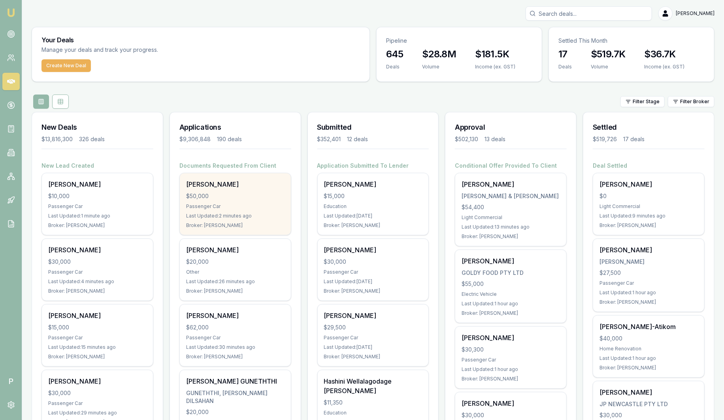
click at [232, 199] on div "$50,000" at bounding box center [235, 196] width 98 height 8
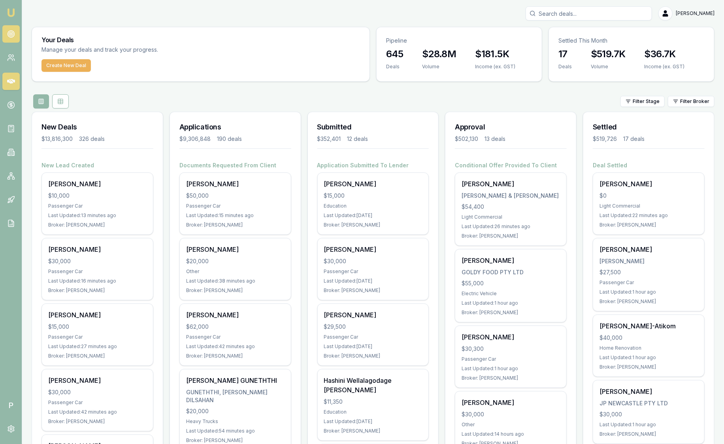
click at [15, 37] on link at bounding box center [10, 33] width 17 height 17
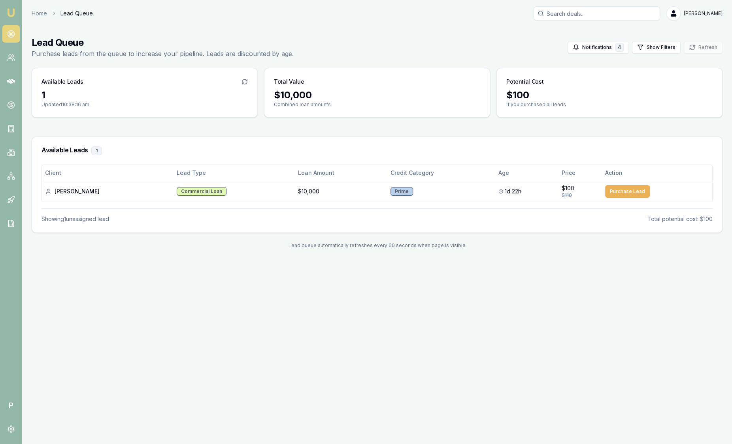
click at [11, 11] on img at bounding box center [10, 12] width 9 height 9
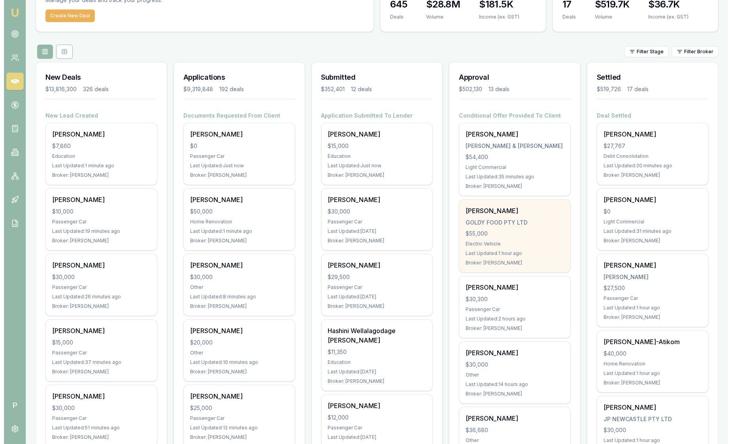
scroll to position [49, 0]
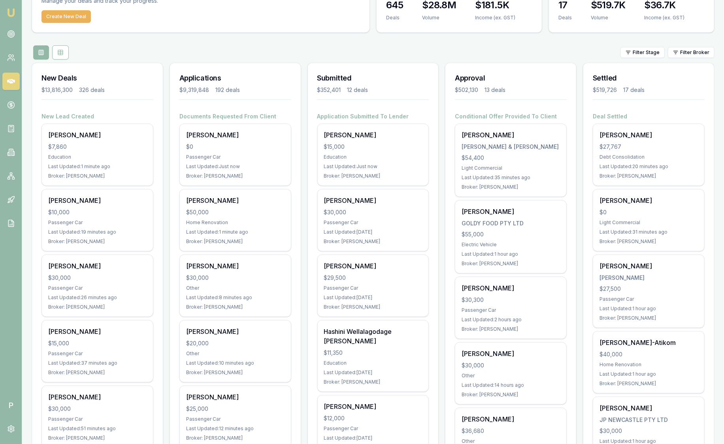
click at [679, 47] on html "Emu Broker P Sam Crouch Toggle Menu Your Deals Manage your deals and track your…" at bounding box center [362, 173] width 724 height 444
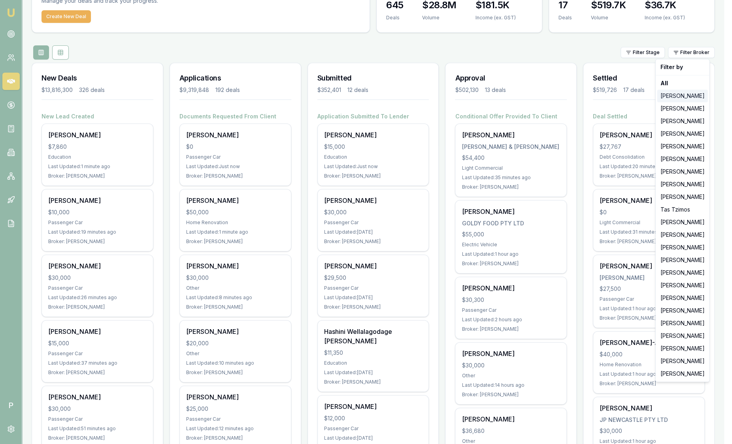
click at [692, 98] on div "[PERSON_NAME]" at bounding box center [682, 96] width 51 height 13
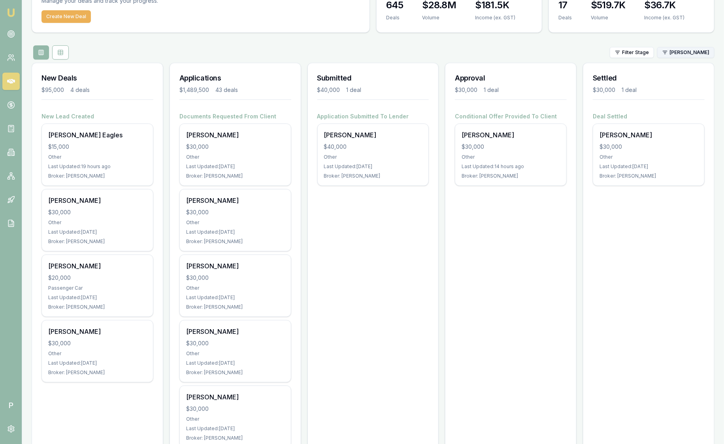
click at [688, 52] on html "Emu Broker P Sam Crouch Toggle Menu Your Deals Manage your deals and track your…" at bounding box center [362, 173] width 724 height 444
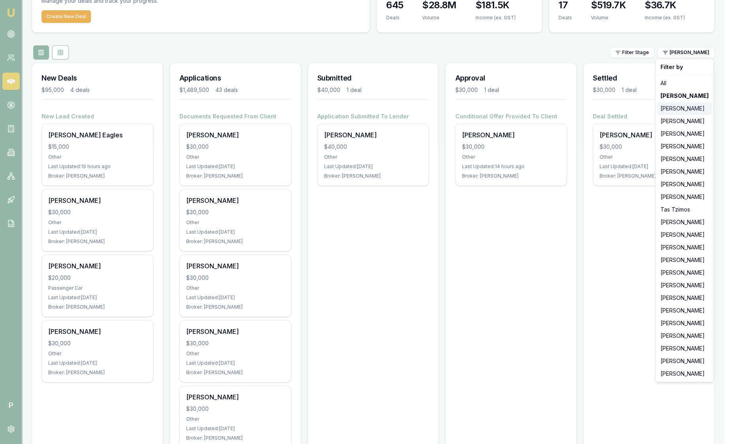
click at [685, 109] on div "[PERSON_NAME]" at bounding box center [684, 108] width 55 height 13
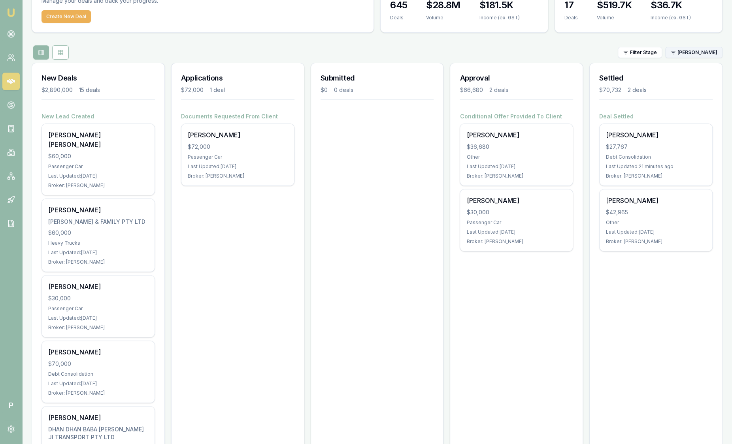
click at [682, 51] on html "Emu Broker P Sam Crouch Toggle Menu Your Deals Manage your deals and track your…" at bounding box center [366, 173] width 732 height 444
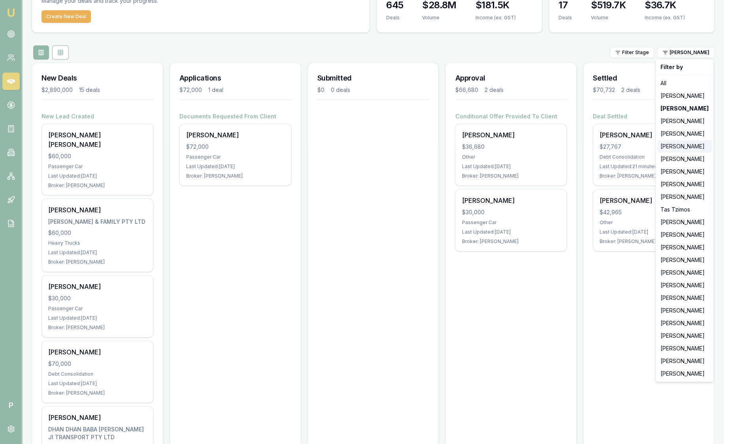
drag, startPoint x: 680, startPoint y: 133, endPoint x: 674, endPoint y: 148, distance: 16.1
click at [675, 150] on div "Filter by All Jackson Fanfulla Stevette Gelavis Brad Hearns Matt Leeburn Evette…" at bounding box center [684, 221] width 58 height 324
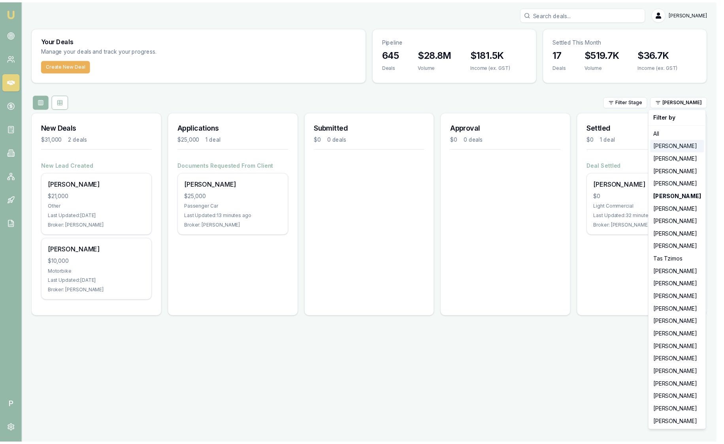
scroll to position [0, 0]
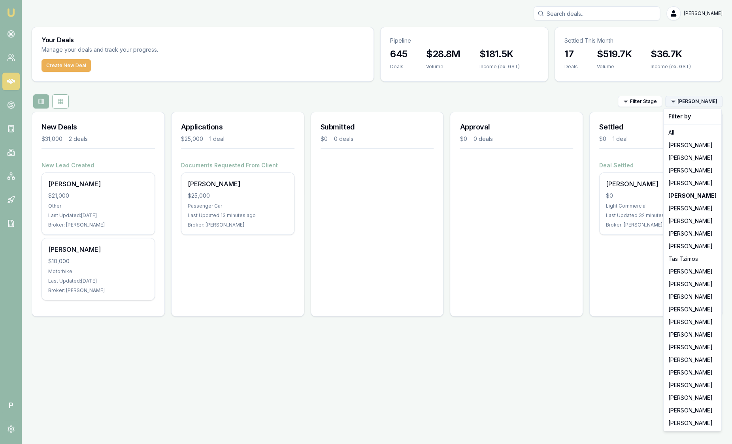
click at [687, 103] on html "Emu Broker P Sam Crouch Toggle Menu Your Deals Manage your deals and track your…" at bounding box center [366, 222] width 732 height 444
click at [683, 237] on div "[PERSON_NAME]" at bounding box center [692, 234] width 55 height 13
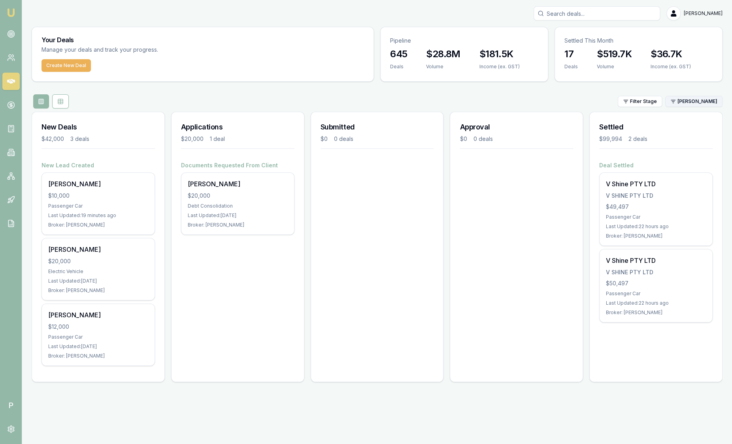
click at [695, 103] on html "Emu Broker P Sam Crouch Toggle Menu Your Deals Manage your deals and track your…" at bounding box center [366, 222] width 732 height 444
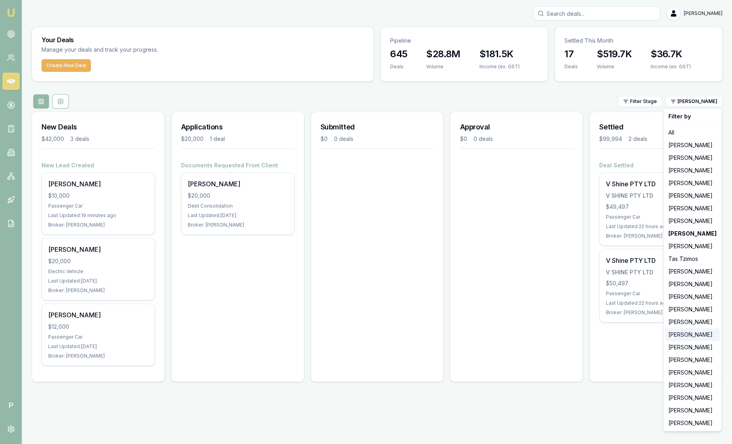
click at [680, 334] on div "[PERSON_NAME]" at bounding box center [692, 335] width 55 height 13
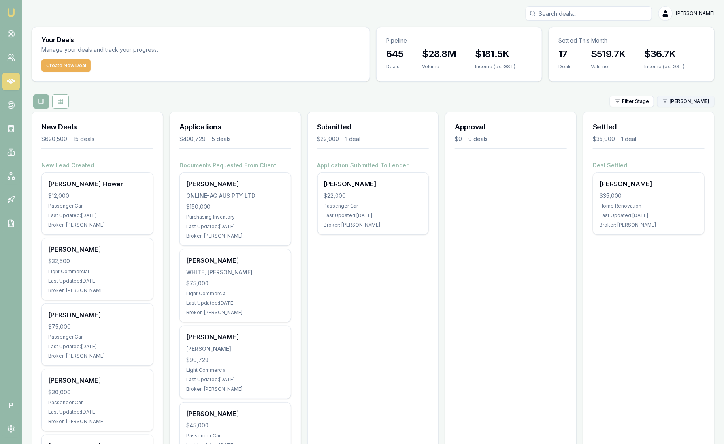
click at [677, 105] on html "Emu Broker P Sam Crouch Toggle Menu Your Deals Manage your deals and track your…" at bounding box center [362, 222] width 724 height 444
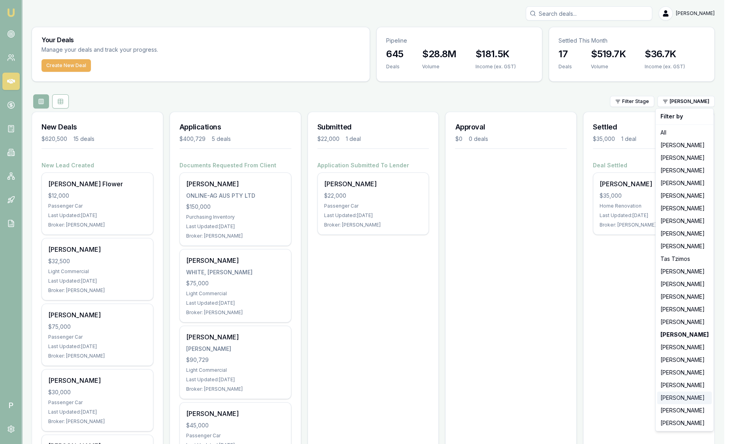
click at [677, 399] on div "[PERSON_NAME]" at bounding box center [684, 398] width 55 height 13
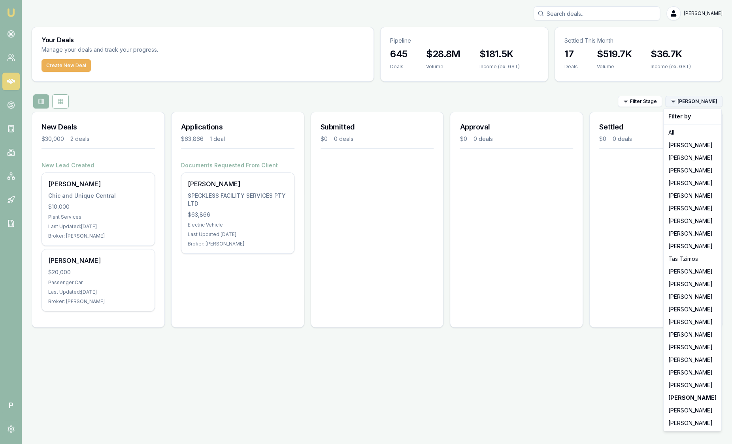
click at [680, 100] on html "Emu Broker P Sam Crouch Toggle Menu Your Deals Manage your deals and track your…" at bounding box center [366, 222] width 732 height 444
click at [697, 409] on div "[PERSON_NAME]" at bounding box center [692, 411] width 55 height 13
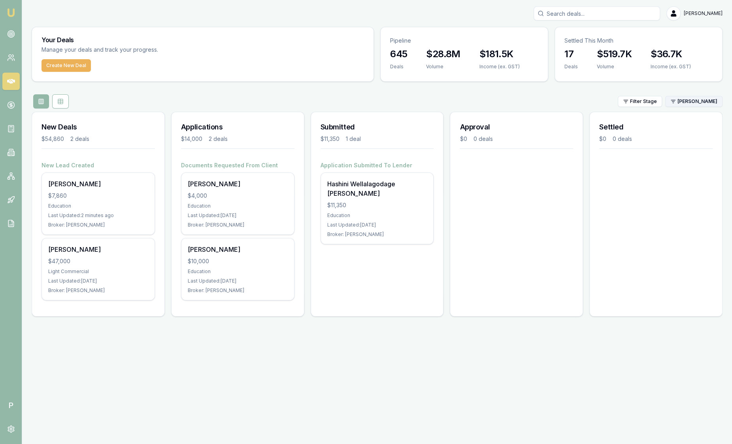
click at [695, 103] on html "Emu Broker P Sam Crouch Toggle Menu Your Deals Manage your deals and track your…" at bounding box center [366, 222] width 732 height 444
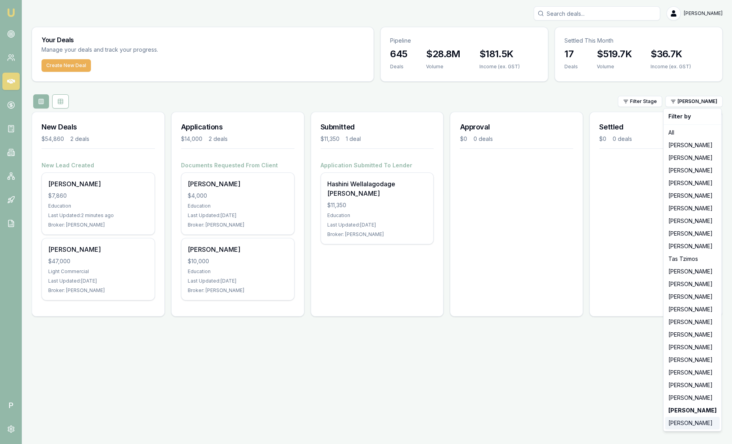
click at [701, 419] on div "[PERSON_NAME]" at bounding box center [692, 423] width 55 height 13
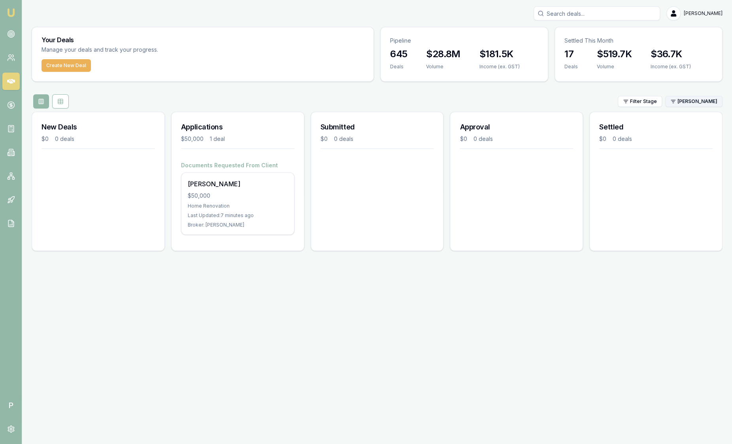
click at [709, 102] on html "Emu Broker P Sam Crouch Toggle Menu Your Deals Manage your deals and track your…" at bounding box center [366, 222] width 732 height 444
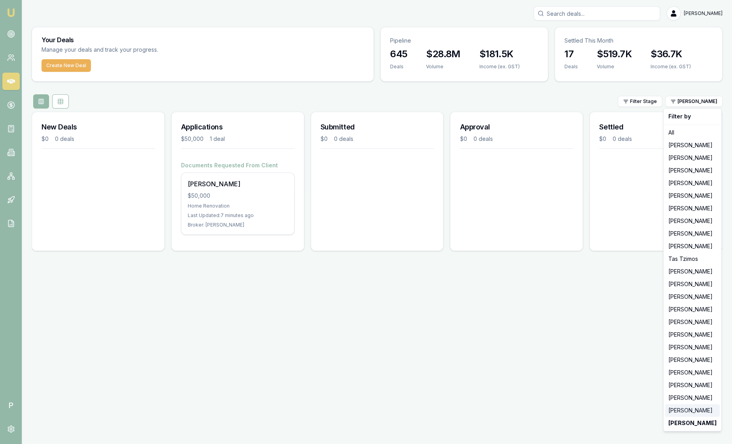
click at [686, 410] on div "[PERSON_NAME]" at bounding box center [692, 411] width 55 height 13
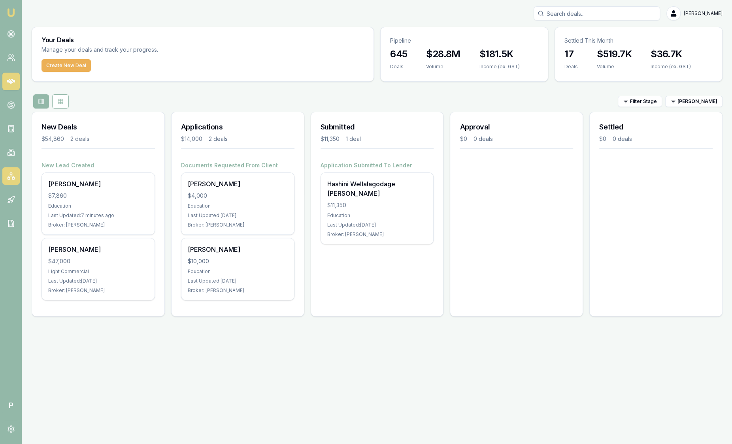
click at [12, 178] on rect at bounding box center [13, 178] width 2 height 2
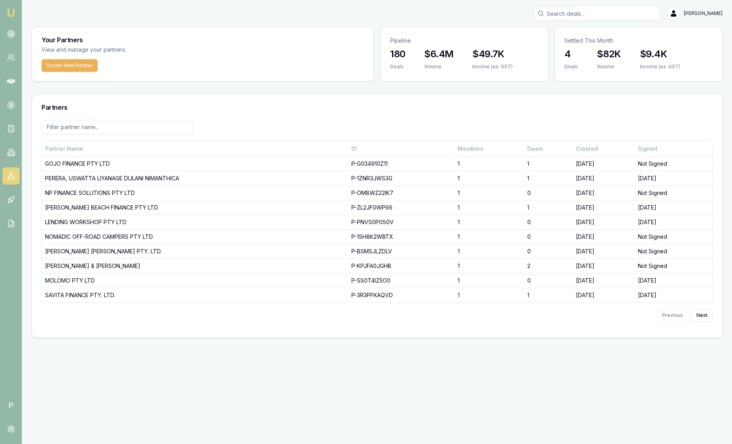
click at [8, 16] on img at bounding box center [10, 12] width 9 height 9
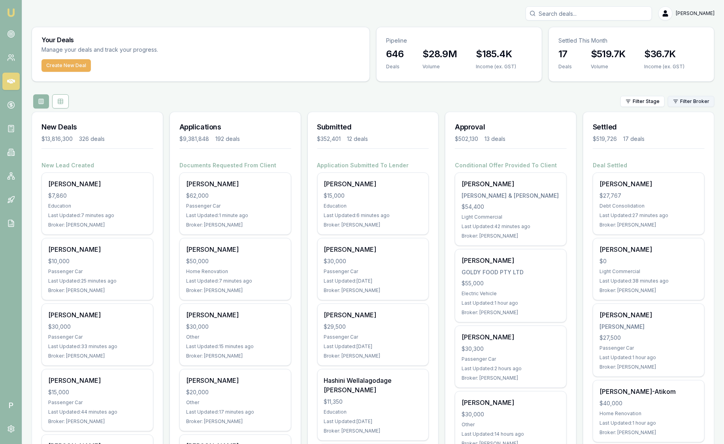
click at [696, 102] on html "Emu Broker P Sam Crouch Toggle Menu Your Deals Manage your deals and track your…" at bounding box center [362, 222] width 724 height 444
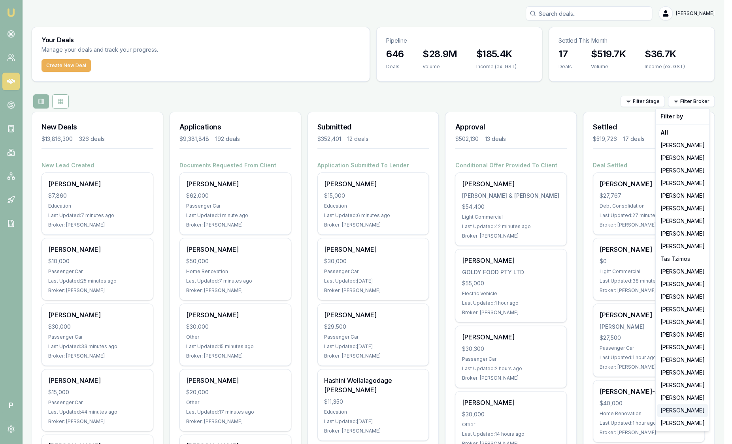
click at [698, 415] on div "[PERSON_NAME]" at bounding box center [682, 411] width 51 height 13
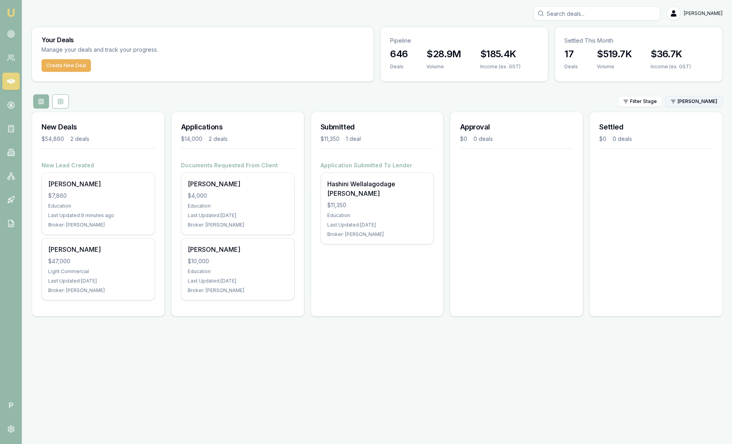
click at [696, 104] on html "Emu Broker P Sam Crouch Toggle Menu Your Deals Manage your deals and track your…" at bounding box center [366, 222] width 732 height 444
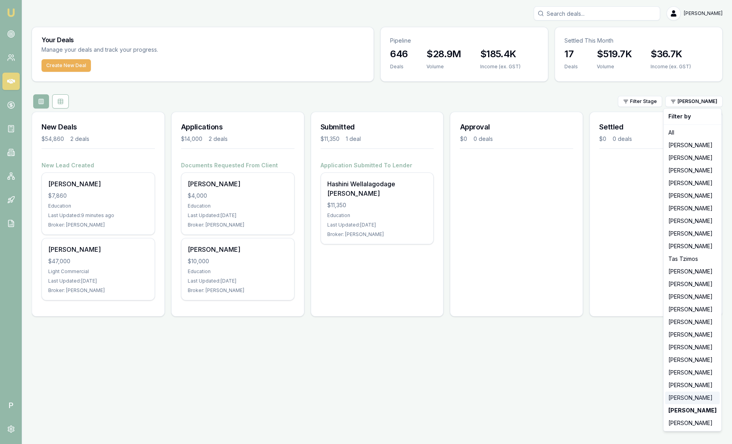
click at [686, 398] on div "[PERSON_NAME]" at bounding box center [692, 398] width 55 height 13
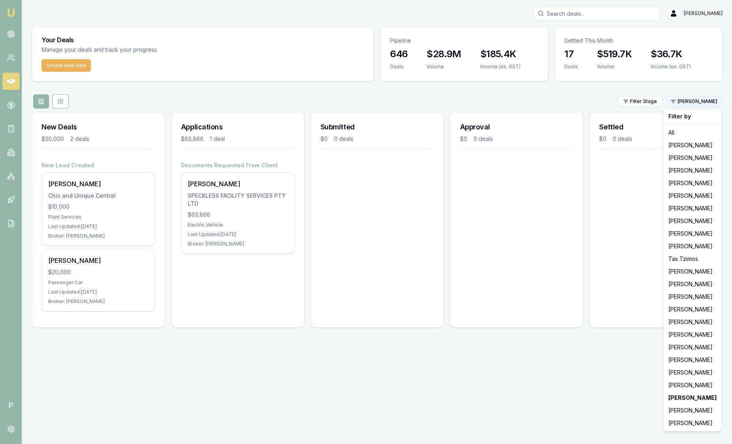
click at [692, 102] on html "Emu Broker P Sam Crouch Toggle Menu Your Deals Manage your deals and track your…" at bounding box center [366, 222] width 732 height 444
click at [680, 387] on div "[PERSON_NAME]" at bounding box center [692, 385] width 55 height 13
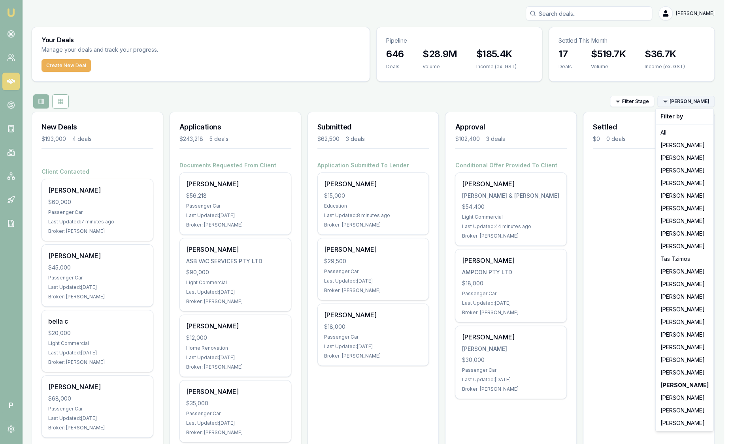
click at [701, 98] on html "Emu Broker P Sam Crouch Toggle Menu Your Deals Manage your deals and track your…" at bounding box center [366, 222] width 732 height 444
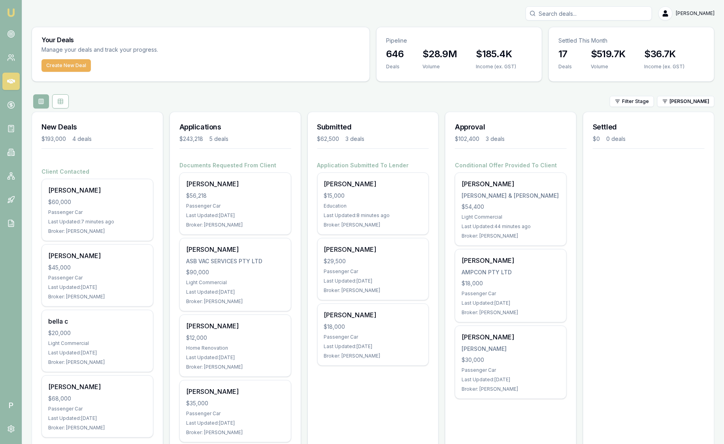
drag, startPoint x: 212, startPoint y: 92, endPoint x: 402, endPoint y: 96, distance: 189.7
click at [402, 96] on div "Filter Stage Robyn Adams" at bounding box center [373, 101] width 683 height 14
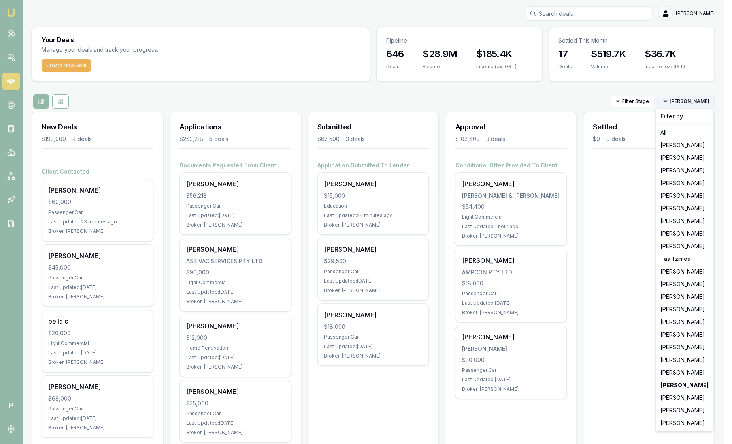
click at [692, 99] on html "Emu Broker P Sam Crouch Toggle Menu Your Deals Manage your deals and track your…" at bounding box center [366, 222] width 732 height 444
click at [681, 282] on div "[PERSON_NAME]" at bounding box center [684, 284] width 55 height 13
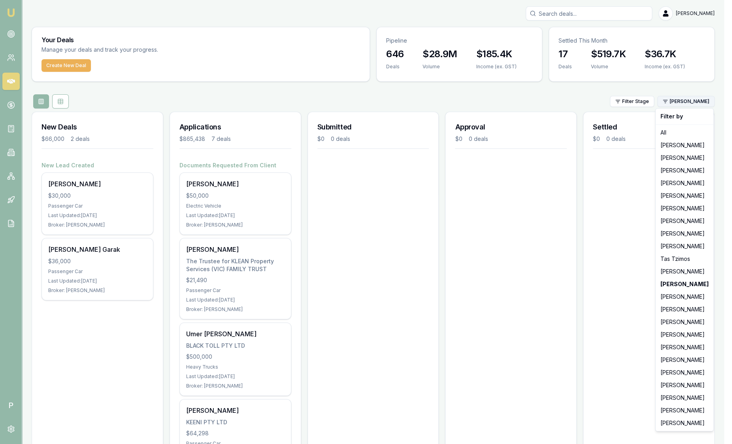
click at [684, 99] on html "Emu Broker P Sam Crouch Toggle Menu Your Deals Manage your deals and track your…" at bounding box center [366, 222] width 732 height 444
click at [693, 231] on div "[PERSON_NAME]" at bounding box center [684, 234] width 55 height 13
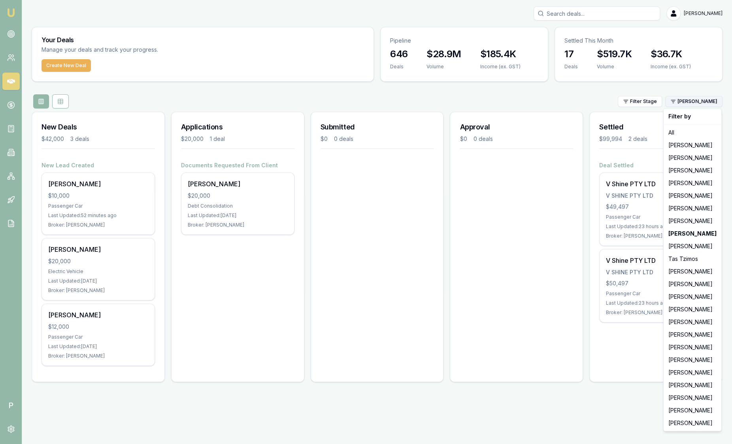
click at [689, 102] on html "Emu Broker P Sam Crouch Toggle Menu Your Deals Manage your deals and track your…" at bounding box center [366, 222] width 732 height 444
click at [686, 335] on div "[PERSON_NAME]" at bounding box center [692, 335] width 55 height 13
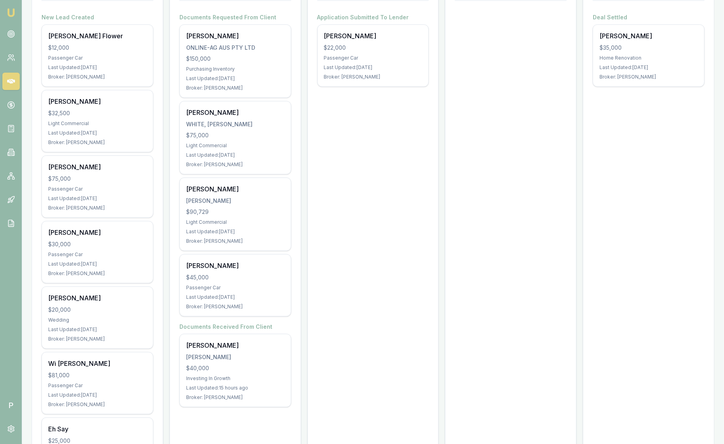
scroll to position [98, 0]
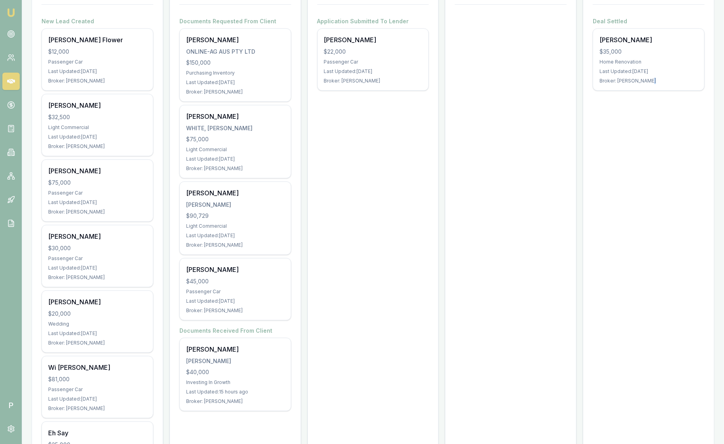
scroll to position [296, 0]
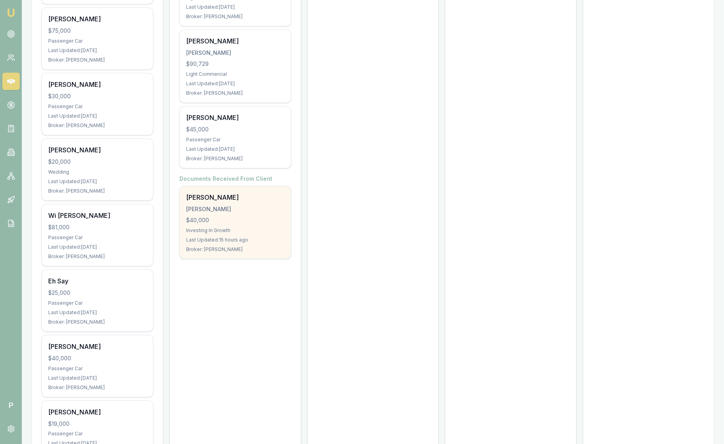
click at [235, 218] on div "$40,000" at bounding box center [235, 220] width 98 height 8
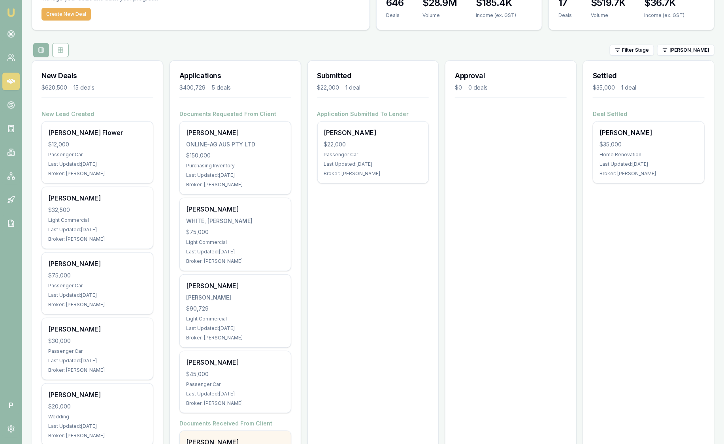
scroll to position [49, 0]
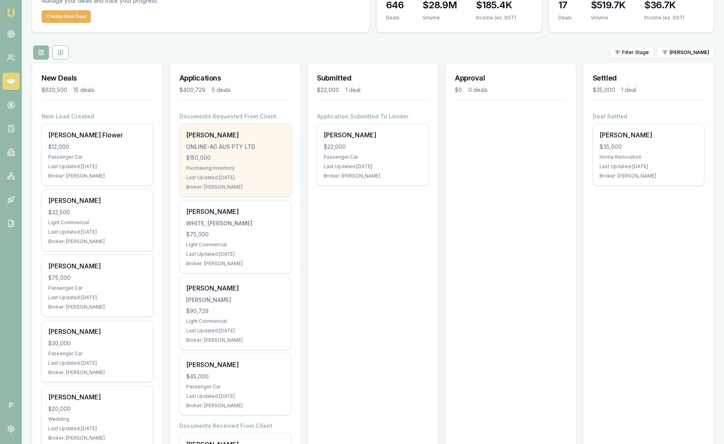
click at [259, 173] on div "Robert Bruns ONLINE-AG AUS PTY LTD $150,000 Purchasing Inventory Last Updated: …" at bounding box center [235, 160] width 111 height 73
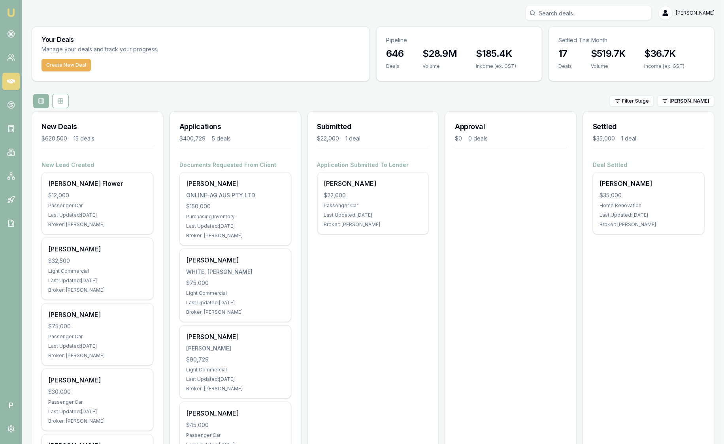
scroll to position [0, 0]
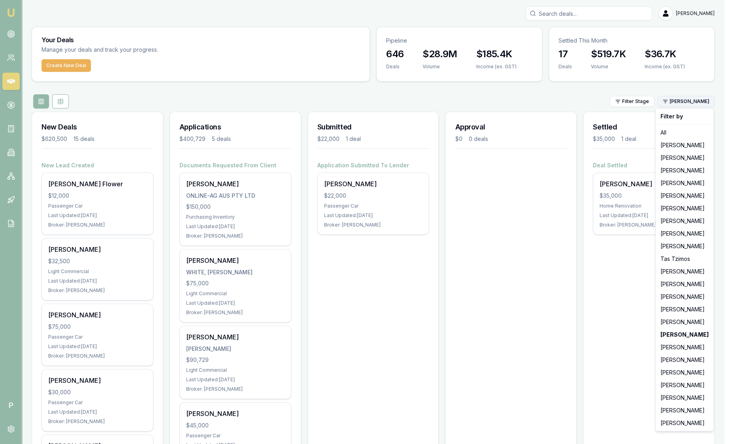
click at [679, 104] on html "Emu Broker P Sam Crouch Toggle Menu Your Deals Manage your deals and track your…" at bounding box center [366, 222] width 732 height 444
click at [555, 239] on html "Emu Broker P Sam Crouch Toggle Menu Your Deals Manage your deals and track your…" at bounding box center [366, 222] width 732 height 444
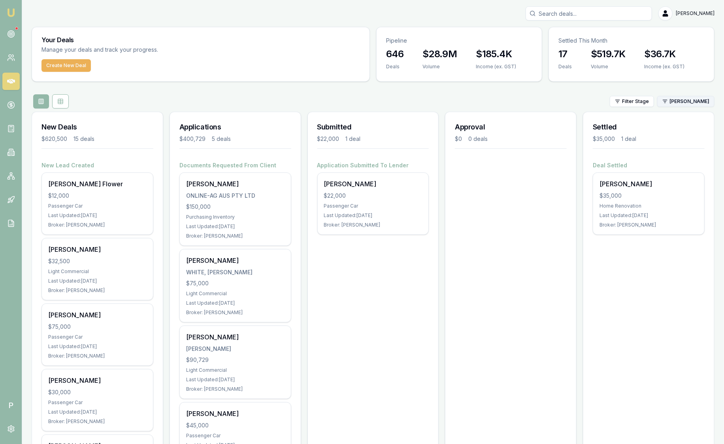
click at [683, 101] on html "Emu Broker P Sam Crouch Toggle Menu Your Deals Manage your deals and track your…" at bounding box center [362, 222] width 724 height 444
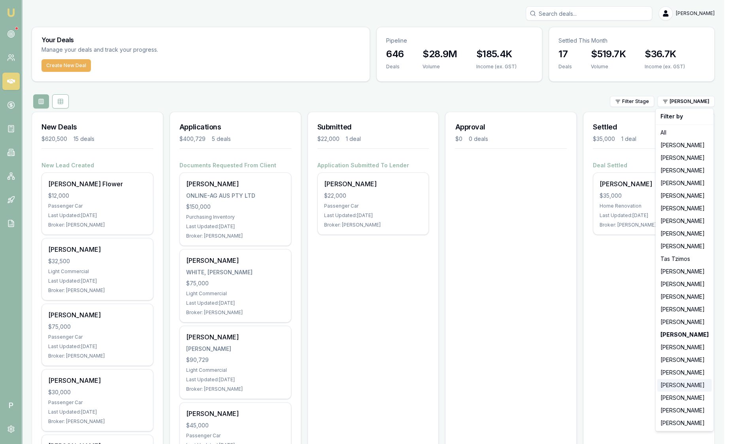
click at [672, 385] on div "[PERSON_NAME]" at bounding box center [684, 385] width 55 height 13
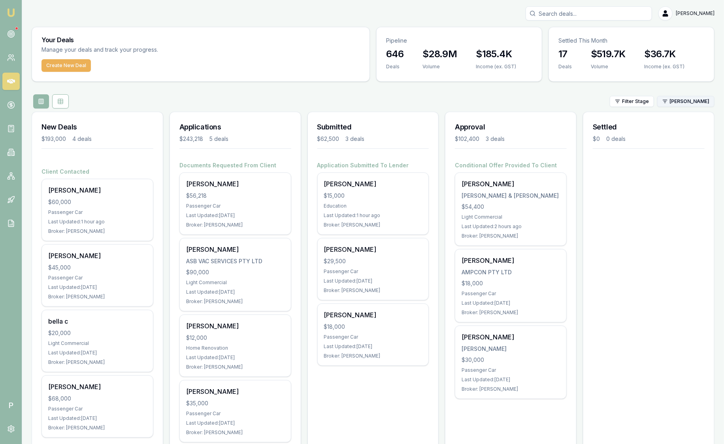
click at [686, 100] on html "Emu Broker P Sam Crouch Toggle Menu Your Deals Manage your deals and track your…" at bounding box center [362, 222] width 724 height 444
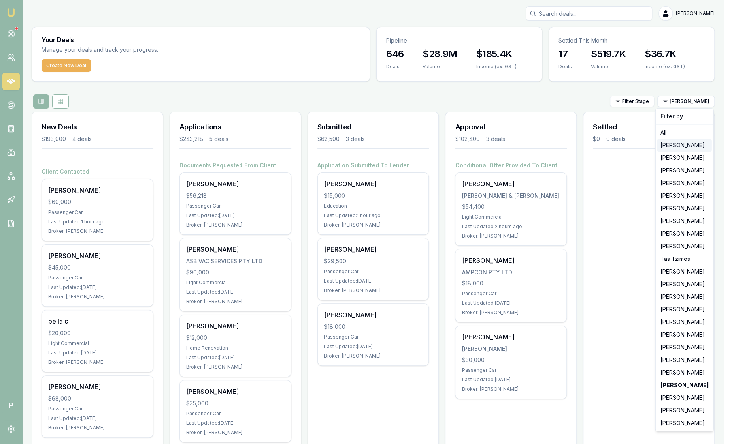
click at [678, 144] on div "[PERSON_NAME]" at bounding box center [684, 145] width 55 height 13
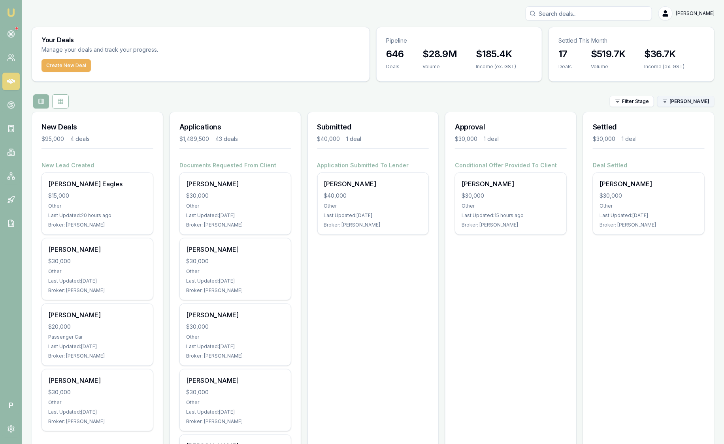
click at [686, 104] on html "Emu Broker P Sam Crouch Toggle Menu Your Deals Manage your deals and track your…" at bounding box center [362, 222] width 724 height 444
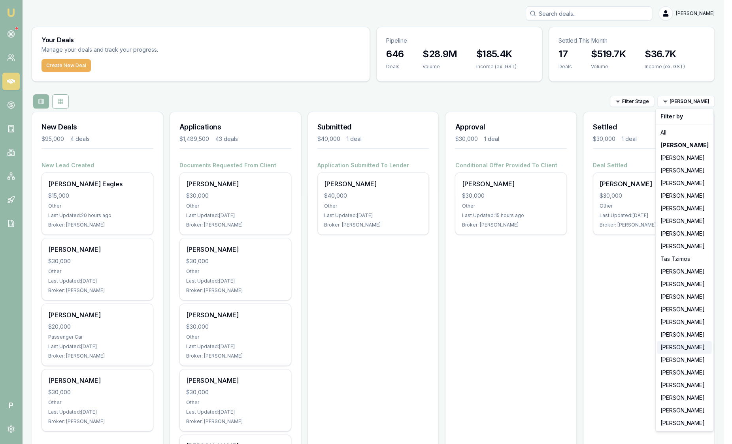
click at [677, 349] on div "[PERSON_NAME]" at bounding box center [684, 347] width 55 height 13
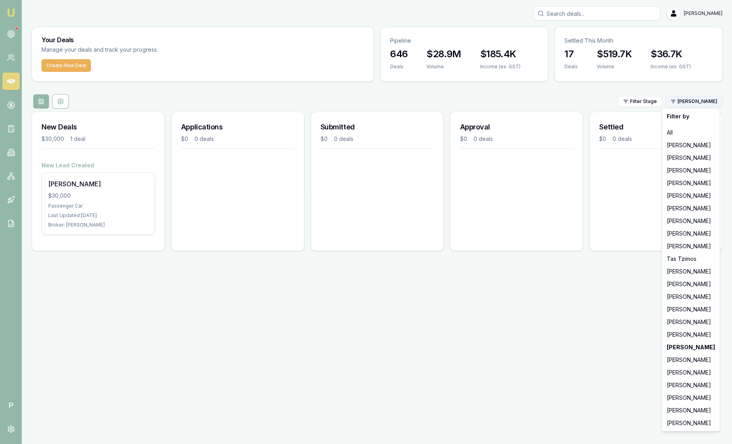
click at [682, 105] on html "Emu Broker P Sam Crouch Toggle Menu Your Deals Manage your deals and track your…" at bounding box center [366, 222] width 732 height 444
click at [317, 90] on html "Emu Broker P Sam Crouch Toggle Menu Your Deals Manage your deals and track your…" at bounding box center [366, 222] width 732 height 444
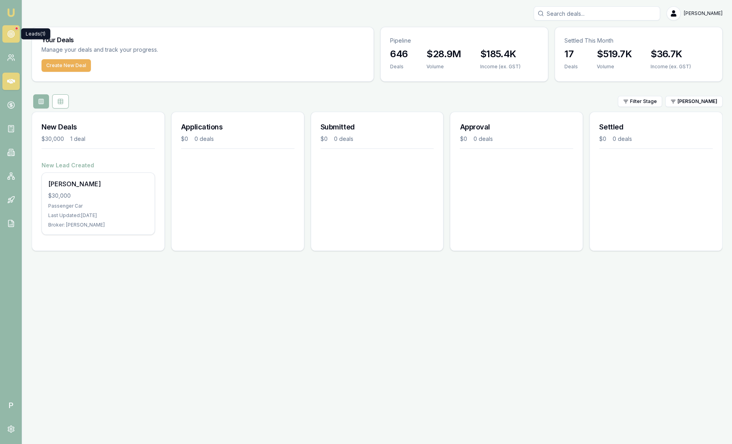
click at [12, 38] on icon at bounding box center [11, 34] width 8 height 8
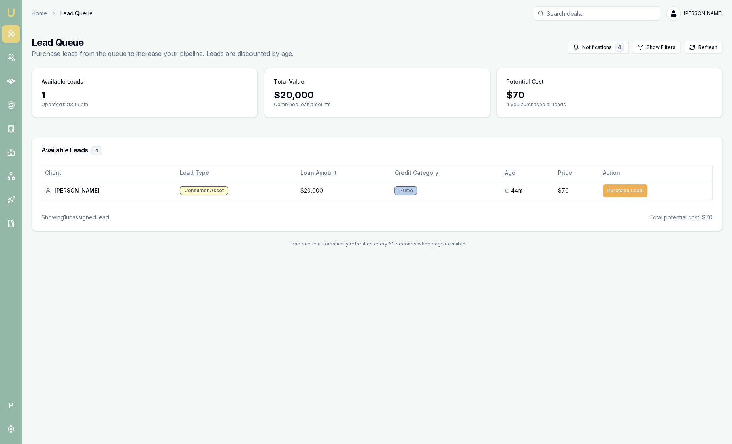
click at [9, 13] on img at bounding box center [10, 12] width 9 height 9
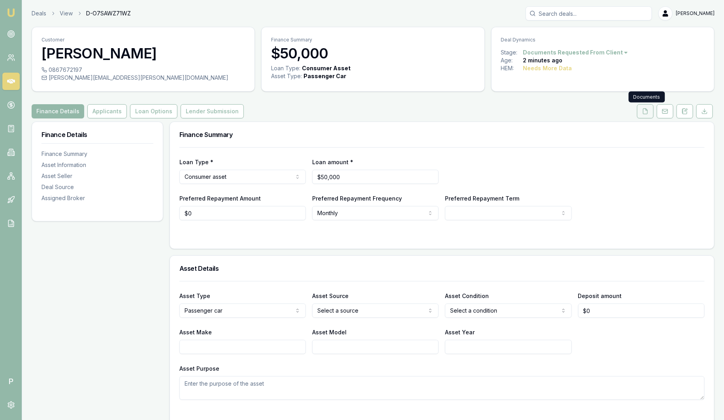
click at [651, 113] on button at bounding box center [645, 111] width 17 height 14
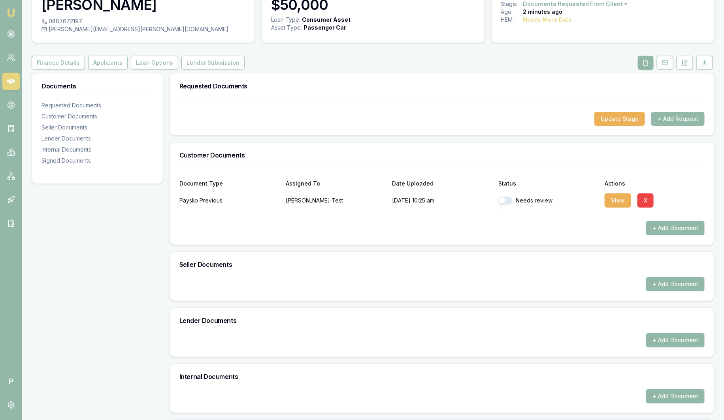
scroll to position [49, 0]
click at [502, 200] on button "button" at bounding box center [505, 200] width 14 height 8
checkbox input "true"
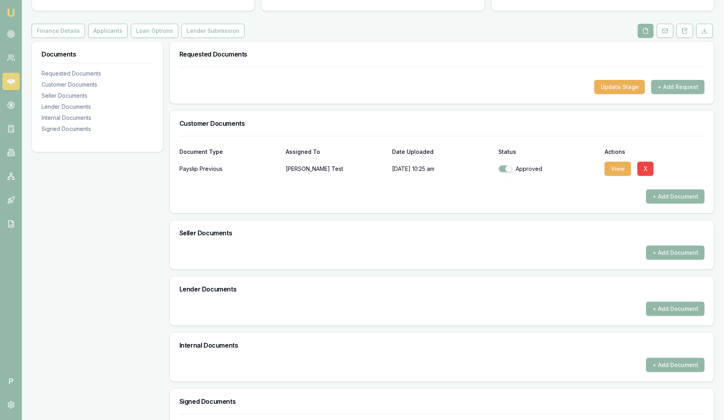
scroll to position [0, 0]
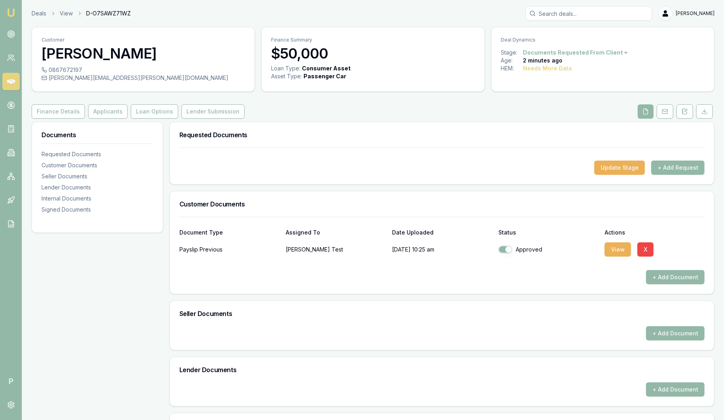
click at [5, 11] on link "Emu Broker" at bounding box center [11, 12] width 13 height 13
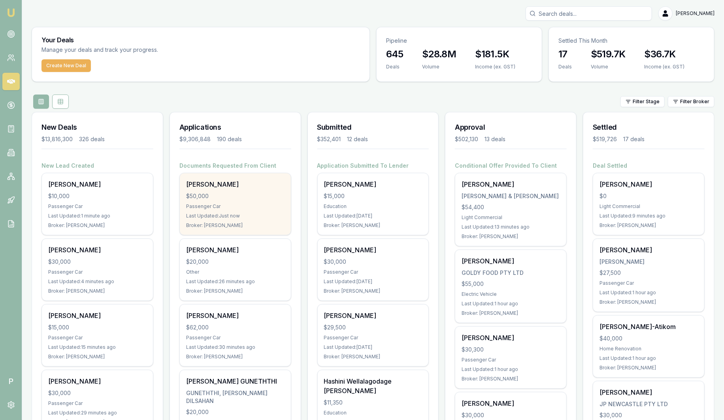
click at [217, 192] on div "$50,000" at bounding box center [235, 196] width 98 height 8
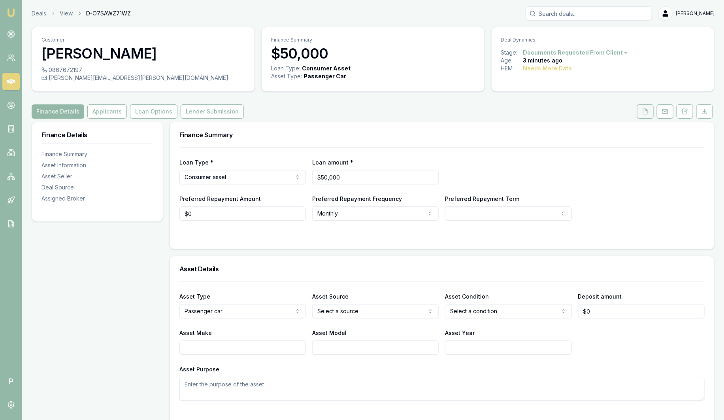
click at [646, 111] on icon at bounding box center [645, 111] width 6 height 6
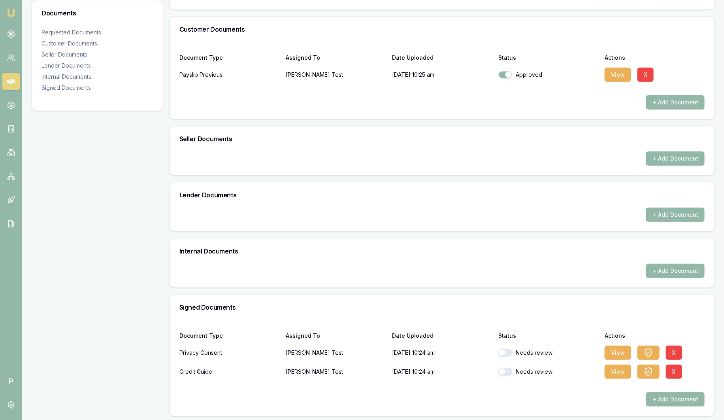
scroll to position [176, 0]
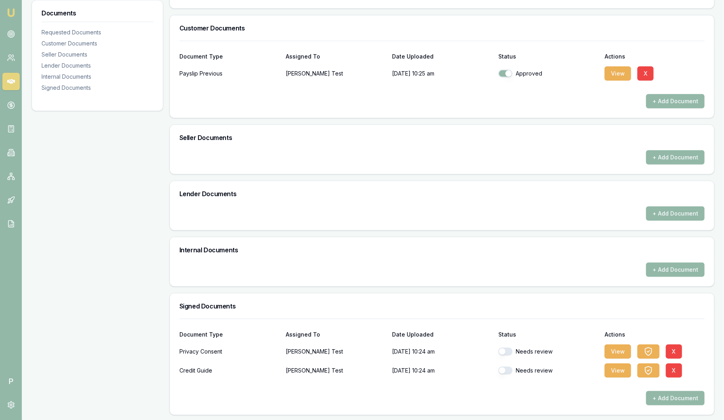
click at [500, 355] on div "Needs review" at bounding box center [548, 351] width 100 height 16
click at [503, 353] on button "button" at bounding box center [505, 351] width 14 height 8
checkbox input "true"
click at [502, 370] on button "button" at bounding box center [505, 370] width 14 height 8
checkbox input "true"
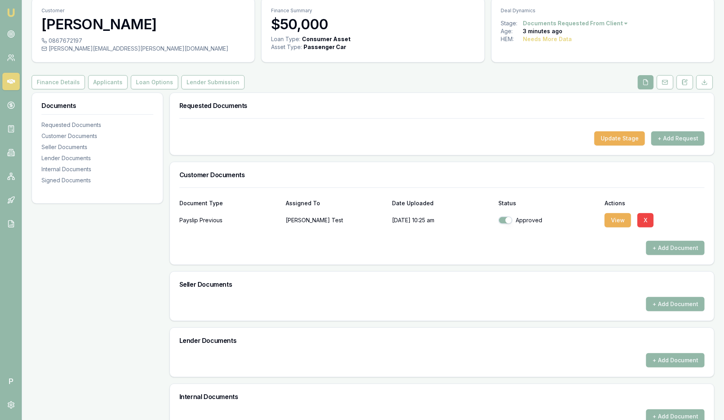
scroll to position [28, 0]
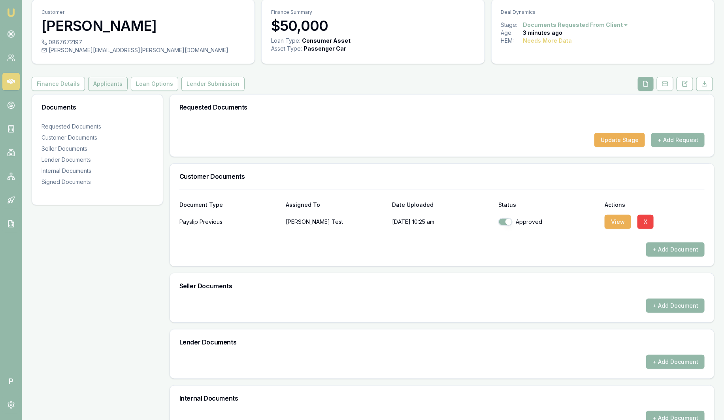
click at [103, 83] on button "Applicants" at bounding box center [108, 84] width 40 height 14
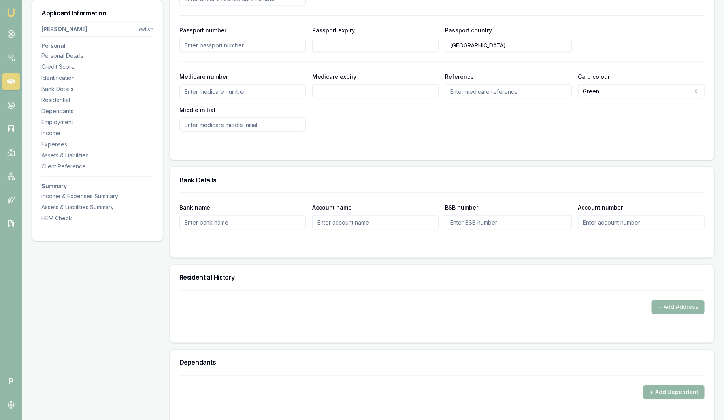
scroll to position [691, 0]
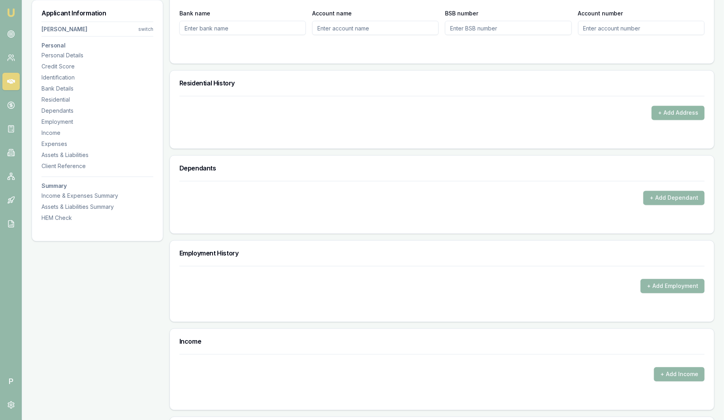
click at [664, 107] on button "+ Add Address" at bounding box center [677, 113] width 53 height 14
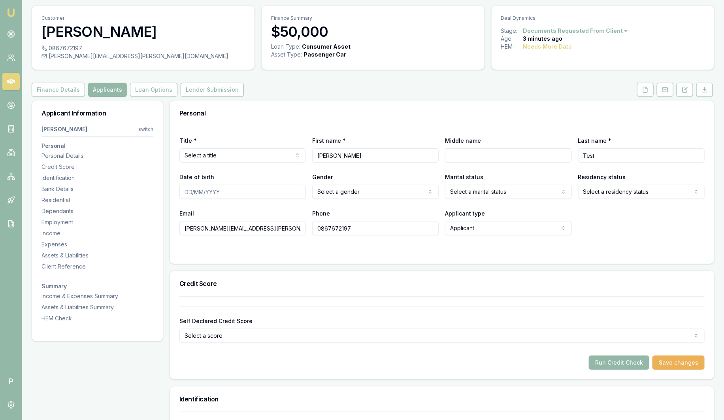
scroll to position [0, 0]
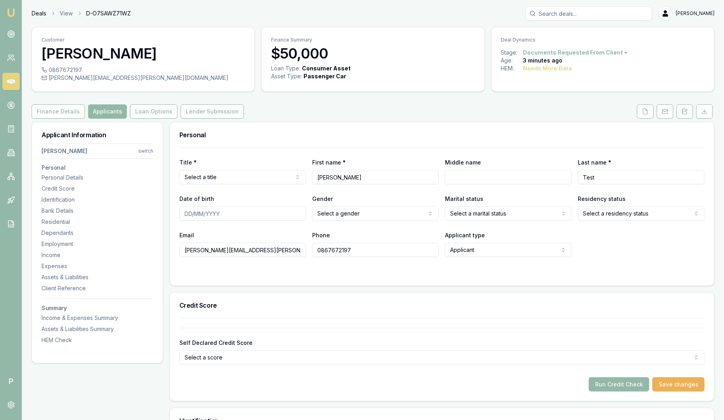
click at [39, 12] on link "Deals" at bounding box center [39, 13] width 15 height 8
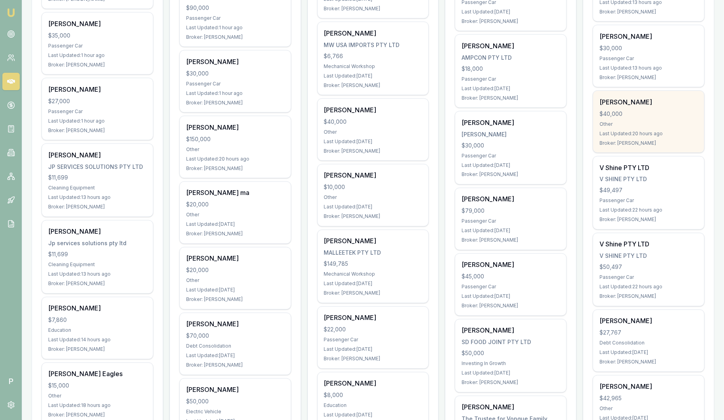
scroll to position [691, 0]
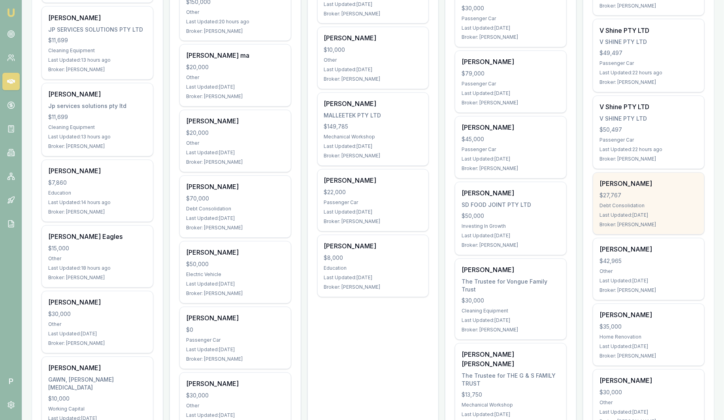
click at [650, 192] on div "$27,767" at bounding box center [648, 196] width 98 height 8
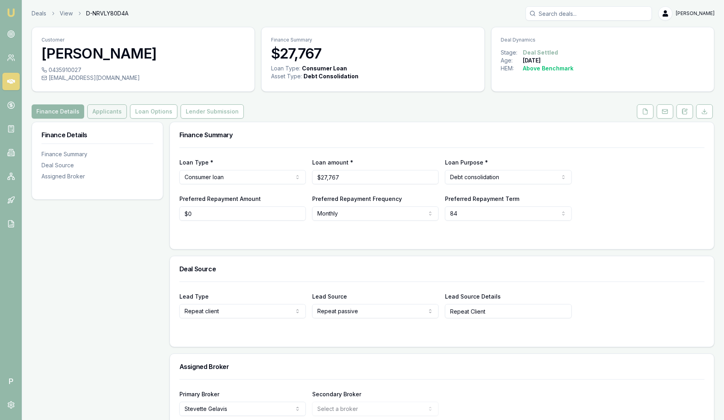
click at [115, 112] on button "Applicants" at bounding box center [107, 111] width 40 height 14
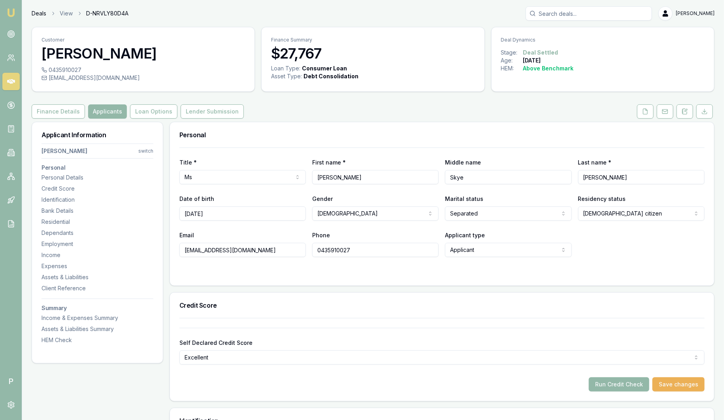
click at [40, 15] on link "Deals" at bounding box center [39, 13] width 15 height 8
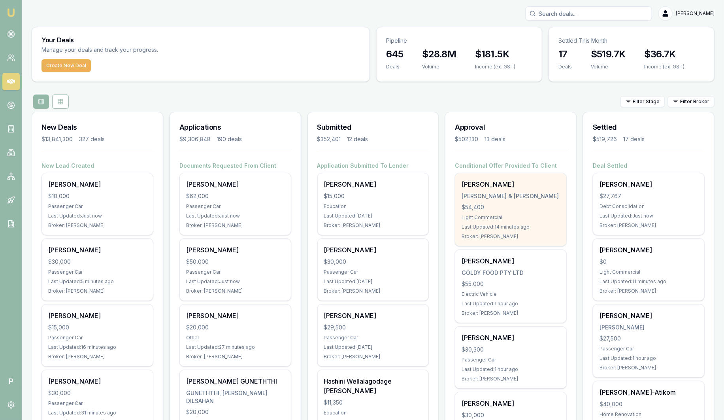
click at [531, 225] on div "Last Updated: 14 minutes ago" at bounding box center [510, 227] width 98 height 6
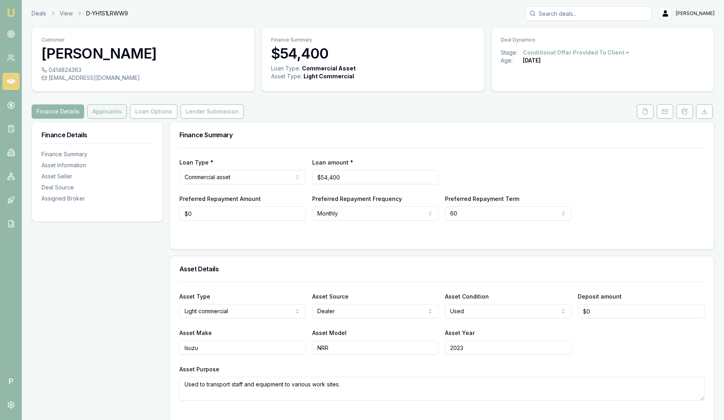
click at [104, 110] on button "Applicants" at bounding box center [107, 111] width 40 height 14
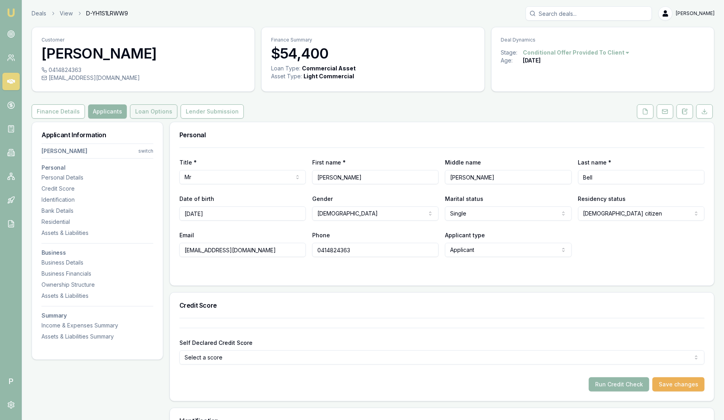
click at [162, 112] on button "Loan Options" at bounding box center [153, 111] width 47 height 14
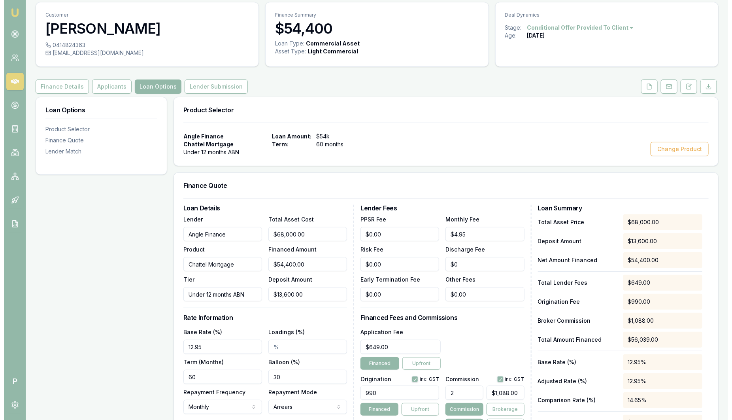
scroll to position [49, 0]
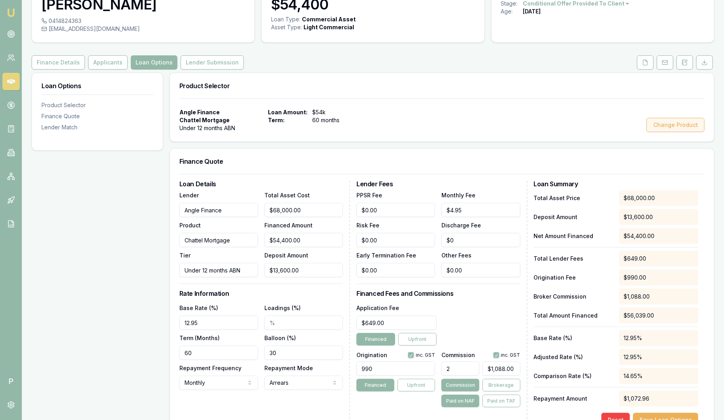
click at [671, 123] on button "Change Product" at bounding box center [675, 125] width 58 height 14
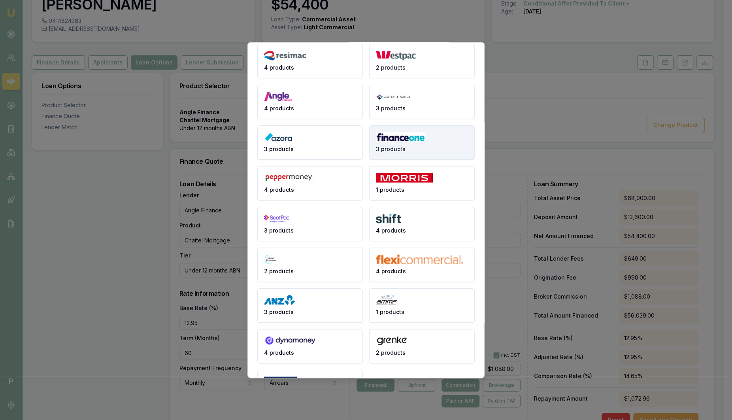
scroll to position [0, 0]
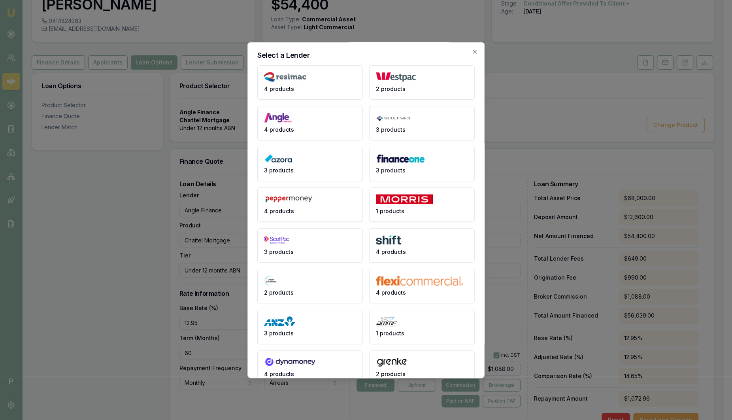
click at [315, 87] on button "4 products" at bounding box center [309, 82] width 105 height 34
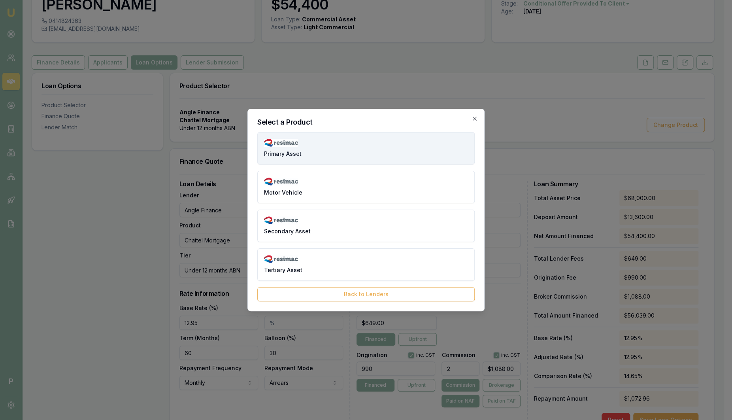
click at [312, 154] on button "Primary Asset" at bounding box center [365, 148] width 217 height 32
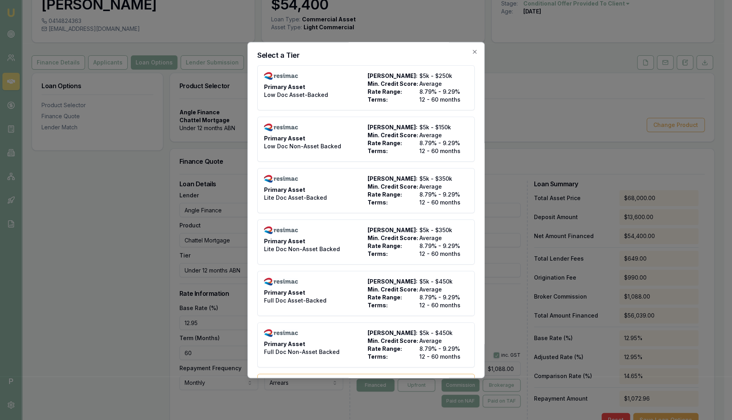
click at [471, 50] on icon "button" at bounding box center [474, 52] width 6 height 6
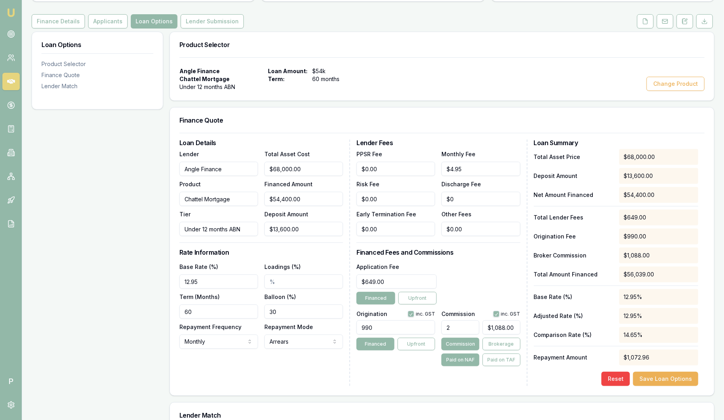
scroll to position [98, 0]
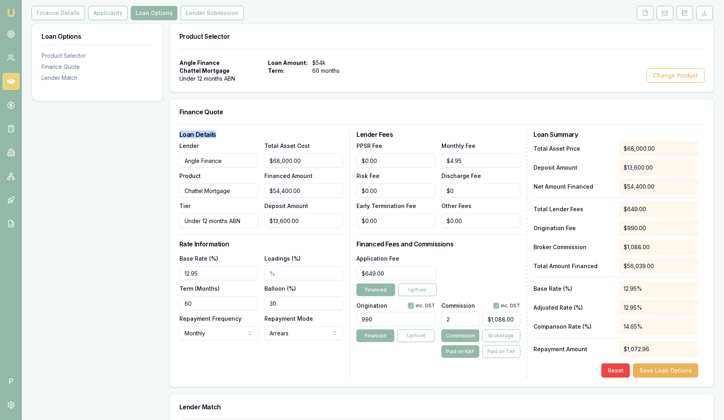
drag, startPoint x: 181, startPoint y: 129, endPoint x: 258, endPoint y: 126, distance: 77.9
click at [258, 126] on form "Loan Details Lender Angle Finance Product Chattel Mortgage Tier Under 12 months…" at bounding box center [441, 250] width 525 height 253
drag, startPoint x: 258, startPoint y: 126, endPoint x: 253, endPoint y: 130, distance: 7.3
click at [253, 131] on h3 "Loan Details" at bounding box center [261, 134] width 164 height 6
click at [236, 242] on h3 "Rate Information" at bounding box center [261, 244] width 164 height 6
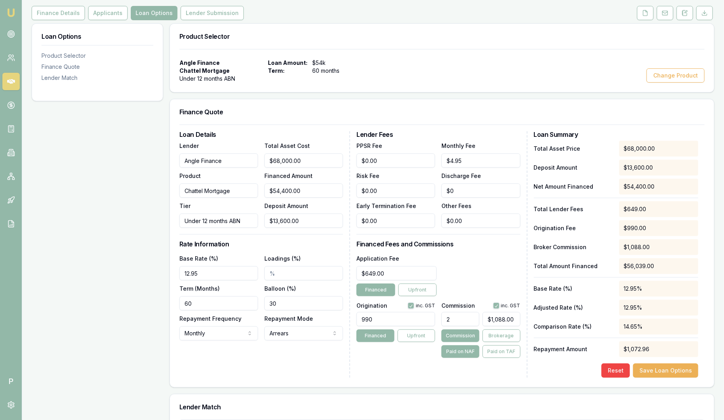
click at [280, 274] on input "Loadings (%)" at bounding box center [303, 273] width 79 height 14
drag, startPoint x: 216, startPoint y: 296, endPoint x: 145, endPoint y: 295, distance: 71.5
click at [145, 295] on div "Loan Options Product Selector Finance Quote Lender Match Product Selector Angle…" at bounding box center [373, 290] width 683 height 535
drag, startPoint x: 309, startPoint y: 297, endPoint x: 241, endPoint y: 300, distance: 67.6
click at [241, 300] on div "Base Rate (%) 12.95 Loadings (%) Term (Months) 60 Balloon (%) 30 Repayment Freq…" at bounding box center [261, 296] width 164 height 87
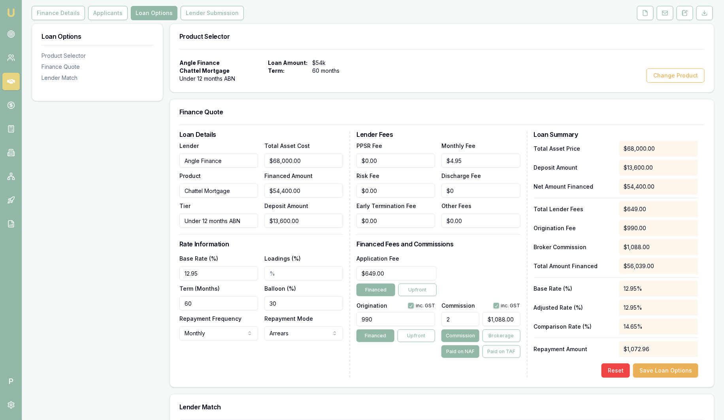
type input "30.00%"
drag, startPoint x: 401, startPoint y: 324, endPoint x: 341, endPoint y: 325, distance: 60.5
click at [341, 325] on div "Loan Details Lender Angle Finance Product Chattel Mortgage Tier Under 12 months…" at bounding box center [441, 254] width 525 height 246
type input "990.00"
drag, startPoint x: 438, startPoint y: 316, endPoint x: 420, endPoint y: 317, distance: 18.6
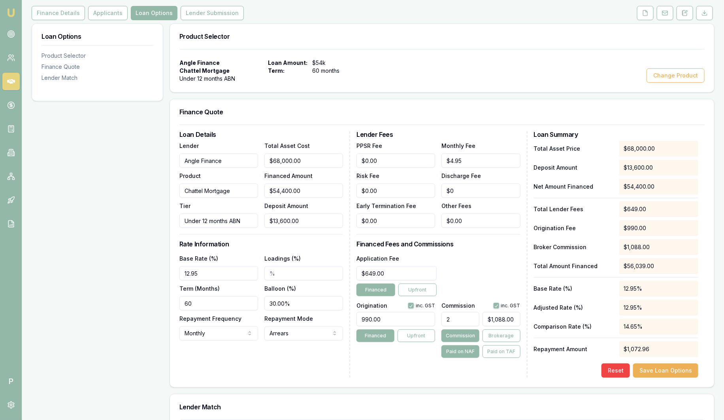
click at [420, 317] on div "Origination inc. GST 990.00 Financed Upfront Commission inc. GST 2 $1,088.00 Co…" at bounding box center [438, 328] width 164 height 58
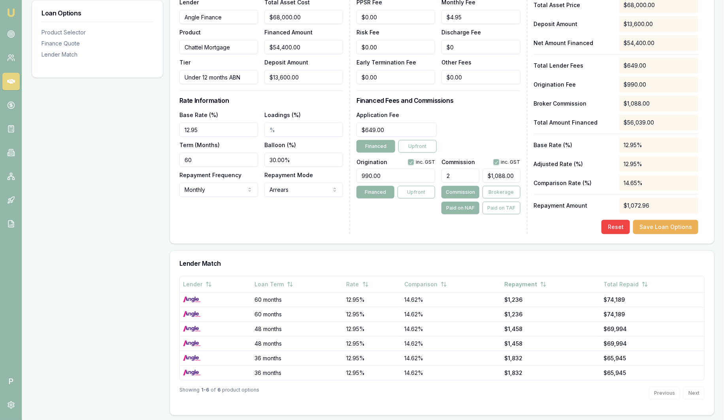
scroll to position [242, 0]
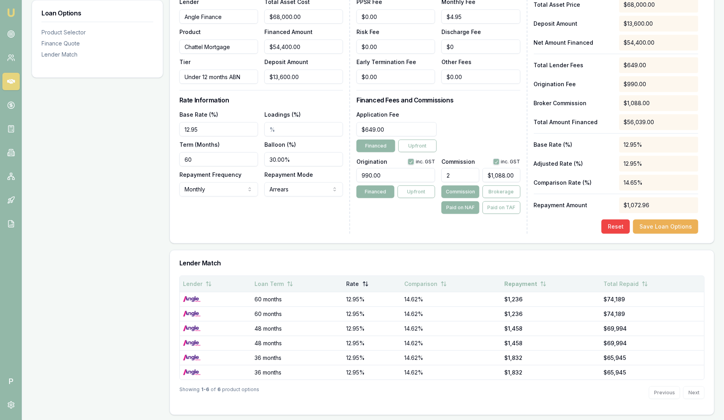
type input "2.00%"
click at [356, 281] on button "Rate" at bounding box center [357, 284] width 22 height 14
click at [358, 282] on button "Rate" at bounding box center [358, 284] width 23 height 14
click at [356, 283] on button "Rate" at bounding box center [358, 284] width 23 height 14
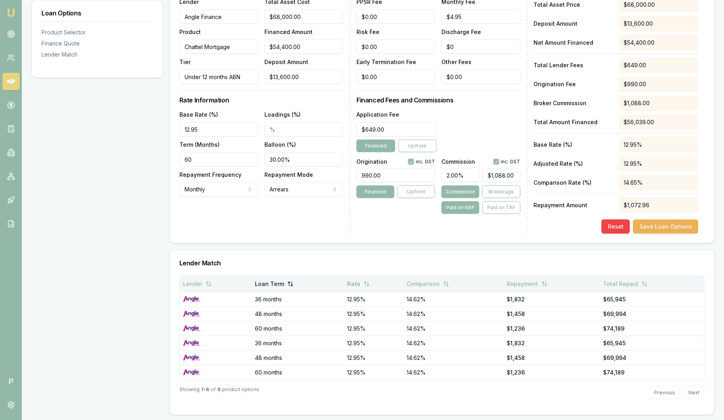
click at [283, 286] on button "Loan Term" at bounding box center [274, 284] width 39 height 14
click at [284, 285] on button "Loan Term" at bounding box center [275, 284] width 40 height 14
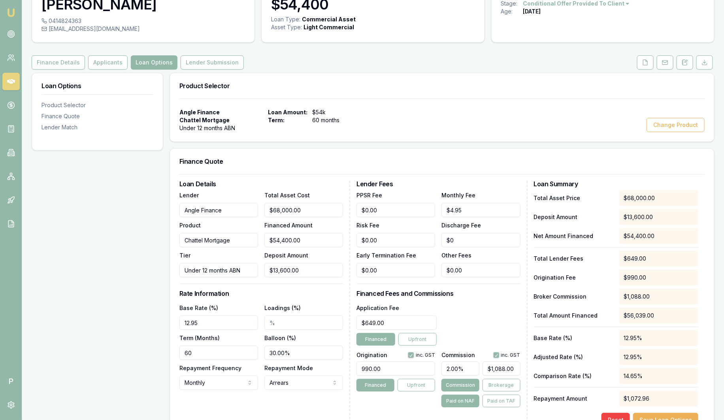
scroll to position [49, 0]
click at [216, 66] on button "Lender Submission" at bounding box center [212, 62] width 63 height 14
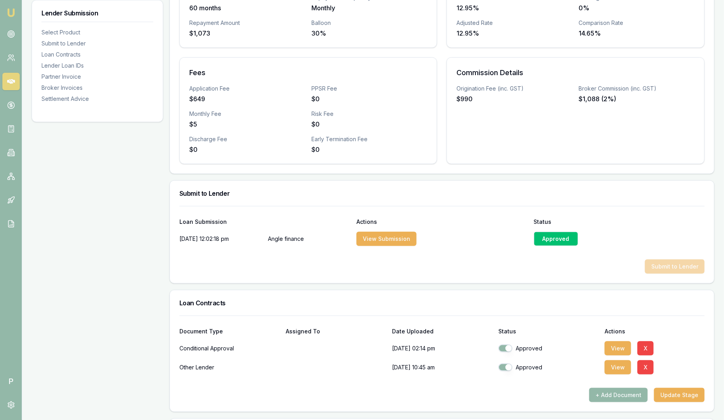
scroll to position [247, 0]
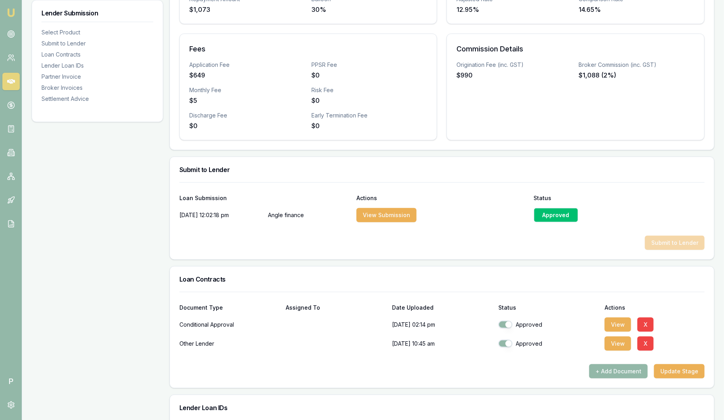
click at [555, 211] on div "Approved" at bounding box center [556, 215] width 44 height 14
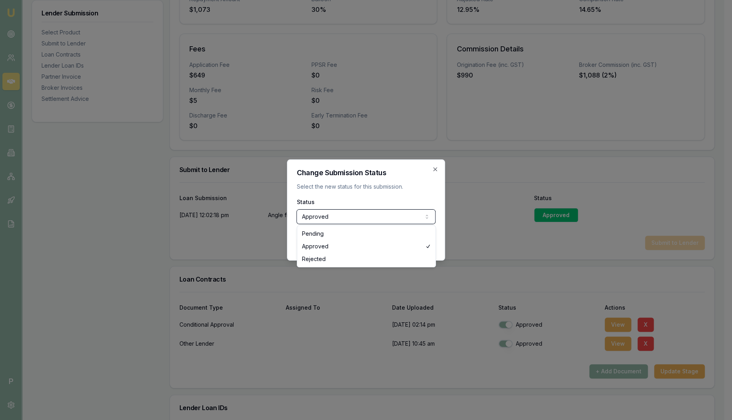
click at [419, 137] on div at bounding box center [366, 210] width 732 height 420
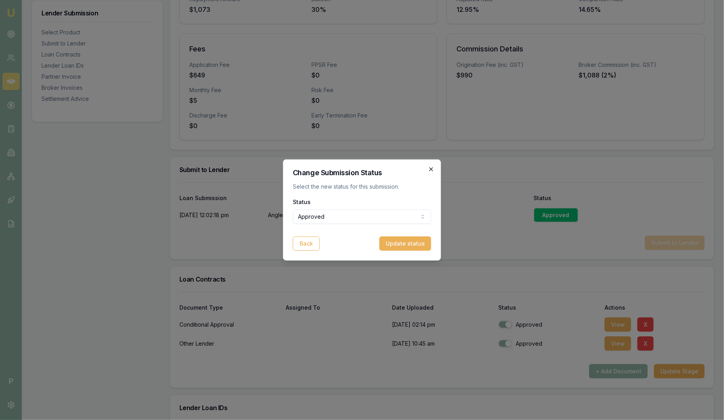
click at [433, 169] on icon "button" at bounding box center [431, 169] width 6 height 6
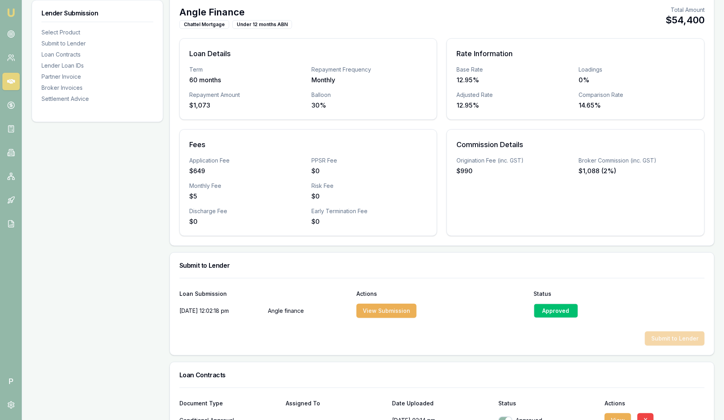
scroll to position [148, 0]
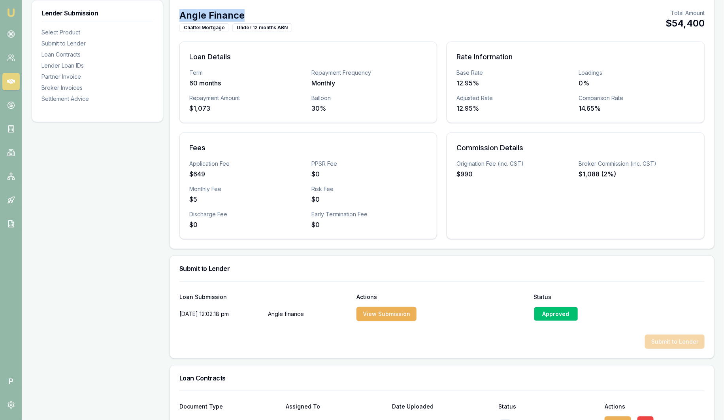
drag, startPoint x: 266, startPoint y: 18, endPoint x: 174, endPoint y: 21, distance: 92.5
click at [174, 21] on div "Angle Finance Chattel Mortgage Under 12 months ABN Total Amount $54,400 Loan De…" at bounding box center [442, 123] width 544 height 249
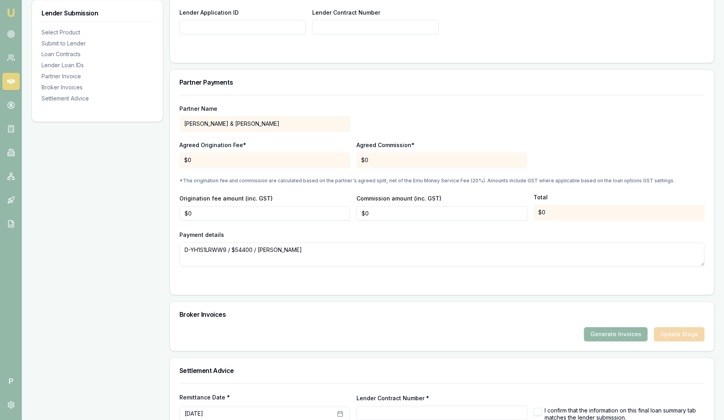
scroll to position [668, 0]
drag, startPoint x: 177, startPoint y: 109, endPoint x: 232, endPoint y: 106, distance: 55.0
click at [232, 106] on div "Partner Name H.P BELL & C.G WALTER Agreed Origination Fee* $0 Agreed Commission…" at bounding box center [442, 195] width 544 height 199
drag, startPoint x: 232, startPoint y: 106, endPoint x: 288, endPoint y: 106, distance: 55.3
click at [288, 106] on p "Partner Name" at bounding box center [264, 110] width 171 height 8
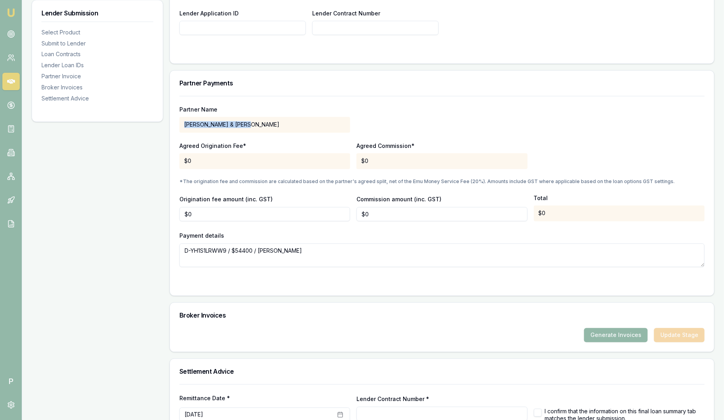
drag, startPoint x: 267, startPoint y: 124, endPoint x: 173, endPoint y: 125, distance: 94.8
click at [173, 125] on div "Partner Name H.P BELL & C.G WALTER Agreed Origination Fee* $0 Agreed Commission…" at bounding box center [442, 195] width 544 height 199
click at [290, 97] on div "Partner Name H.P BELL & C.G WALTER Agreed Origination Fee* $0 Agreed Commission…" at bounding box center [441, 181] width 525 height 171
click at [394, 158] on div "$0" at bounding box center [441, 161] width 171 height 16
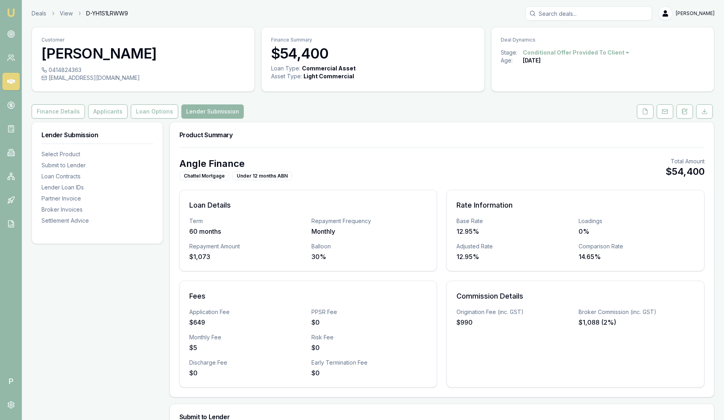
scroll to position [0, 0]
click at [73, 113] on button "Finance Details" at bounding box center [58, 111] width 53 height 14
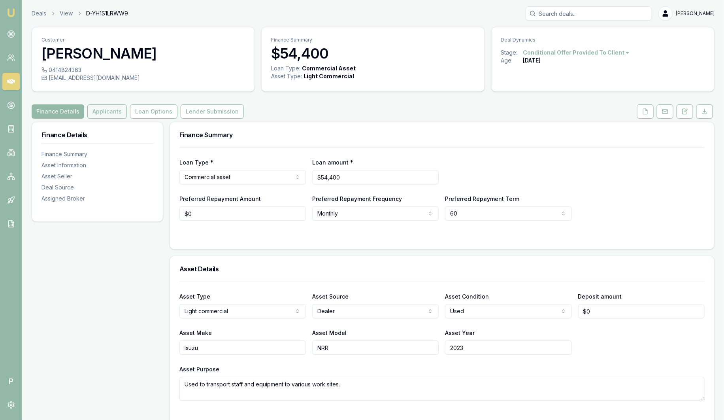
click at [96, 113] on button "Applicants" at bounding box center [107, 111] width 40 height 14
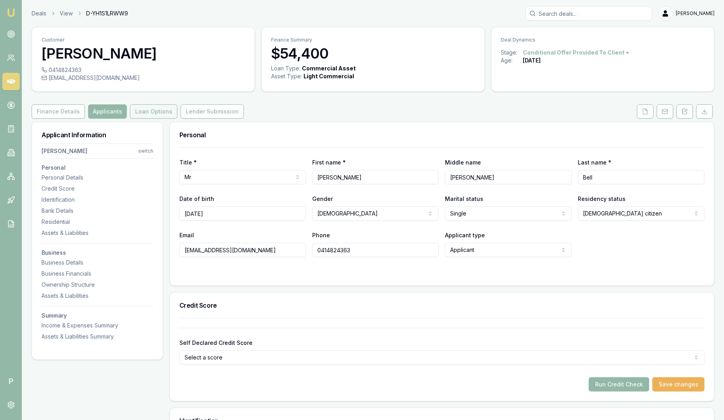
click at [142, 114] on button "Loan Options" at bounding box center [153, 111] width 47 height 14
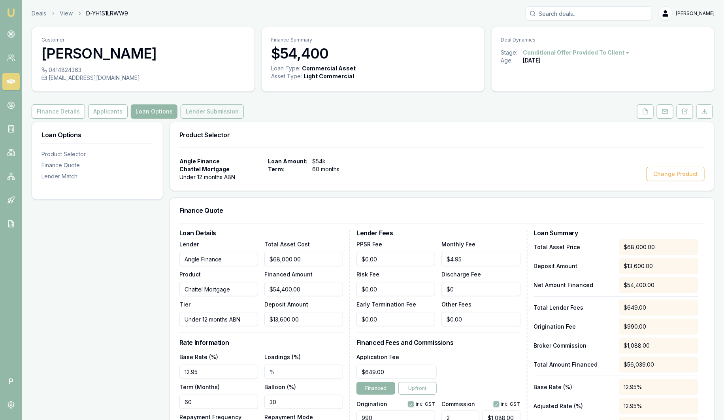
click at [188, 109] on button "Lender Submission" at bounding box center [212, 111] width 63 height 14
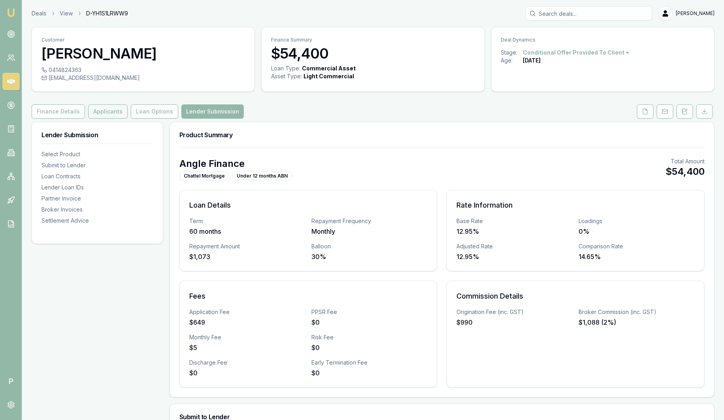
click at [109, 109] on button "Applicants" at bounding box center [108, 111] width 40 height 14
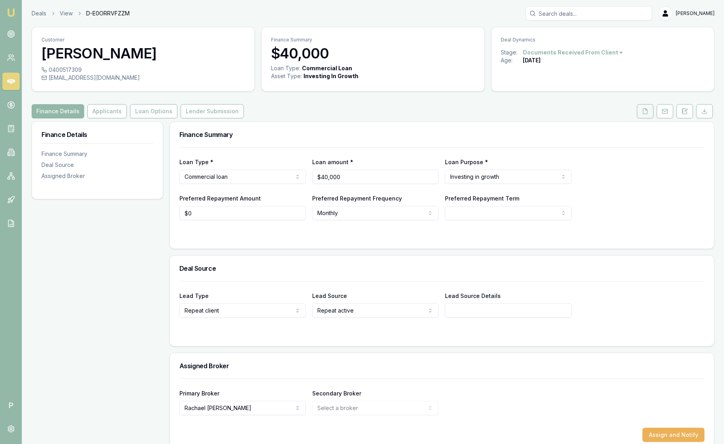
click at [641, 112] on button at bounding box center [645, 111] width 17 height 14
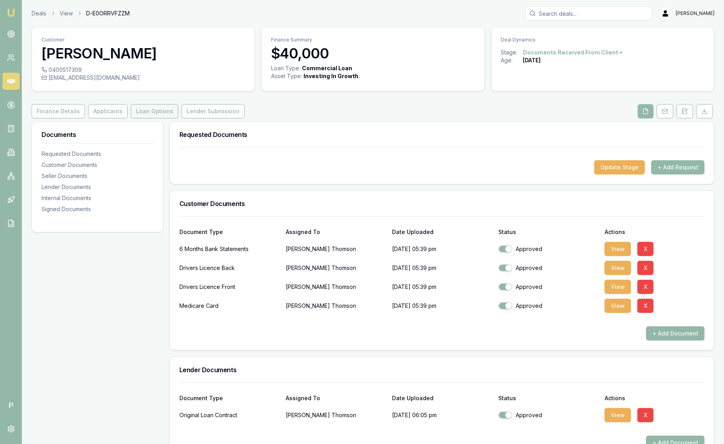
click at [166, 115] on button "Loan Options" at bounding box center [154, 111] width 47 height 14
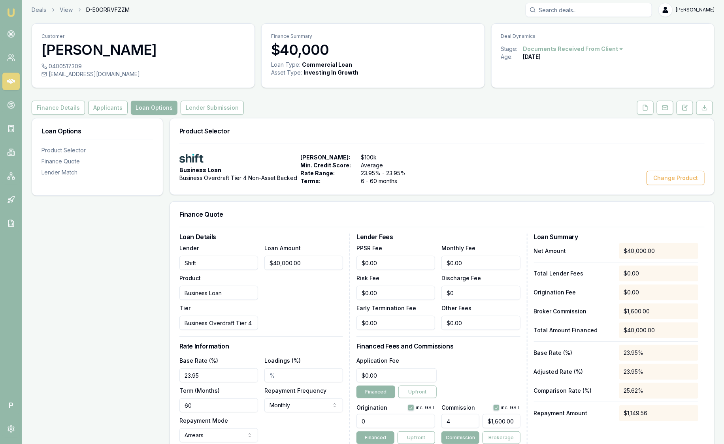
scroll to position [98, 0]
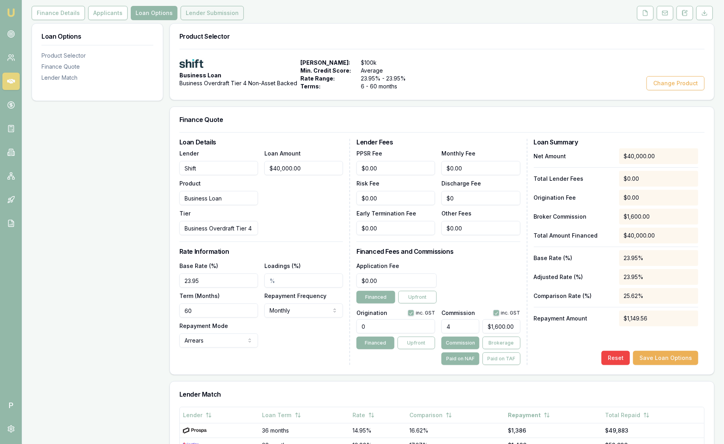
click at [201, 9] on button "Lender Submission" at bounding box center [212, 13] width 63 height 14
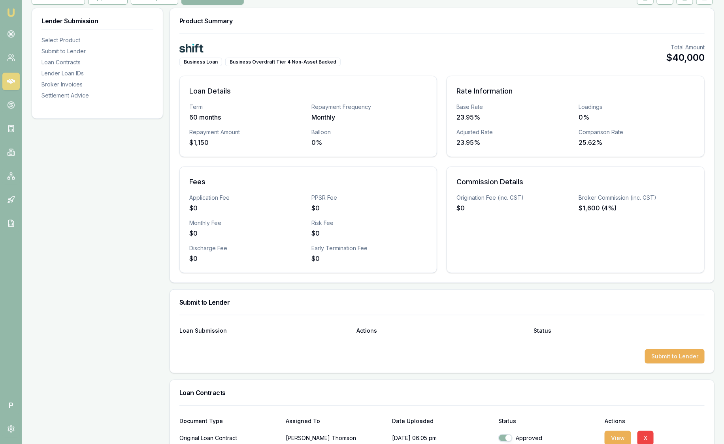
scroll to position [28, 0]
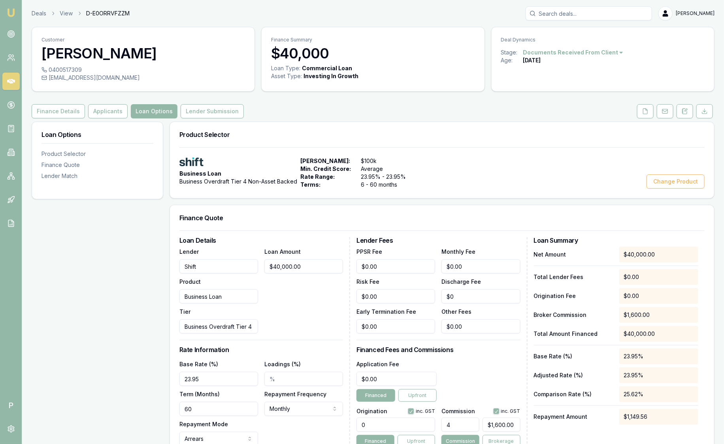
click at [13, 11] on img at bounding box center [10, 12] width 9 height 9
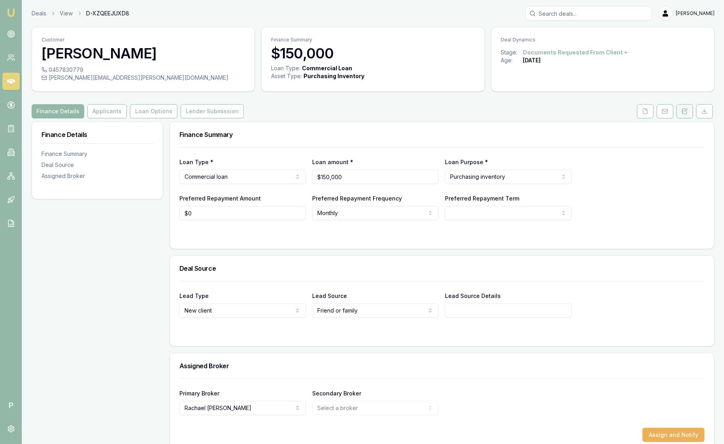
click at [685, 110] on icon at bounding box center [684, 111] width 6 height 6
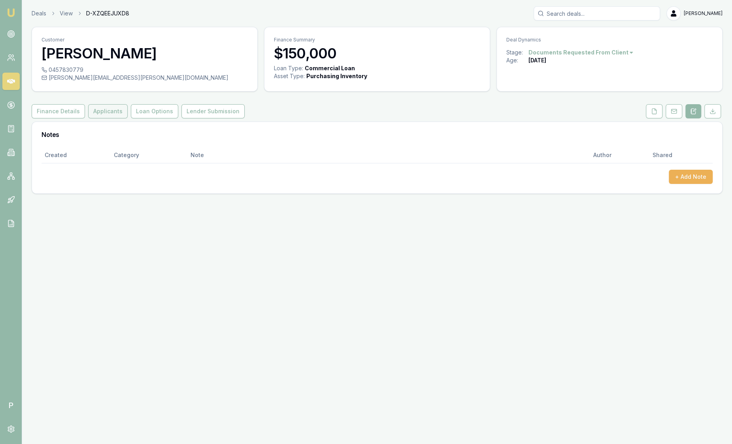
click at [111, 115] on button "Applicants" at bounding box center [108, 111] width 40 height 14
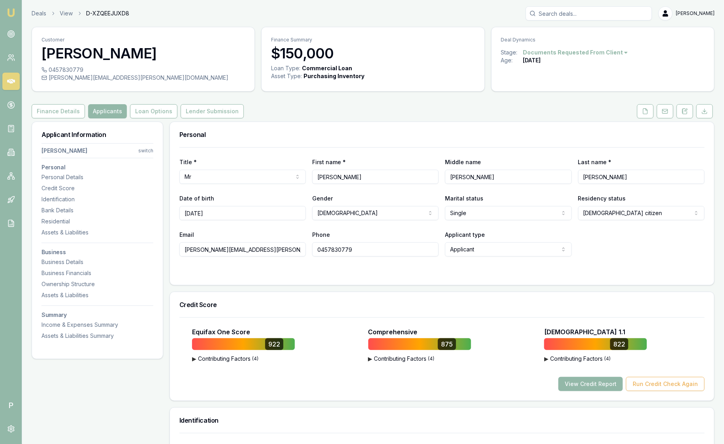
click at [157, 110] on button "Loan Options" at bounding box center [153, 111] width 47 height 14
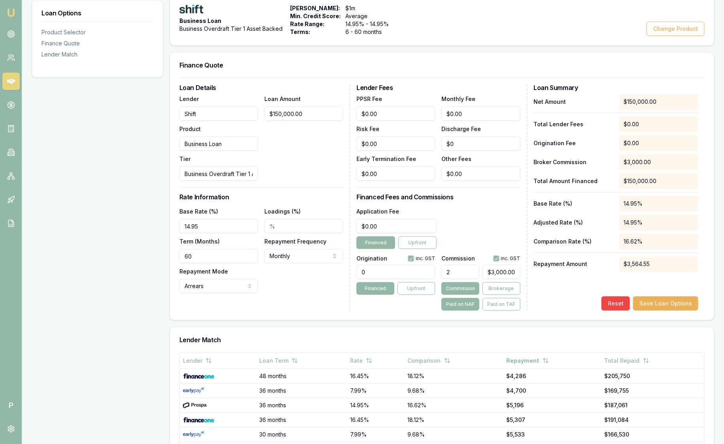
scroll to position [263, 0]
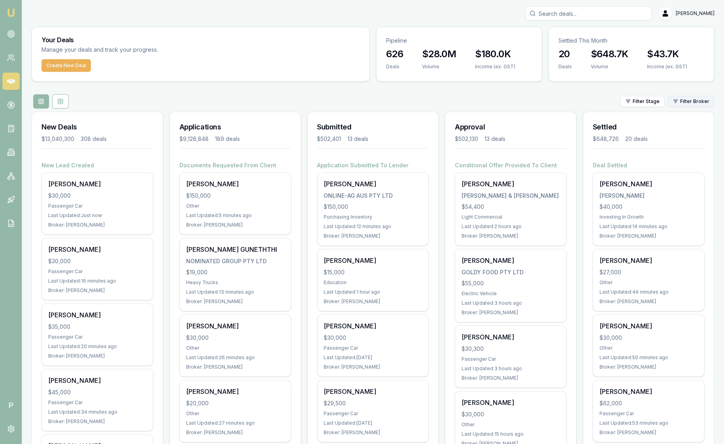
click at [688, 103] on html "Emu Broker P [PERSON_NAME] Toggle Menu Your Deals Manage your deals and track y…" at bounding box center [362, 222] width 724 height 444
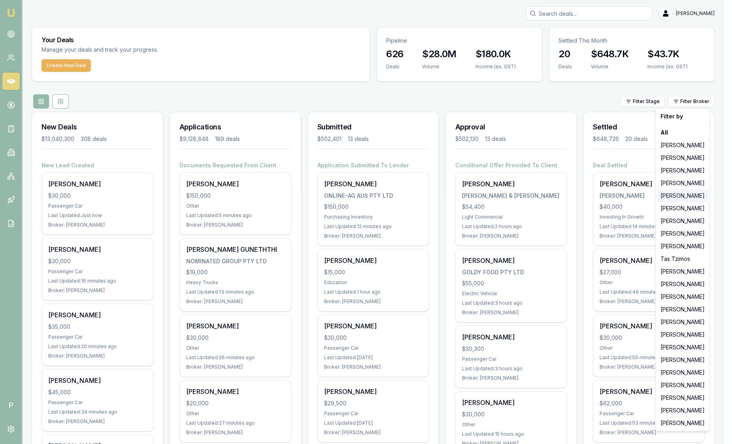
click at [688, 197] on div "[PERSON_NAME]" at bounding box center [682, 196] width 51 height 13
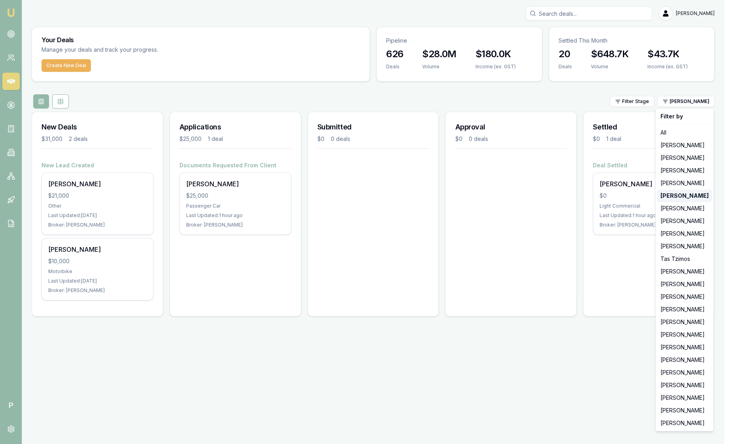
click at [688, 197] on strong "[PERSON_NAME]" at bounding box center [684, 196] width 48 height 8
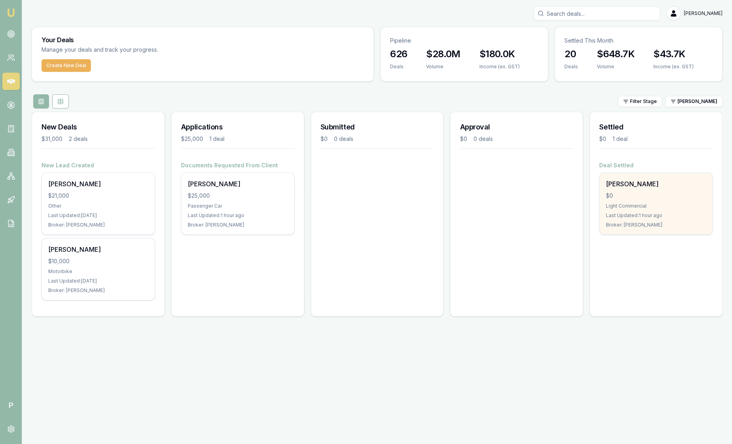
click at [625, 183] on div "[PERSON_NAME]" at bounding box center [656, 183] width 100 height 9
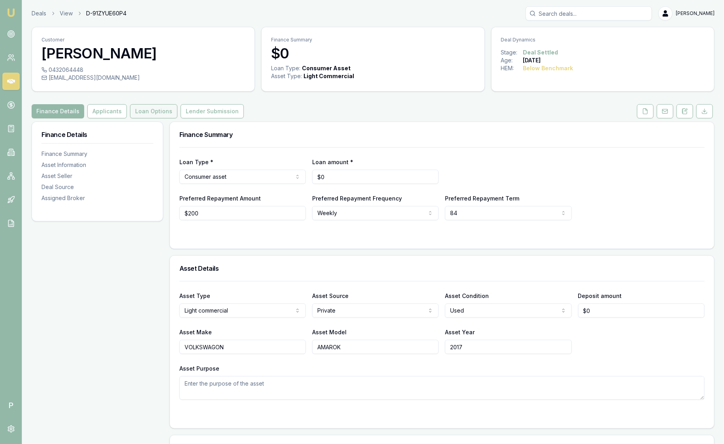
click at [144, 113] on button "Loan Options" at bounding box center [153, 111] width 47 height 14
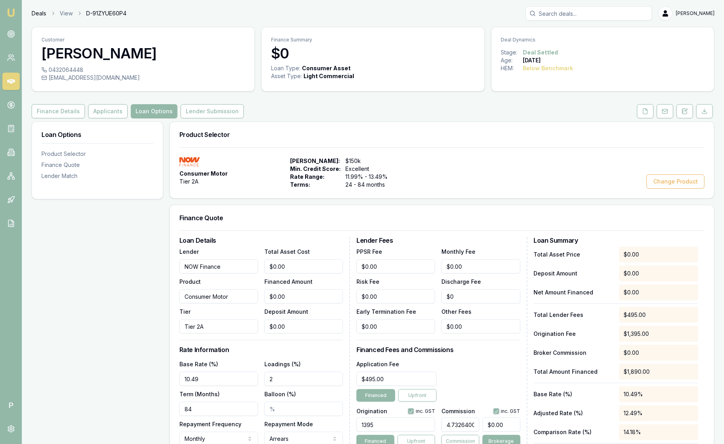
click at [32, 17] on link "Deals" at bounding box center [39, 13] width 15 height 8
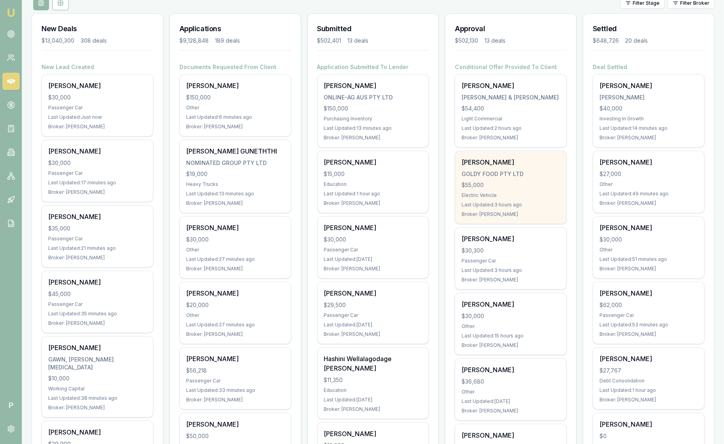
scroll to position [148, 0]
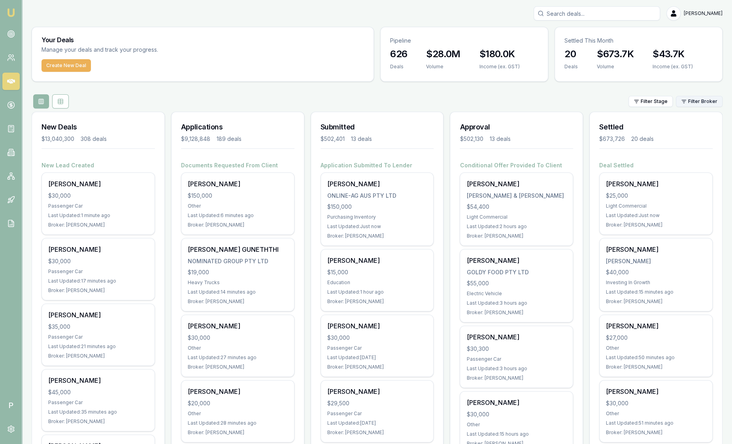
click at [702, 106] on html "Emu Broker P [PERSON_NAME] Toggle Menu Your Deals Manage your deals and track y…" at bounding box center [366, 222] width 732 height 444
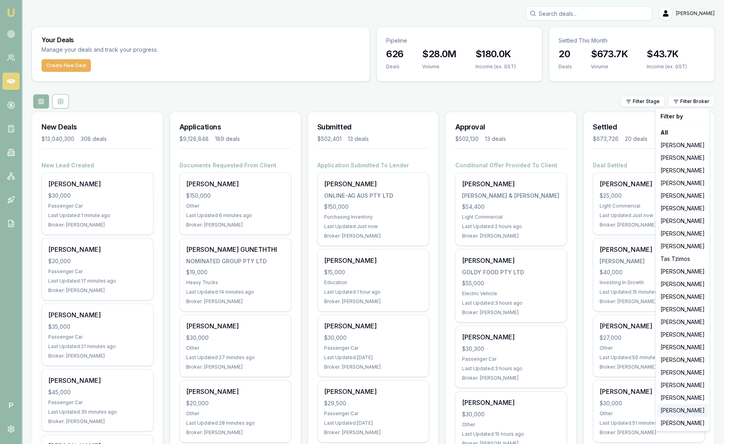
click at [695, 413] on div "[PERSON_NAME]" at bounding box center [682, 411] width 51 height 13
